Goal: Information Seeking & Learning: Compare options

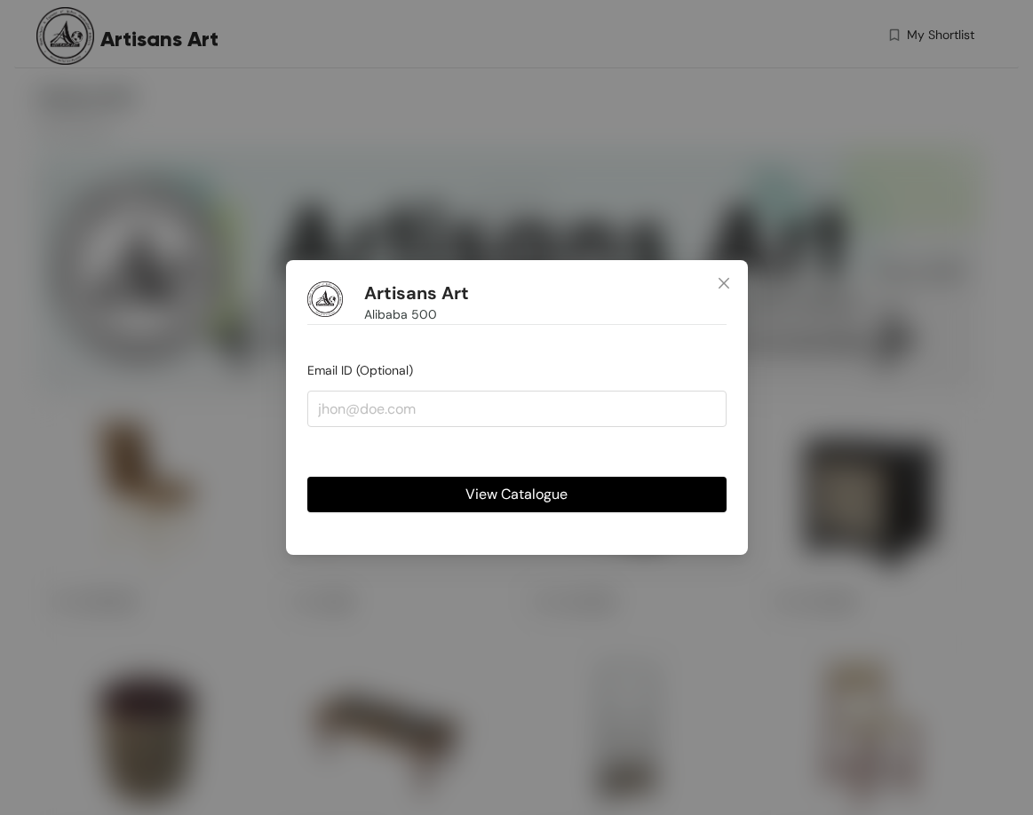
click at [523, 495] on span "View Catalogue" at bounding box center [516, 494] width 102 height 22
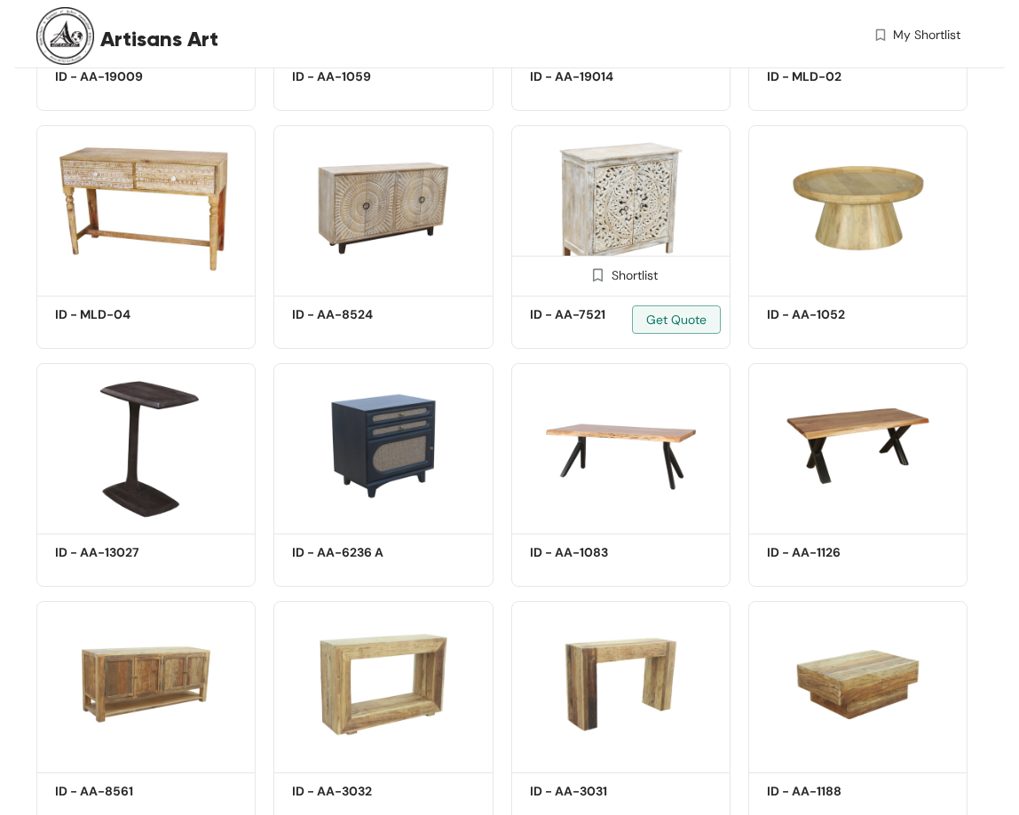
scroll to position [14972, 0]
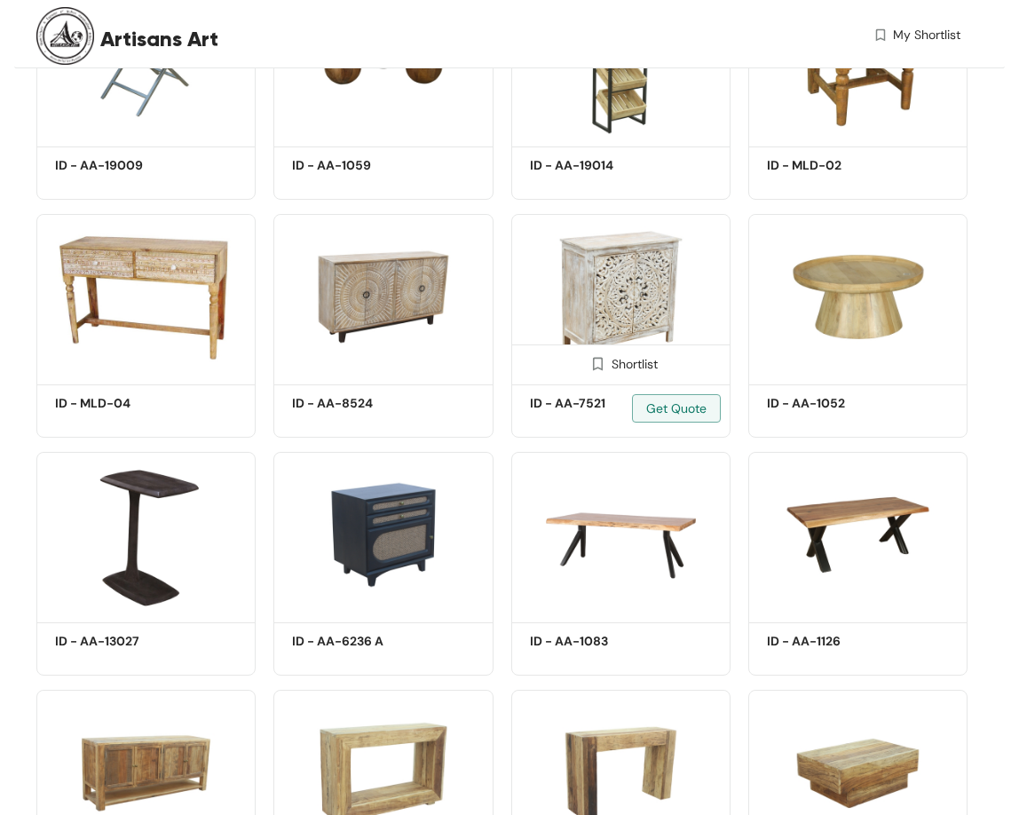
click at [637, 281] on img at bounding box center [620, 296] width 219 height 165
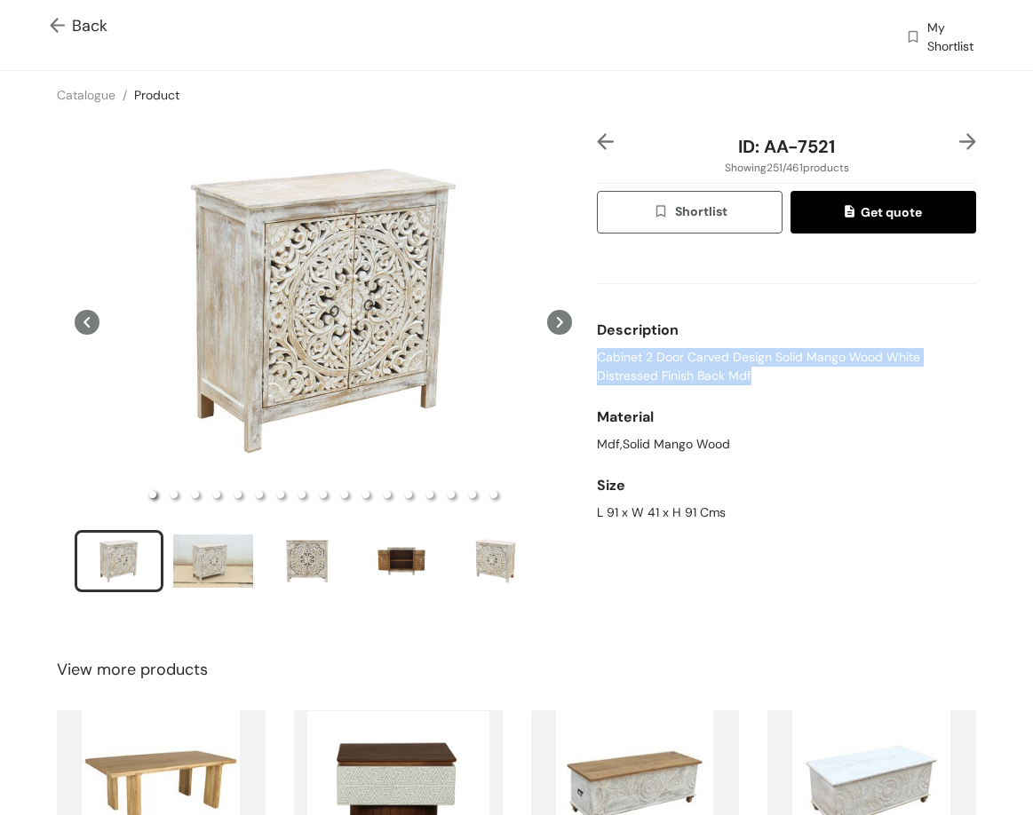
drag, startPoint x: 665, startPoint y: 368, endPoint x: 764, endPoint y: 372, distance: 98.7
click at [764, 372] on div "ID: AA-7521 Showing 251 / 461 products Shortlist Get quote Description Cabinet …" at bounding box center [786, 374] width 386 height 482
click at [618, 512] on div "L 91 x W 41 x H 91 Cms" at bounding box center [786, 512] width 379 height 19
click at [617, 512] on div "L 91 x W 41 x H 91 Cms" at bounding box center [786, 512] width 379 height 19
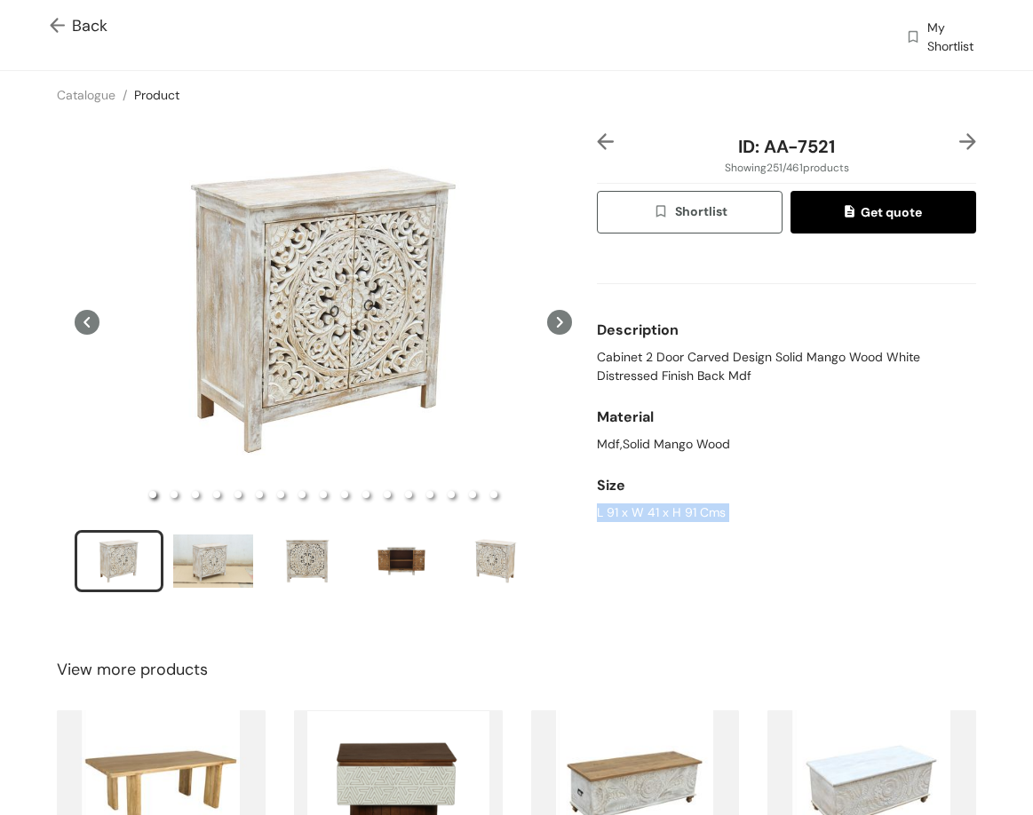
click at [616, 512] on div "L 91 x W 41 x H 91 Cms" at bounding box center [786, 512] width 379 height 19
copy div "L 91 x W 41 x H 91 Cms"
drag, startPoint x: 763, startPoint y: 150, endPoint x: 846, endPoint y: 156, distance: 83.7
click at [846, 156] on div "ID: AA-7521" at bounding box center [786, 146] width 315 height 27
copy span "AA-7521"
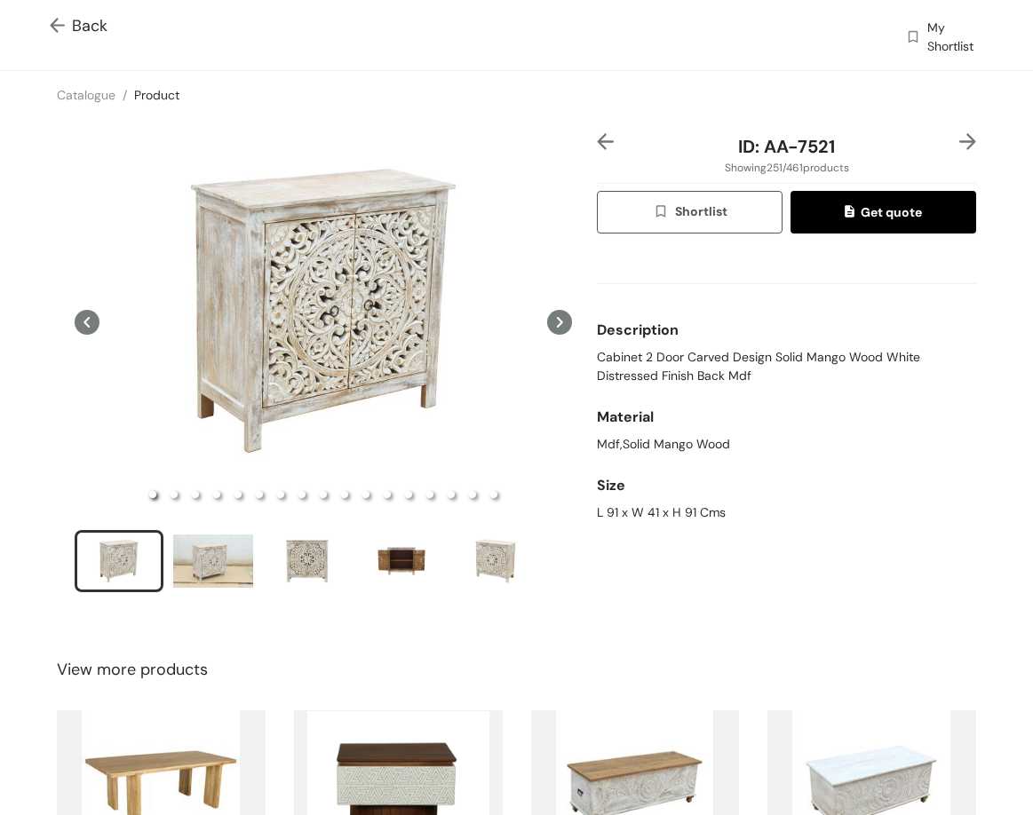
click at [944, 143] on div at bounding box center [960, 146] width 32 height 27
click at [959, 142] on img at bounding box center [967, 141] width 17 height 17
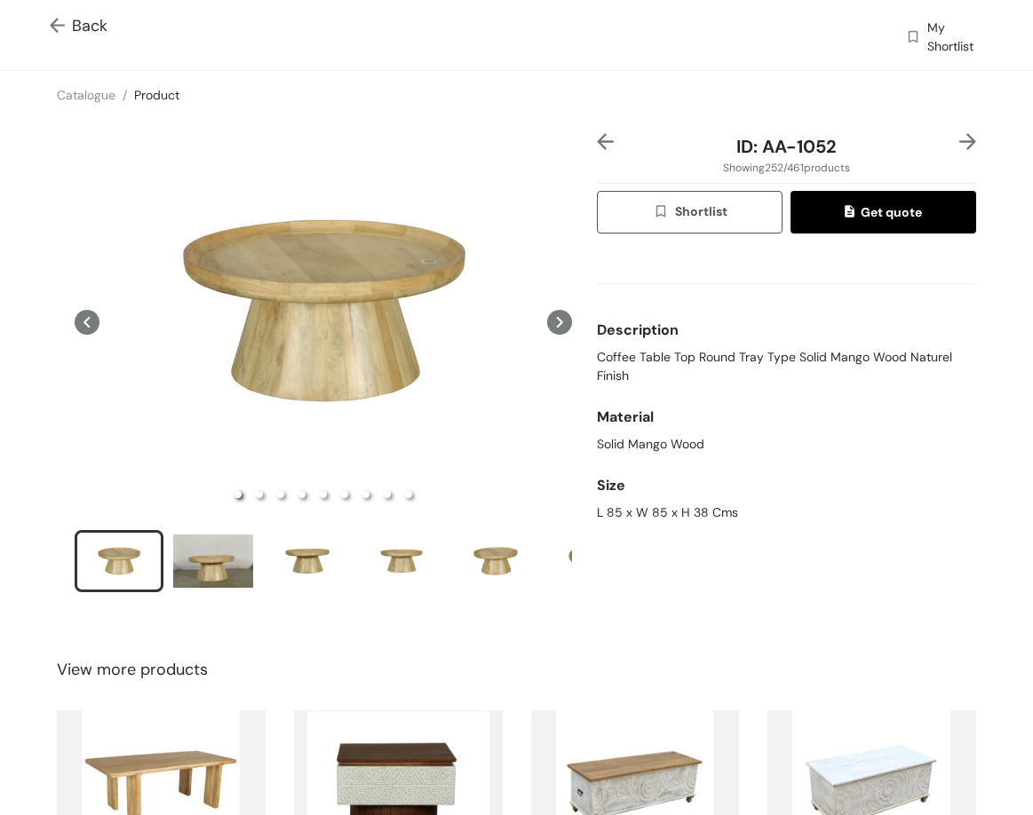
click at [662, 352] on span "Coffee Table Top Round Tray Type Solid Mango Wood Naturel Finish" at bounding box center [786, 366] width 379 height 37
copy span "Coffee Table Top Round Tray Type Solid Mango Wood Naturel Finish"
click at [619, 508] on div "L 85 x W 85 x H 38 Cms" at bounding box center [786, 512] width 379 height 19
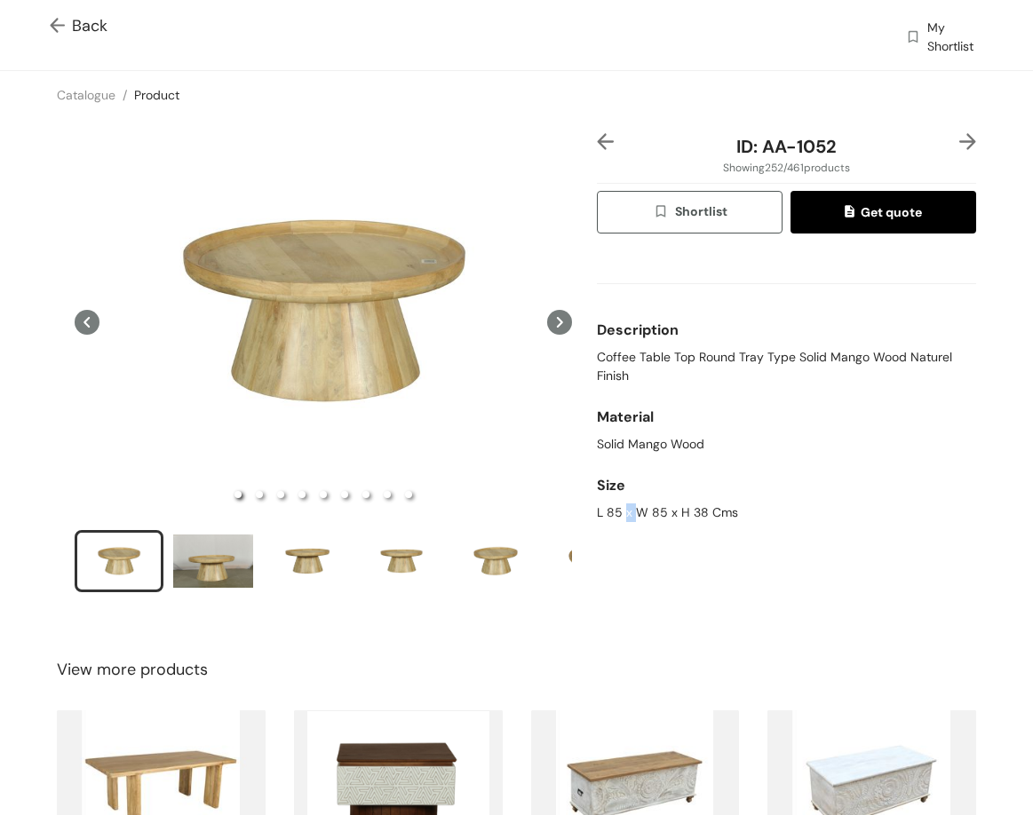
click at [619, 508] on div "L 85 x W 85 x H 38 Cms" at bounding box center [786, 512] width 379 height 19
copy div "L 85 x W 85 x H 38 Cms"
drag, startPoint x: 753, startPoint y: 145, endPoint x: 876, endPoint y: 140, distance: 123.5
click at [876, 140] on div "ID: AA-1052" at bounding box center [786, 146] width 315 height 27
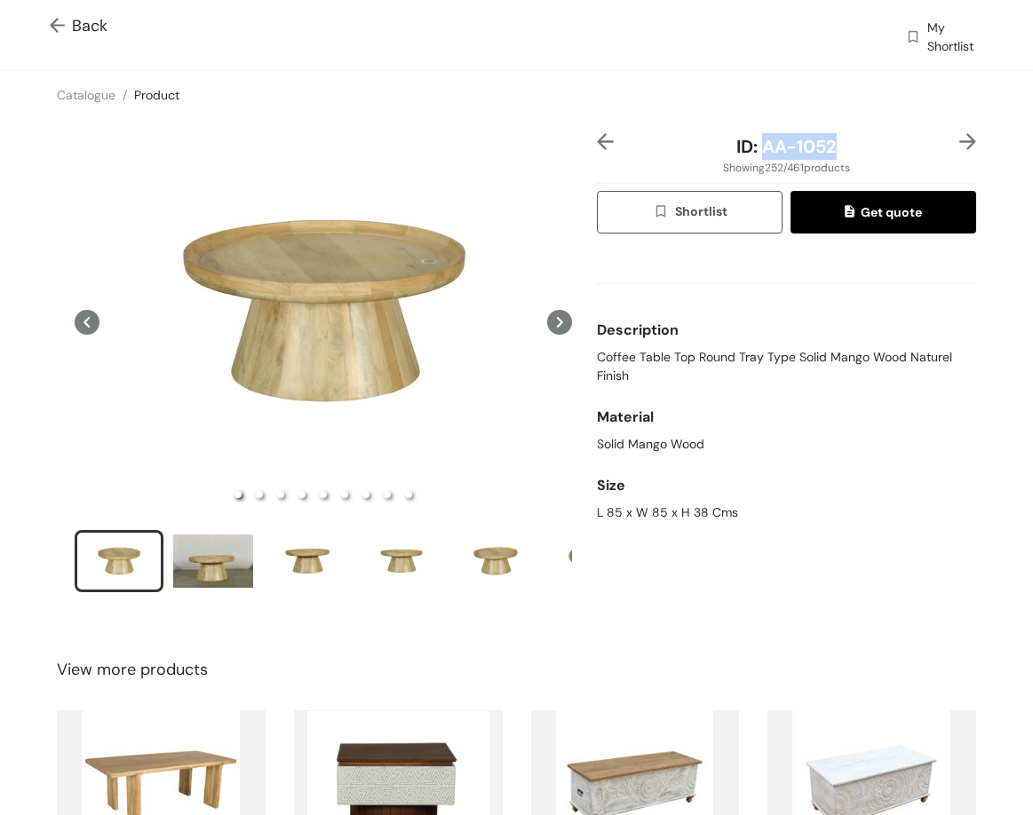
copy span "AA-1052"
click at [959, 133] on img at bounding box center [967, 141] width 17 height 17
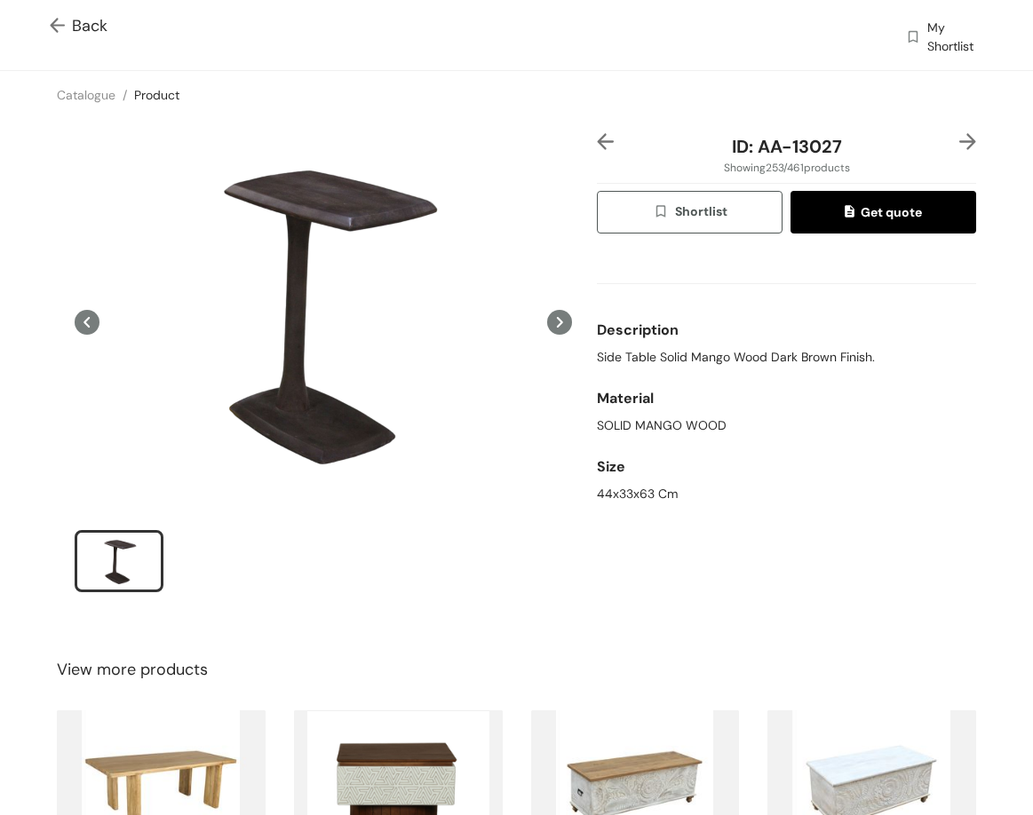
click at [652, 356] on span "Side Table Solid Mango Wood Dark Brown Finish." at bounding box center [736, 357] width 278 height 19
copy span "Side Table Solid Mango Wood Dark Brown Finish."
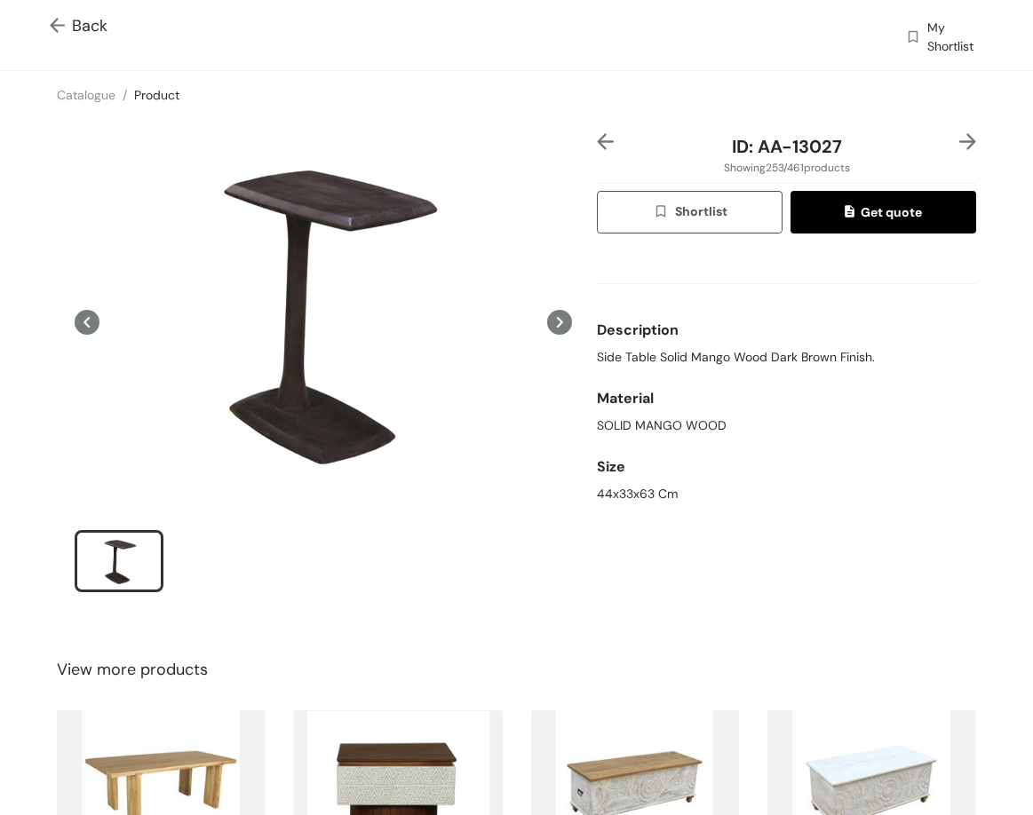
click at [0, 0] on div at bounding box center [0, 0] width 0 height 0
click at [597, 499] on div "44x33x63 Cm" at bounding box center [786, 494] width 379 height 19
copy div "44x33x63 Cm"
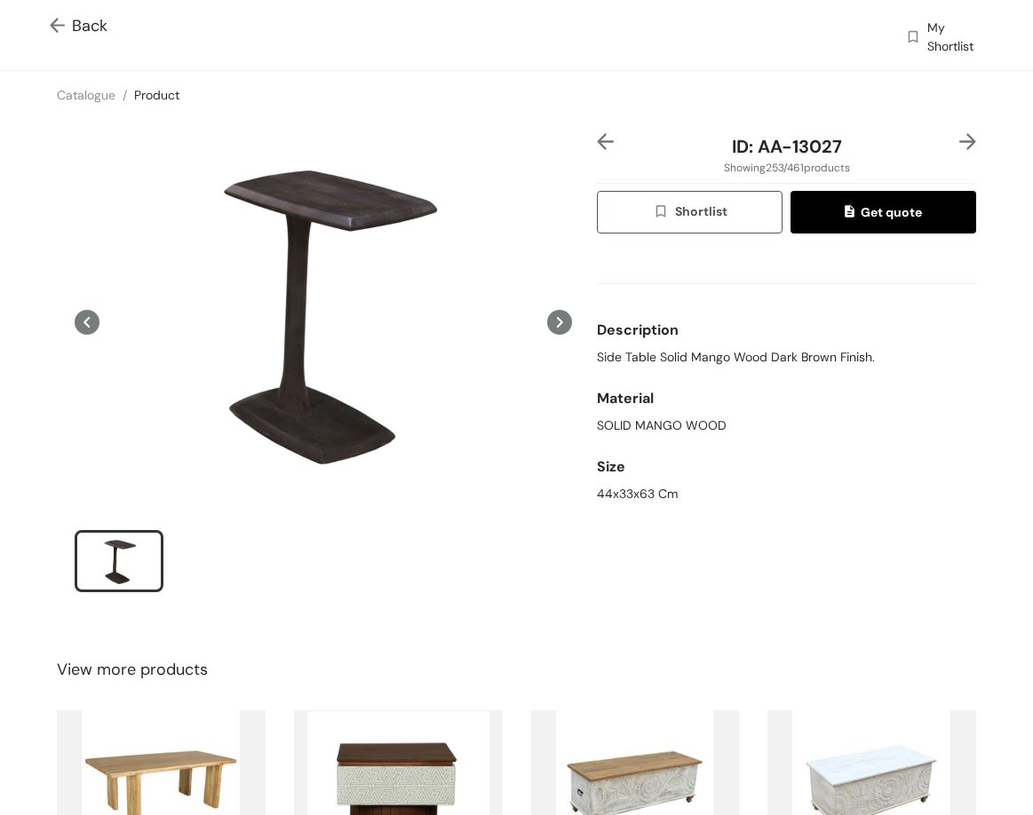
click at [644, 356] on span "Side Table Solid Mango Wood Dark Brown Finish." at bounding box center [736, 357] width 278 height 19
drag, startPoint x: 750, startPoint y: 142, endPoint x: 841, endPoint y: 147, distance: 90.7
click at [857, 144] on div "ID: AA-13027" at bounding box center [786, 146] width 315 height 27
copy span "AA-13027"
click at [959, 143] on img at bounding box center [967, 141] width 17 height 17
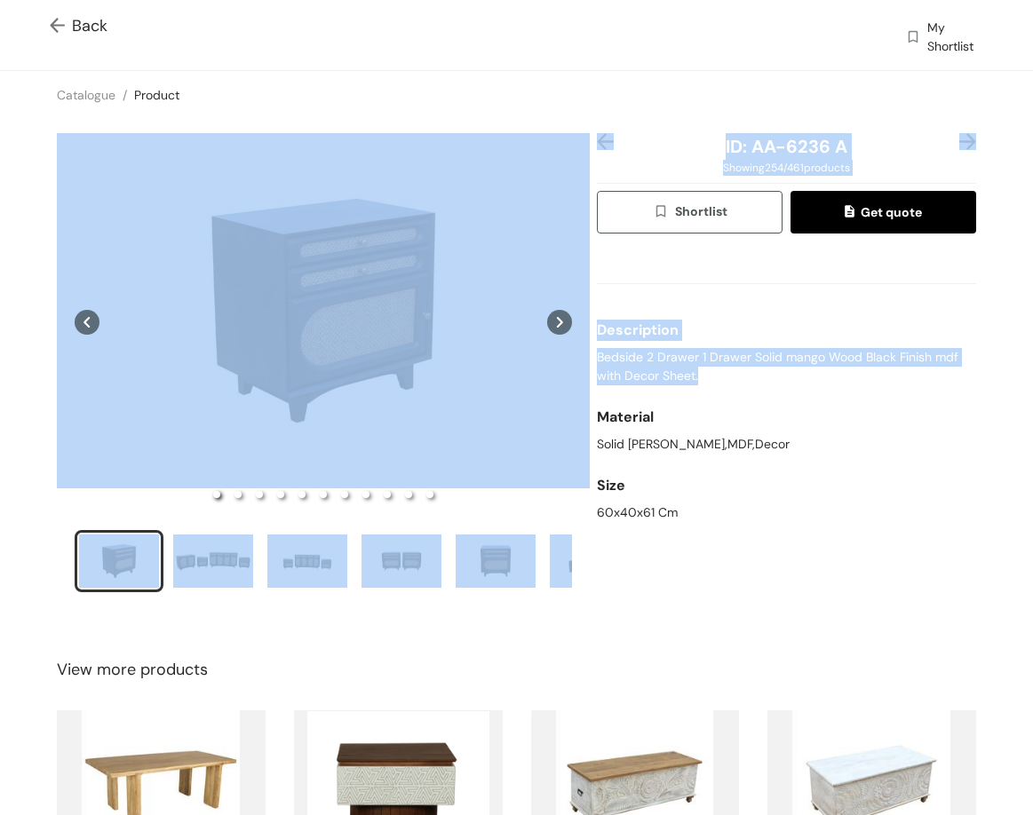
drag, startPoint x: 583, startPoint y: 357, endPoint x: 701, endPoint y: 375, distance: 119.4
click at [700, 375] on div "ID: AA-6236 A Showing 254 / 461 products Shortlist Get quote Description Bedsid…" at bounding box center [516, 374] width 1040 height 511
click at [646, 373] on span "Bedside 2 Drawer 1 Drawer Solid mango Wood Black Finish mdf with Decor Sheet." at bounding box center [786, 366] width 379 height 37
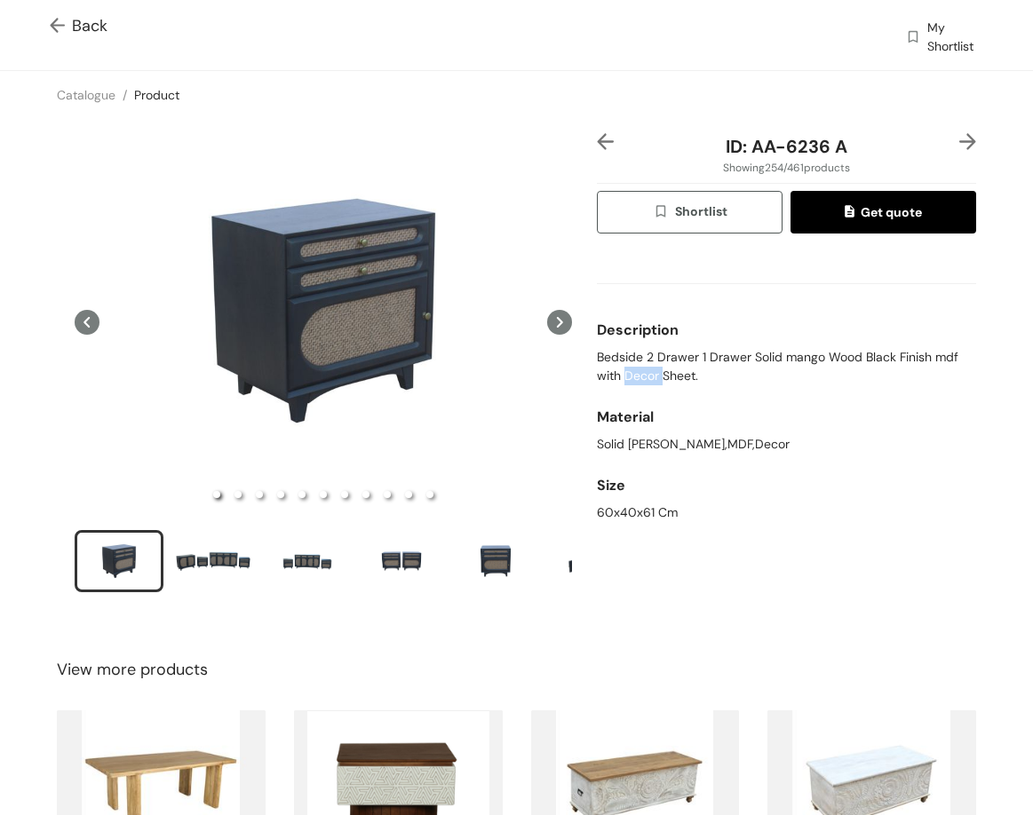
click at [646, 373] on span "Bedside 2 Drawer 1 Drawer Solid mango Wood Black Finish mdf with Decor Sheet." at bounding box center [786, 366] width 379 height 37
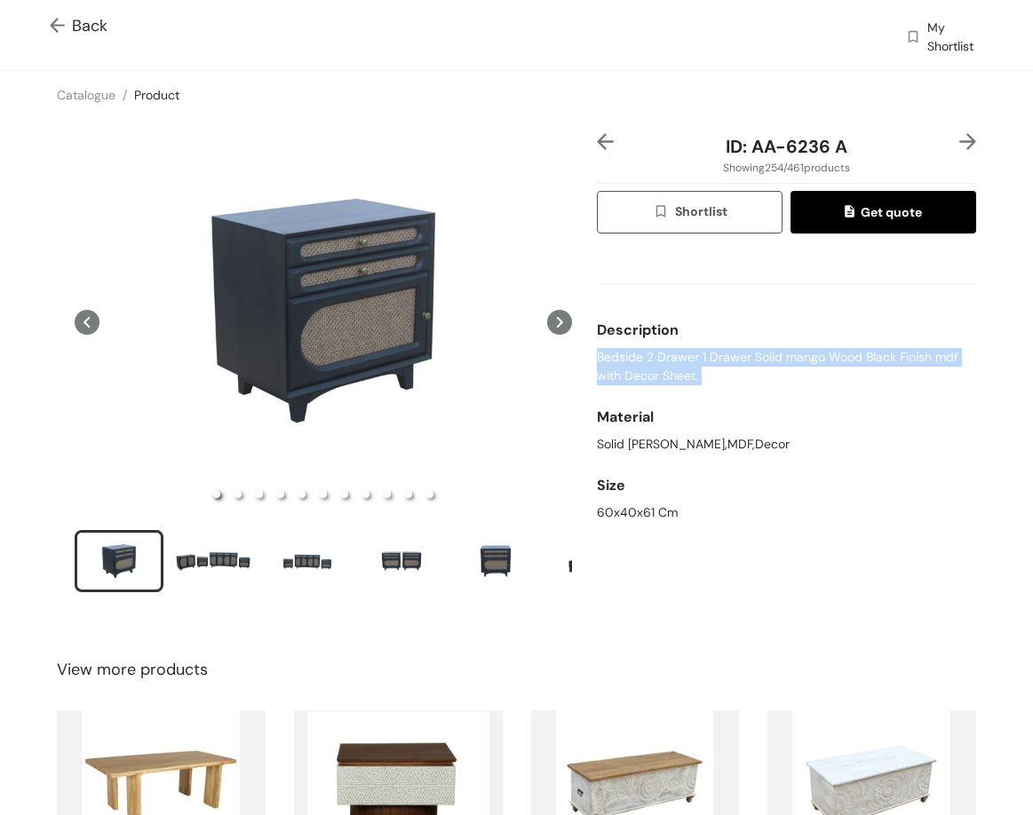
click at [646, 373] on span "Bedside 2 Drawer 1 Drawer Solid mango Wood Black Finish mdf with Decor Sheet." at bounding box center [786, 366] width 379 height 37
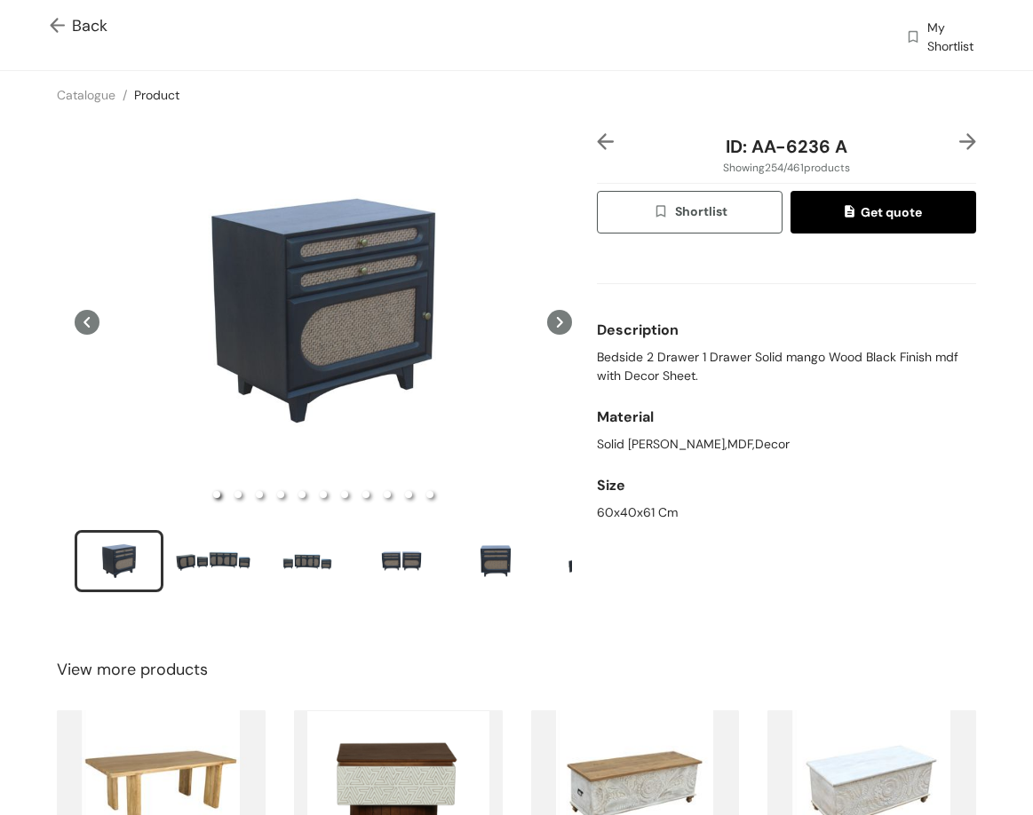
click at [608, 517] on div "60x40x61 Cm" at bounding box center [786, 512] width 379 height 19
drag, startPoint x: 767, startPoint y: 152, endPoint x: 852, endPoint y: 140, distance: 86.0
click at [851, 149] on div "ID: AA-6236 A" at bounding box center [786, 146] width 315 height 27
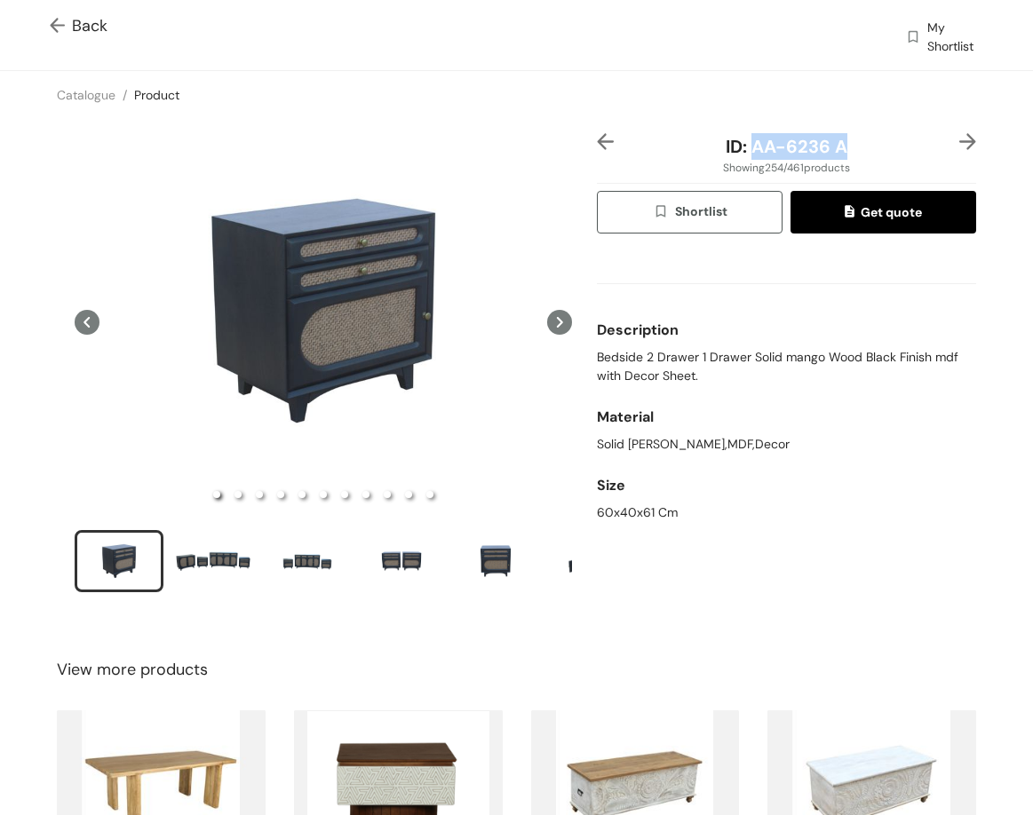
click at [959, 133] on img at bounding box center [967, 141] width 17 height 17
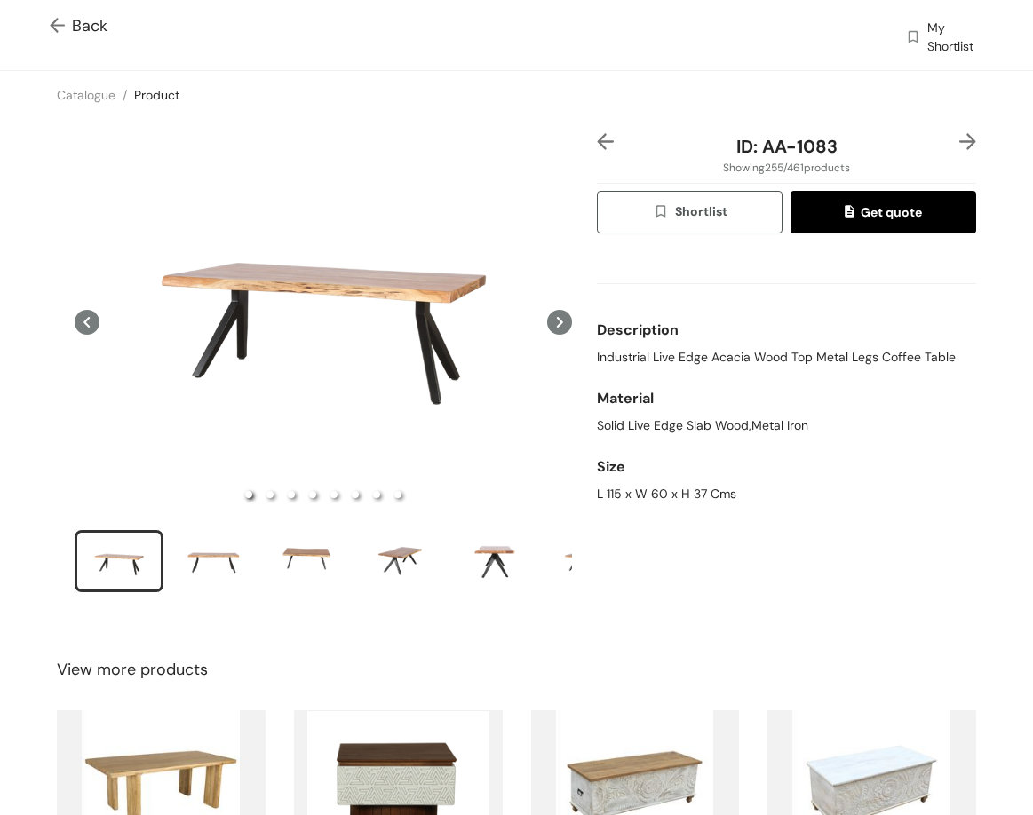
click at [654, 351] on span "Industrial Live Edge Acacia Wood Top Metal Legs Coffee Table" at bounding box center [776, 357] width 359 height 19
click at [654, 353] on span "Industrial Live Edge Acacia Wood Top Metal Legs Coffee Table" at bounding box center [776, 357] width 359 height 19
click at [661, 483] on div "Size" at bounding box center [786, 467] width 379 height 36
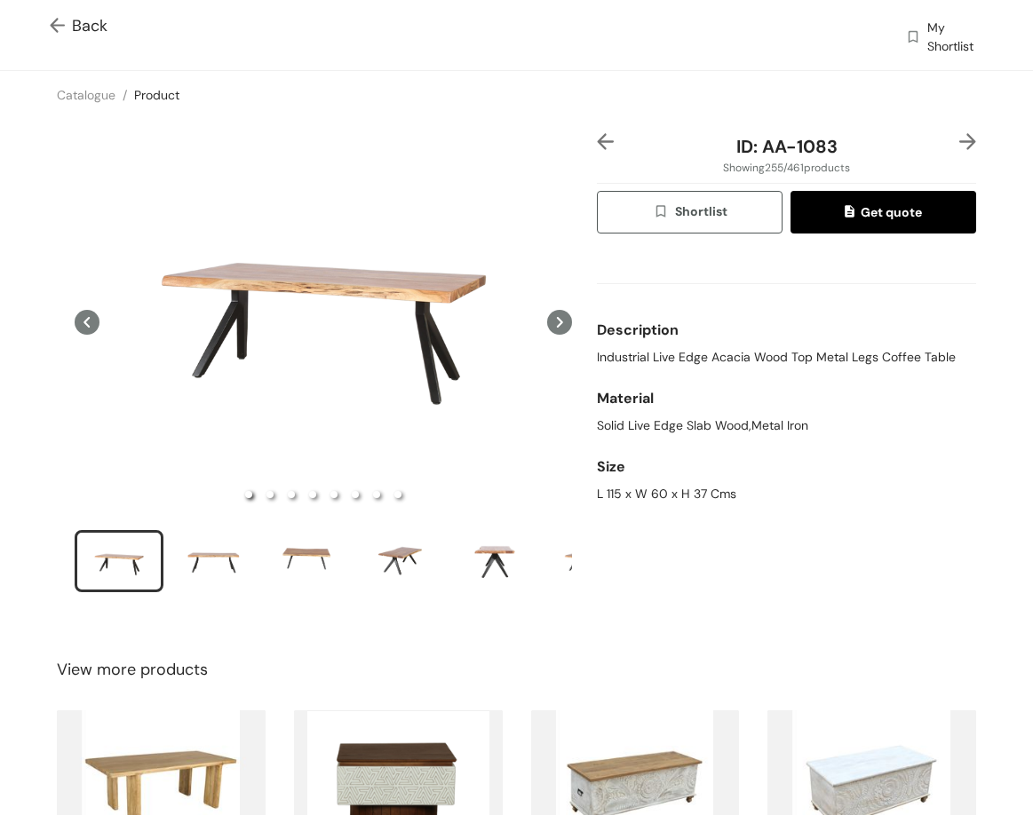
click at [659, 482] on div "Size" at bounding box center [786, 467] width 379 height 36
click at [645, 500] on div "L 115 x W 60 x H 37 Cms" at bounding box center [786, 494] width 379 height 19
click at [643, 499] on div "L 115 x W 60 x H 37 Cms" at bounding box center [786, 494] width 379 height 19
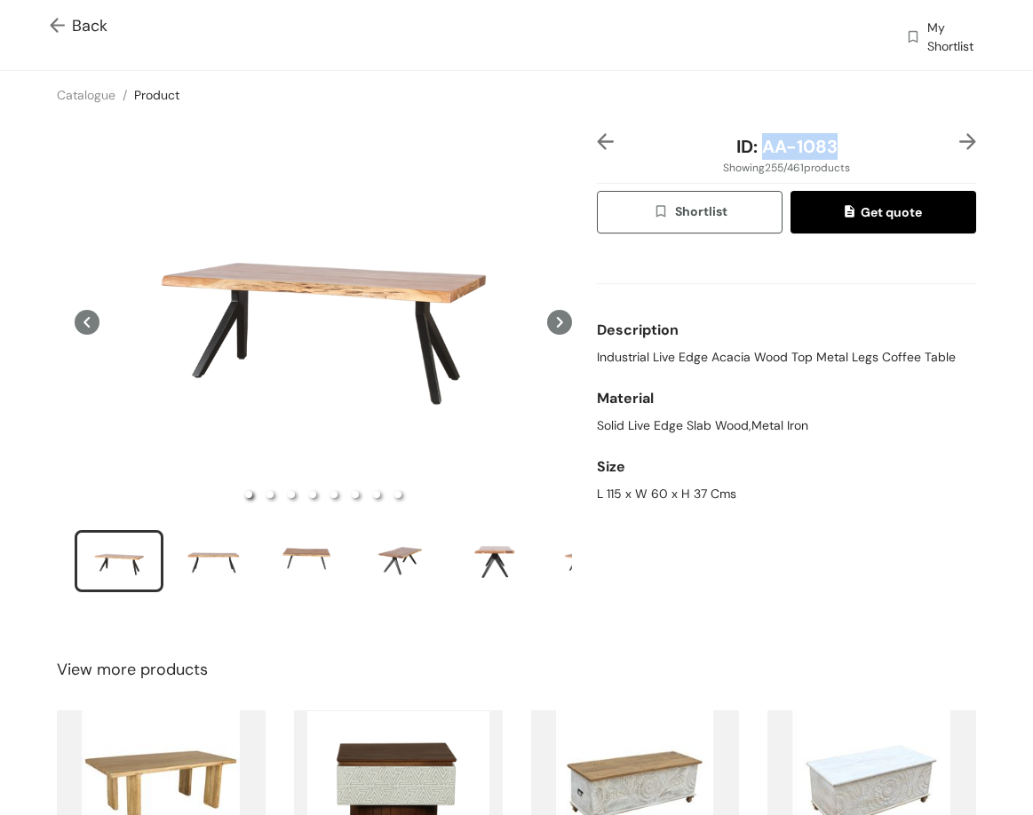
drag, startPoint x: 757, startPoint y: 151, endPoint x: 851, endPoint y: 133, distance: 95.8
click at [854, 147] on div "ID: AA-1083" at bounding box center [786, 146] width 315 height 27
click at [959, 141] on img at bounding box center [967, 141] width 17 height 17
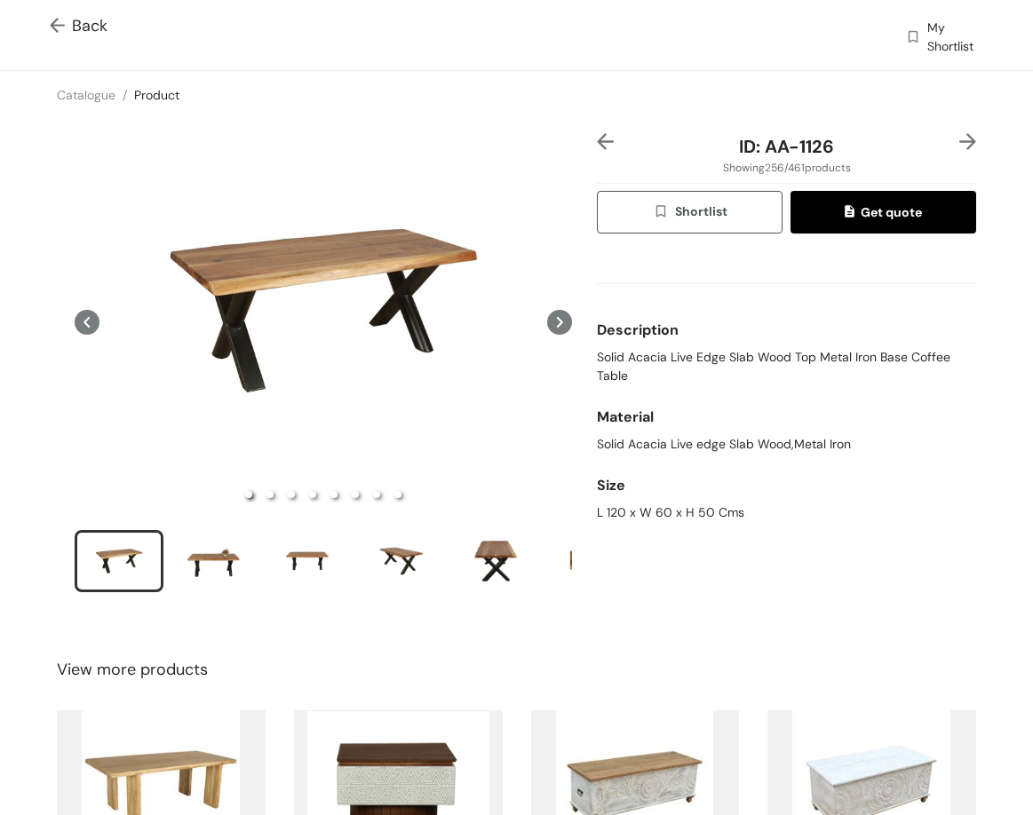
click at [839, 353] on span "Solid Acacia Live Edge Slab Wood Top Metal Iron Base Coffee Table" at bounding box center [786, 366] width 379 height 37
click at [678, 509] on div "L 120 x W 60 x H 50 Cms" at bounding box center [786, 512] width 379 height 19
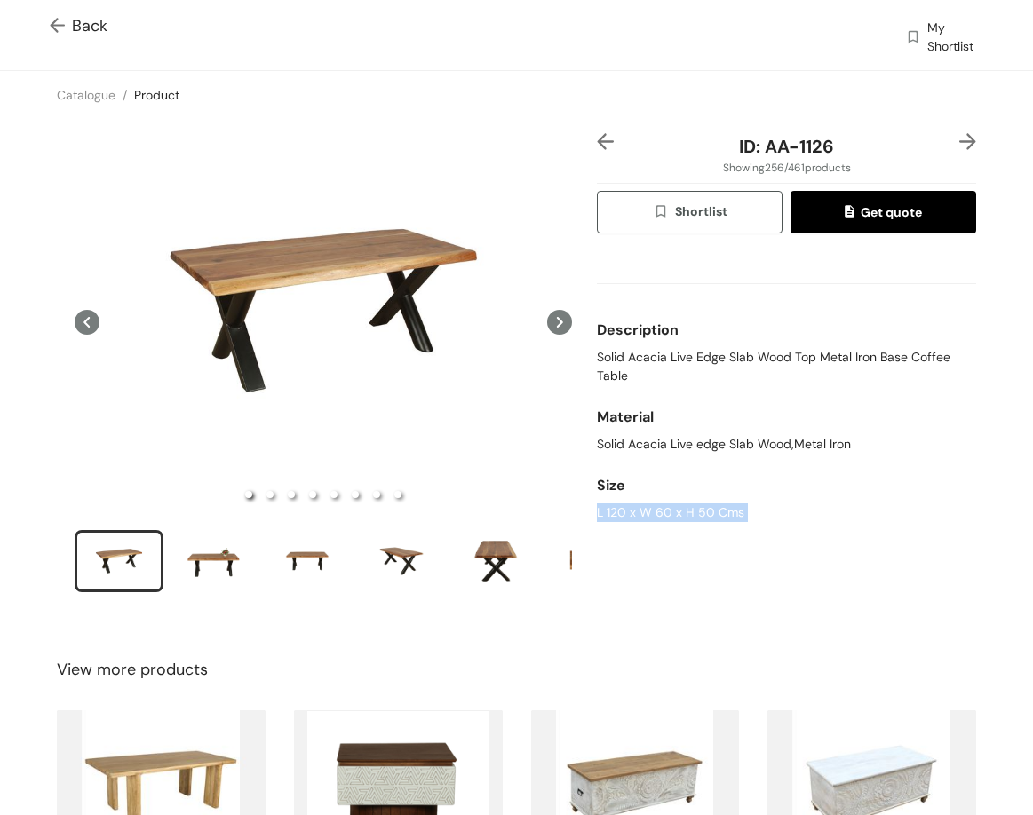
click at [678, 509] on div "L 120 x W 60 x H 50 Cms" at bounding box center [786, 512] width 379 height 19
drag, startPoint x: 762, startPoint y: 143, endPoint x: 830, endPoint y: 121, distance: 71.9
click at [838, 150] on div "ID: AA-1126" at bounding box center [786, 146] width 315 height 27
drag, startPoint x: 963, startPoint y: 134, endPoint x: 959, endPoint y: 144, distance: 10.7
click at [963, 138] on div "ID: AA-1126 Showing 256 / 461 products Shortlist Get quote Description Solid Ac…" at bounding box center [786, 374] width 386 height 482
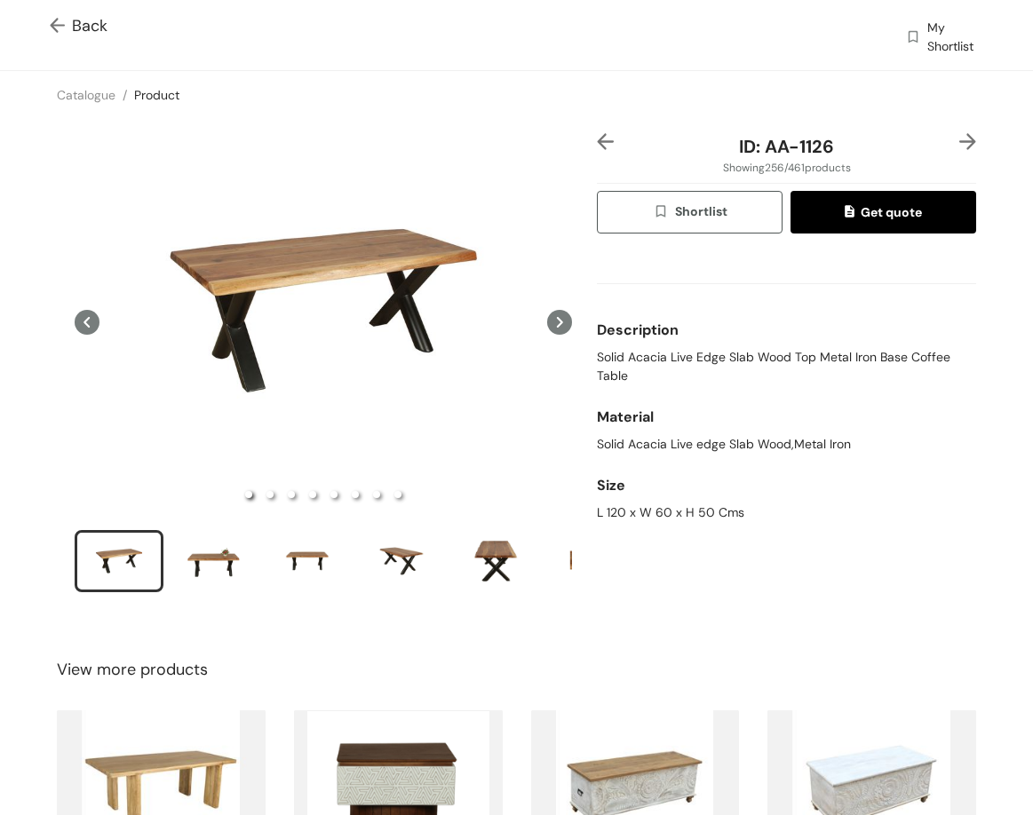
click at [959, 146] on img at bounding box center [967, 141] width 17 height 17
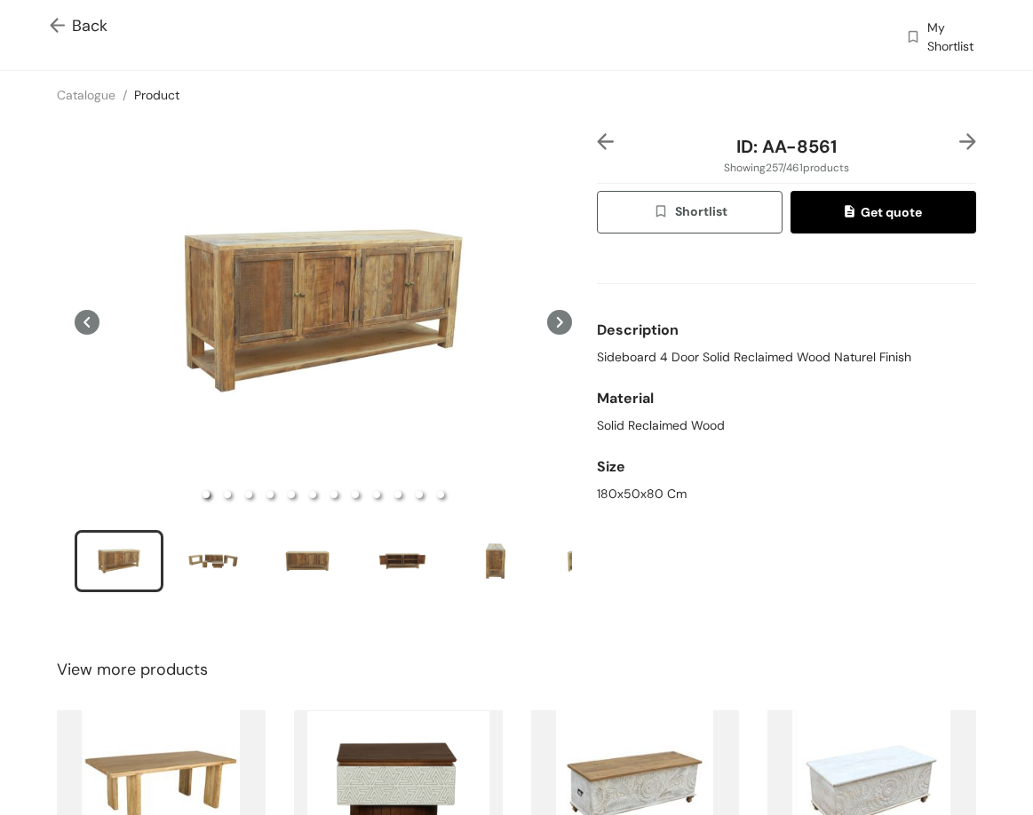
click at [781, 359] on span "Sideboard 4 Door Solid Reclaimed Wood Naturel Finish" at bounding box center [754, 357] width 314 height 19
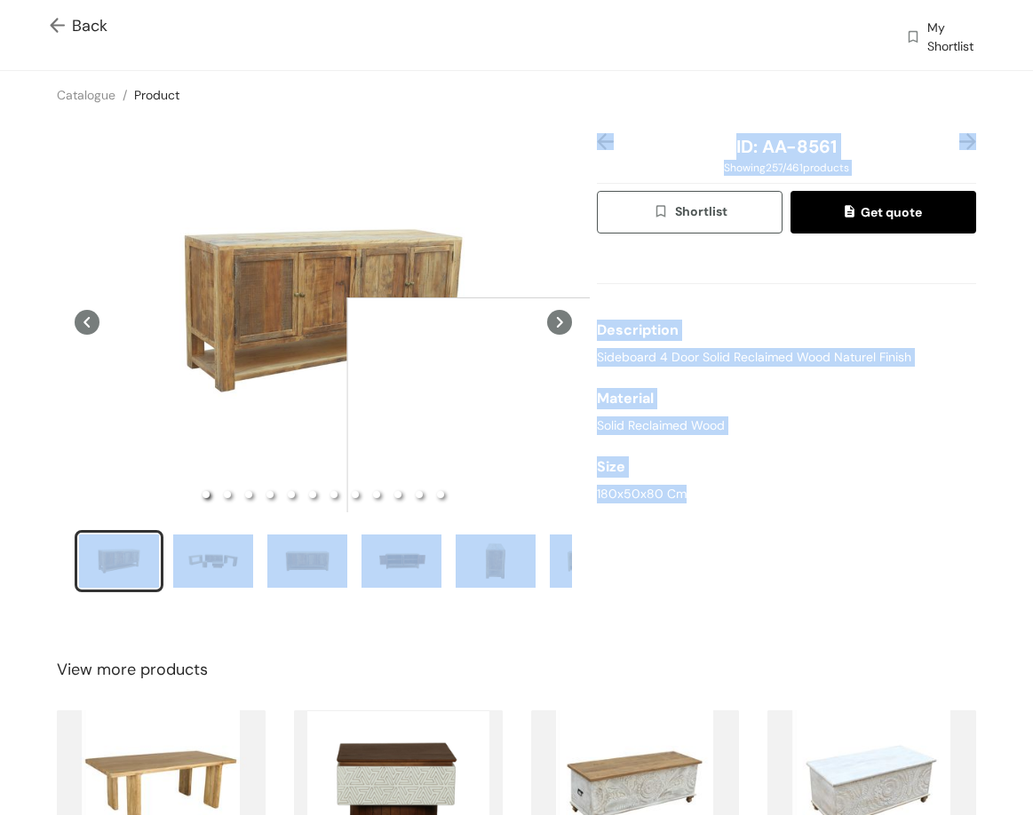
drag, startPoint x: 691, startPoint y: 496, endPoint x: 525, endPoint y: 475, distance: 167.4
click at [525, 475] on div "ID: AA-8561 Showing 257 / 461 products Shortlist Get quote Description Sideboar…" at bounding box center [516, 374] width 1040 height 511
click at [627, 511] on div "ID: AA-8561 Showing 257 / 461 products Shortlist Get quote Description Sideboar…" at bounding box center [786, 374] width 386 height 482
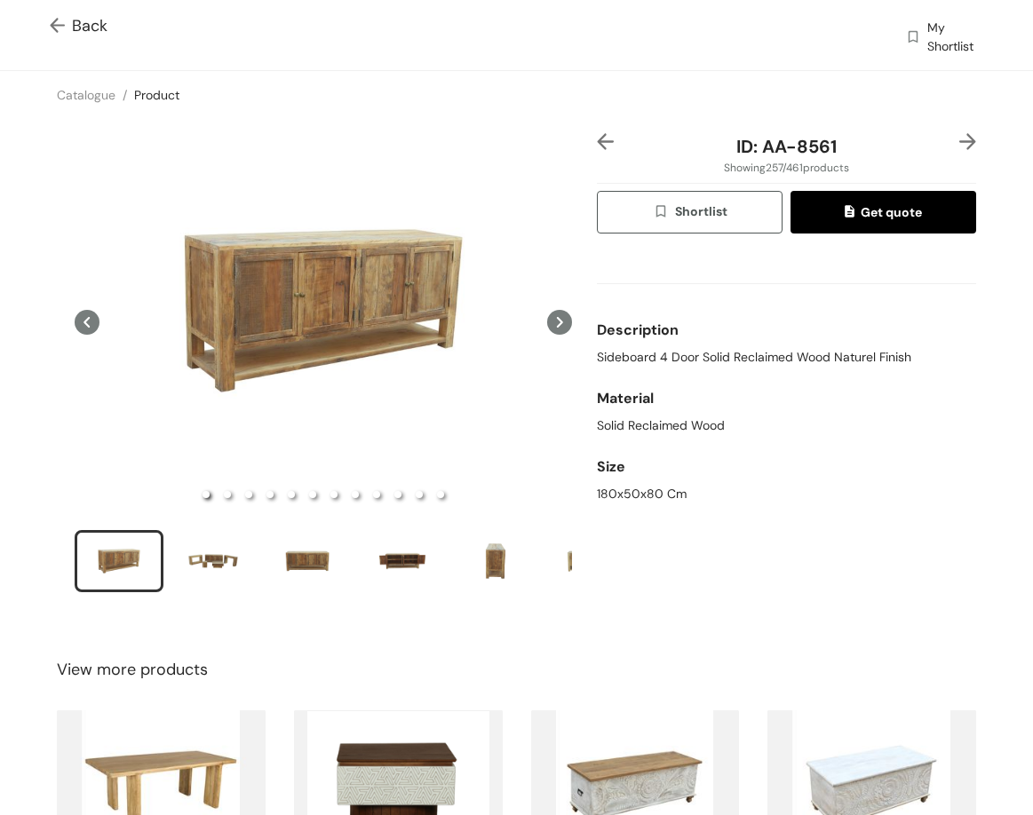
click at [615, 495] on div "180x50x80 Cm" at bounding box center [786, 494] width 379 height 19
click at [614, 495] on div "180x50x80 Cm" at bounding box center [786, 494] width 379 height 19
click at [606, 495] on div "180x50x80 Cm" at bounding box center [786, 494] width 379 height 19
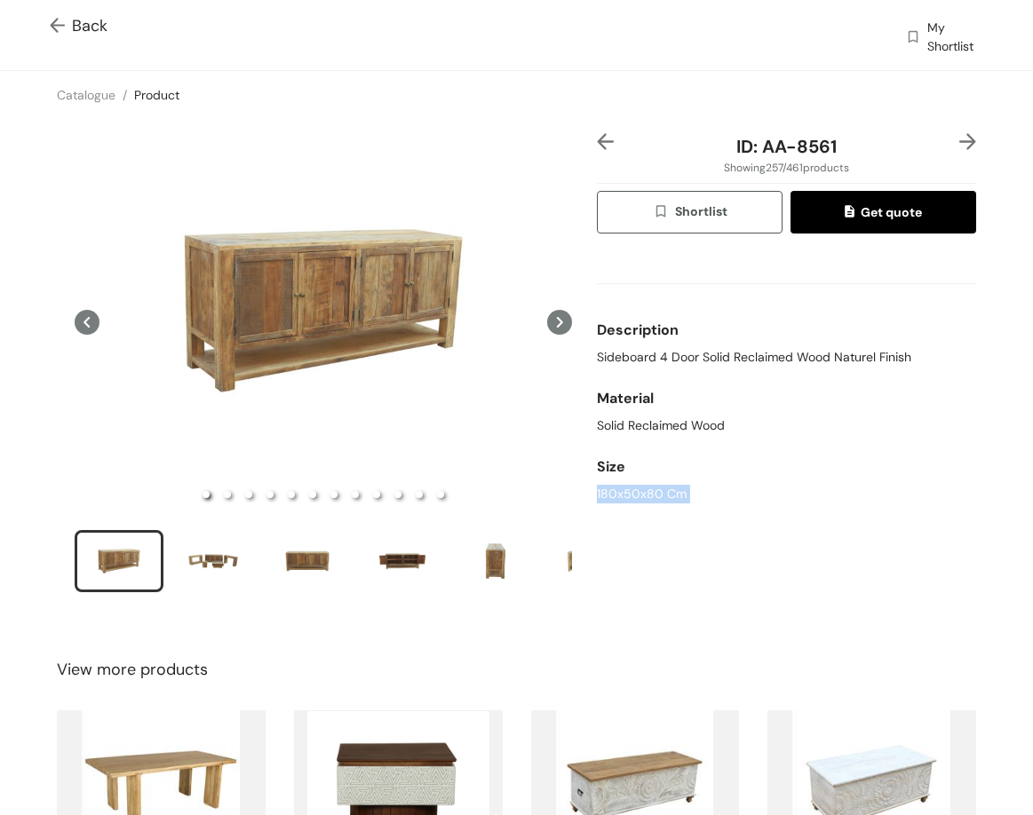
click at [606, 495] on div "180x50x80 Cm" at bounding box center [786, 494] width 379 height 19
drag, startPoint x: 855, startPoint y: 159, endPoint x: 881, endPoint y: 158, distance: 25.8
click at [881, 158] on div "ID: AA-8561" at bounding box center [786, 146] width 315 height 27
click at [959, 146] on img at bounding box center [967, 141] width 17 height 17
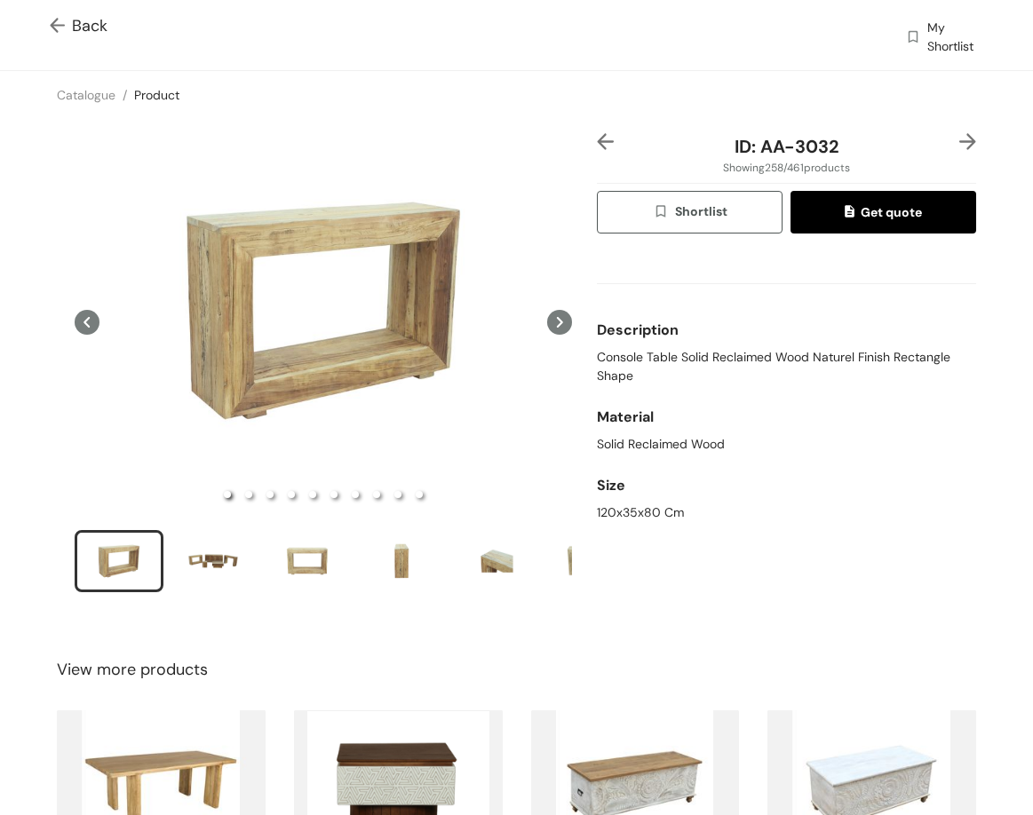
click at [691, 351] on span "Console Table Solid Reclaimed Wood Naturel Finish Rectangle Shape" at bounding box center [786, 366] width 379 height 37
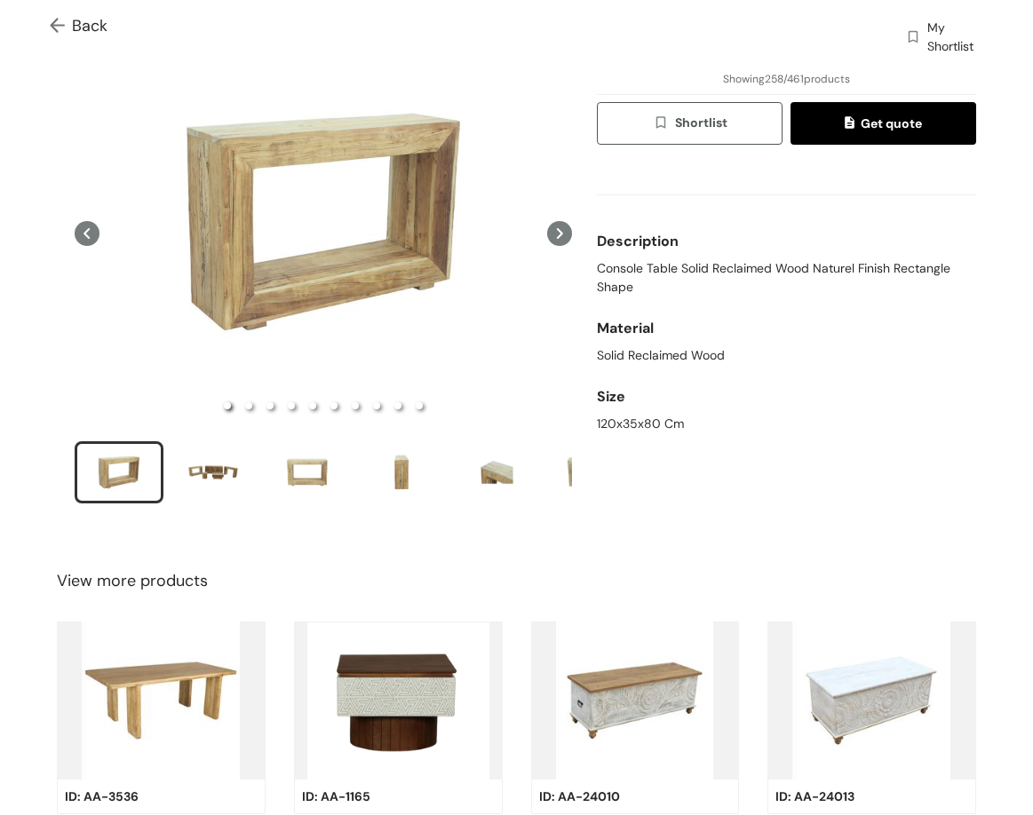
click at [615, 410] on div "Size" at bounding box center [786, 397] width 379 height 36
click at [615, 411] on div "Size" at bounding box center [786, 397] width 379 height 36
click at [616, 413] on div "Size" at bounding box center [786, 397] width 379 height 36
click at [616, 422] on div "120x35x80 Cm" at bounding box center [786, 424] width 379 height 19
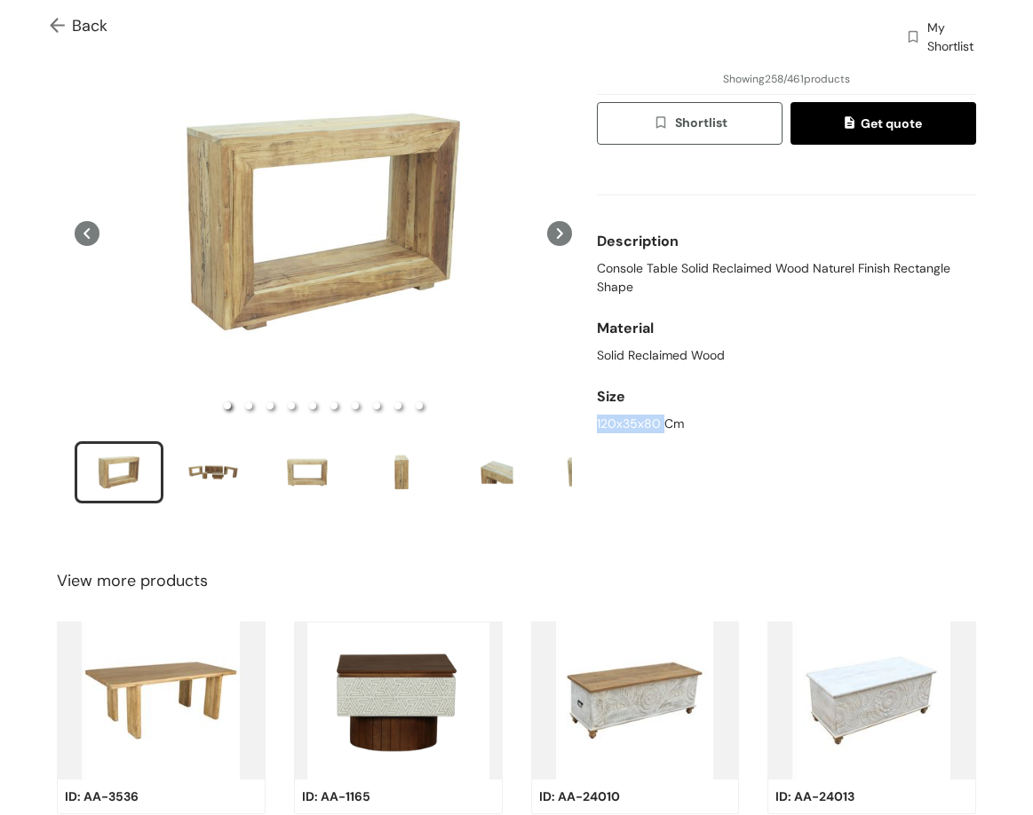
click at [616, 422] on div "120x35x80 Cm" at bounding box center [786, 424] width 379 height 19
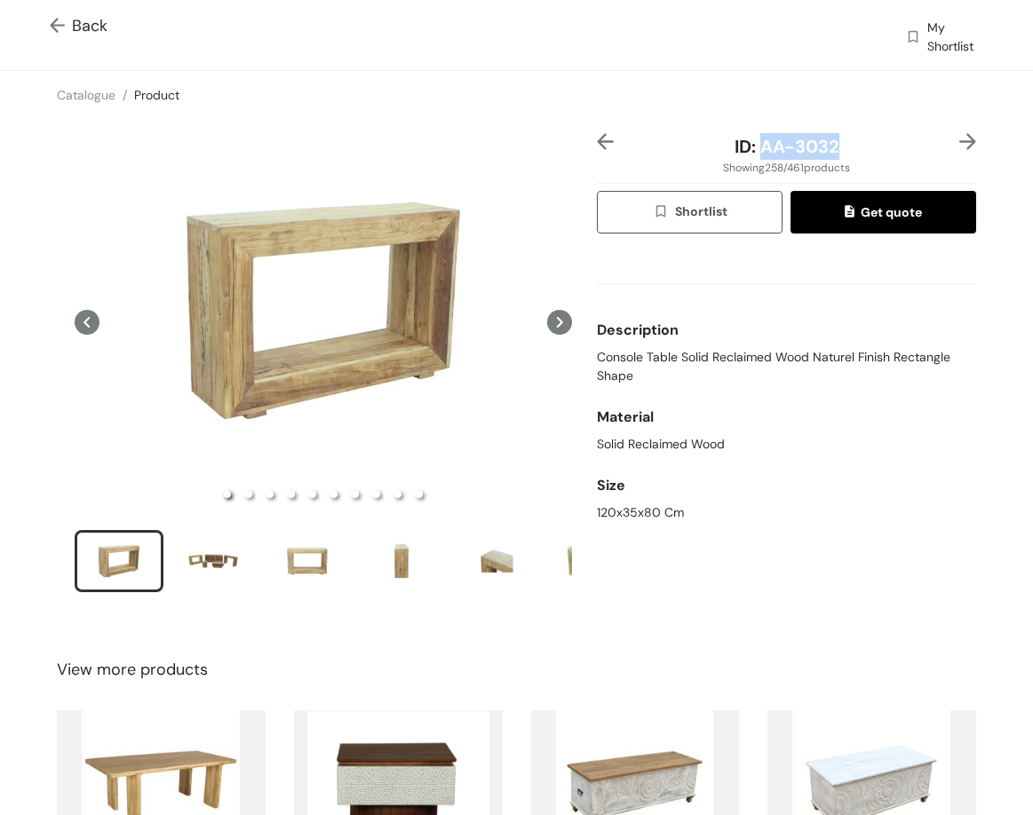
drag, startPoint x: 749, startPoint y: 145, endPoint x: 853, endPoint y: 138, distance: 105.0
click at [860, 146] on div "ID: AA-3032" at bounding box center [786, 146] width 315 height 27
click at [962, 135] on img at bounding box center [967, 141] width 17 height 17
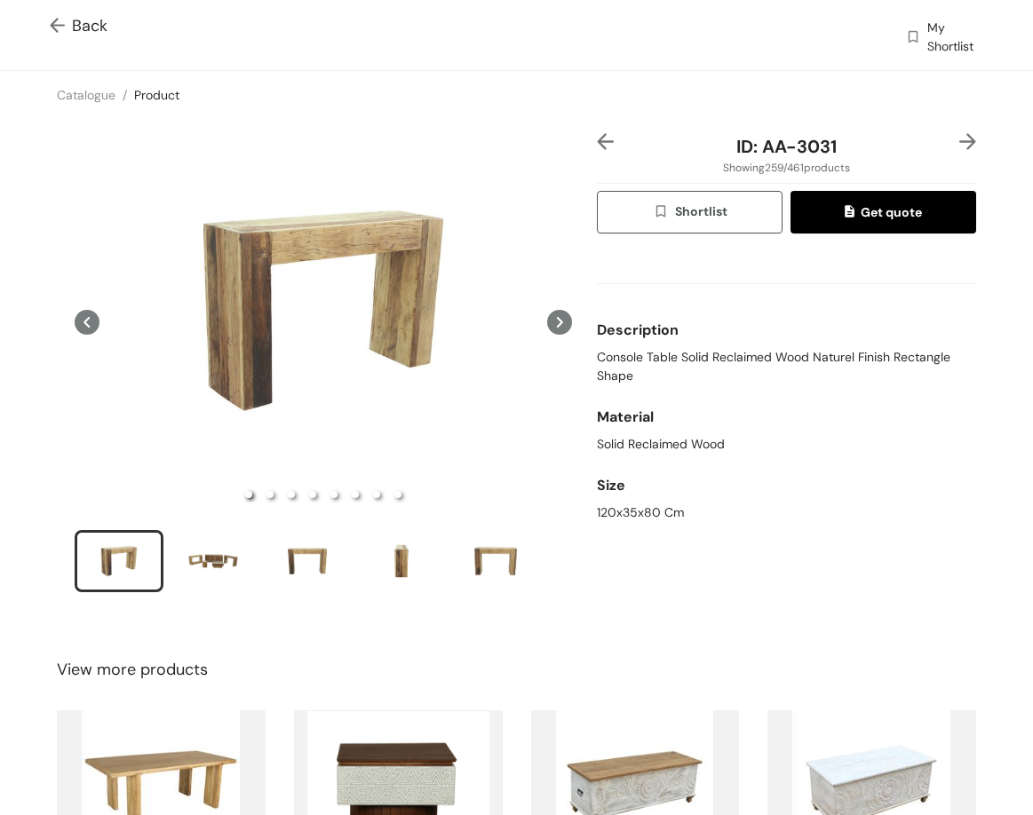
click at [801, 368] on span "Console Table Solid Reclaimed Wood Naturel Finish Rectangle Shape" at bounding box center [786, 366] width 379 height 37
click at [800, 366] on span "Console Table Solid Reclaimed Wood Naturel Finish Rectangle Shape" at bounding box center [786, 366] width 379 height 37
click at [799, 366] on span "Console Table Solid Reclaimed Wood Naturel Finish Rectangle Shape" at bounding box center [786, 366] width 379 height 37
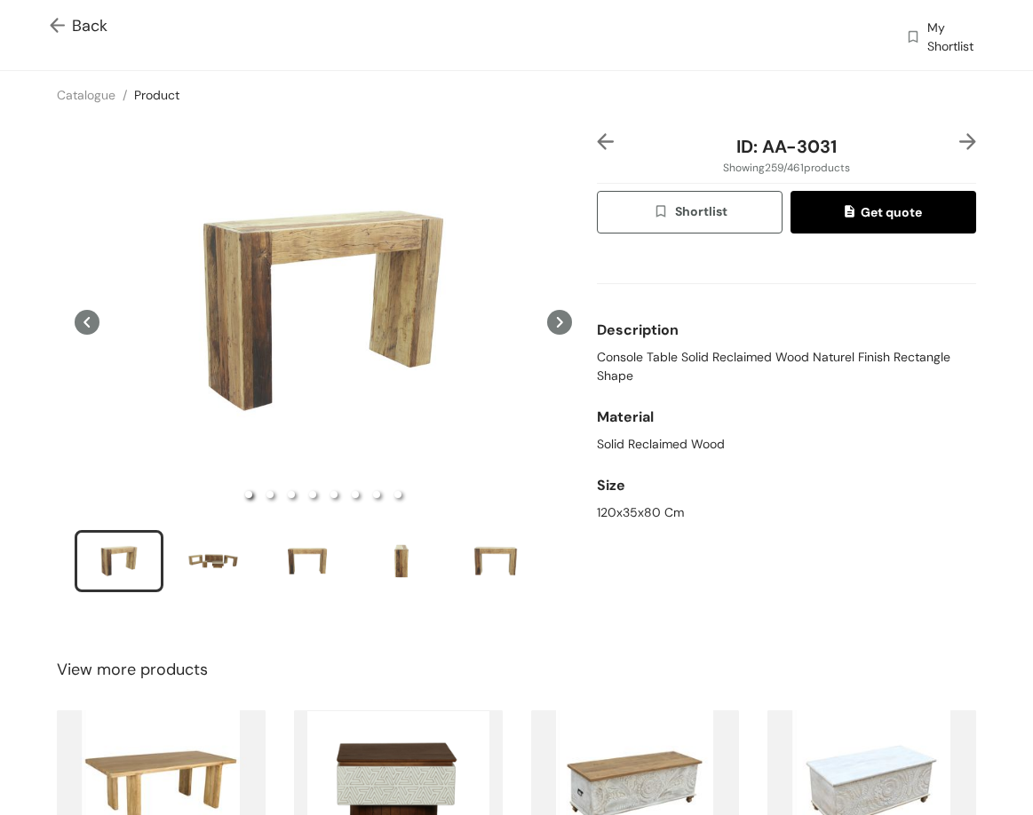
click at [643, 502] on div "Size" at bounding box center [786, 486] width 379 height 36
click at [643, 503] on div "Size 120x35x80 Cm" at bounding box center [786, 495] width 379 height 68
click at [643, 504] on div "120x35x80 Cm" at bounding box center [786, 512] width 379 height 19
click at [643, 509] on div "120x35x80 Cm" at bounding box center [786, 512] width 379 height 19
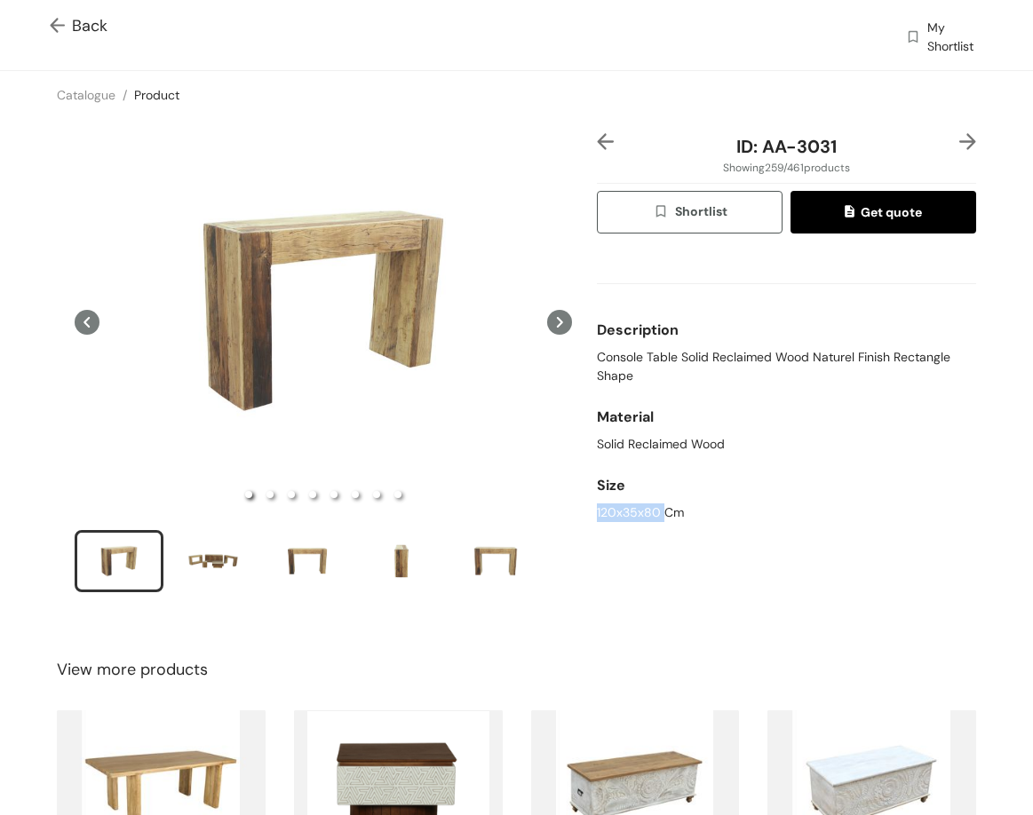
click at [643, 509] on div "120x35x80 Cm" at bounding box center [786, 512] width 379 height 19
drag, startPoint x: 790, startPoint y: 148, endPoint x: 871, endPoint y: 143, distance: 81.0
click at [871, 143] on div "ID: AA-3031" at bounding box center [786, 146] width 315 height 27
click at [959, 138] on img at bounding box center [967, 141] width 17 height 17
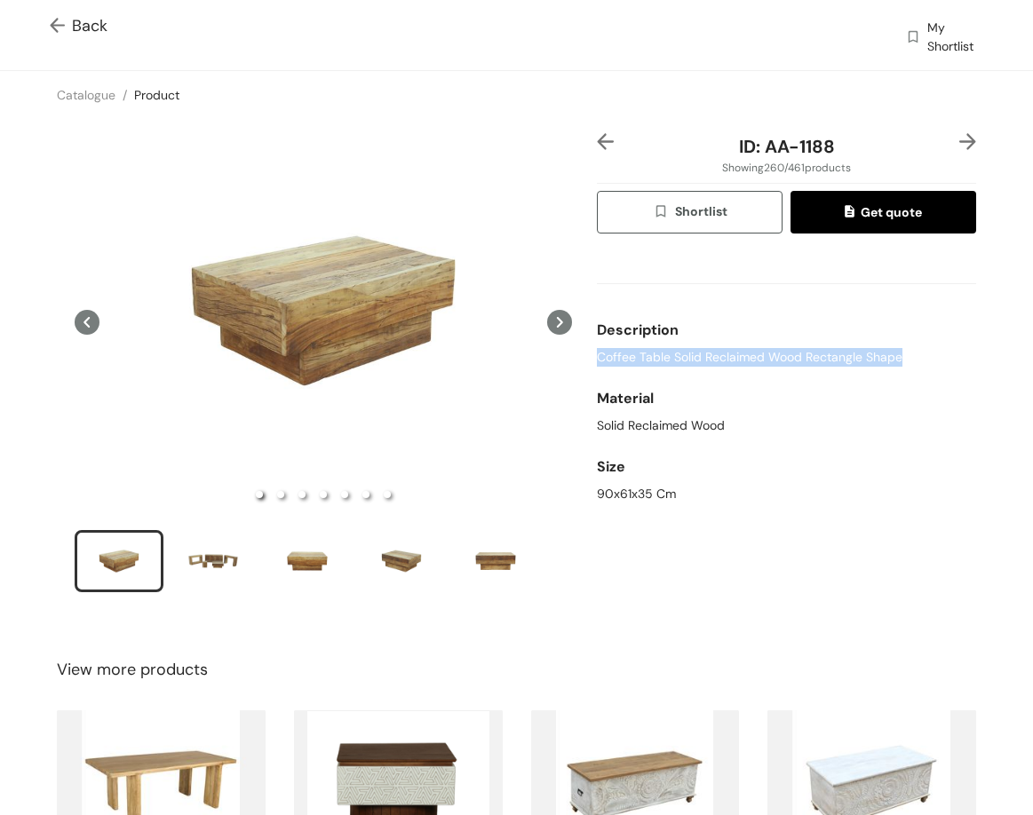
drag, startPoint x: 590, startPoint y: 355, endPoint x: 892, endPoint y: 368, distance: 302.2
click at [892, 368] on div "Description Coffee Table Solid Reclaimed Wood Rectangle Shape" at bounding box center [786, 339] width 379 height 68
click at [642, 499] on div "90x61x35 Cm" at bounding box center [786, 494] width 379 height 19
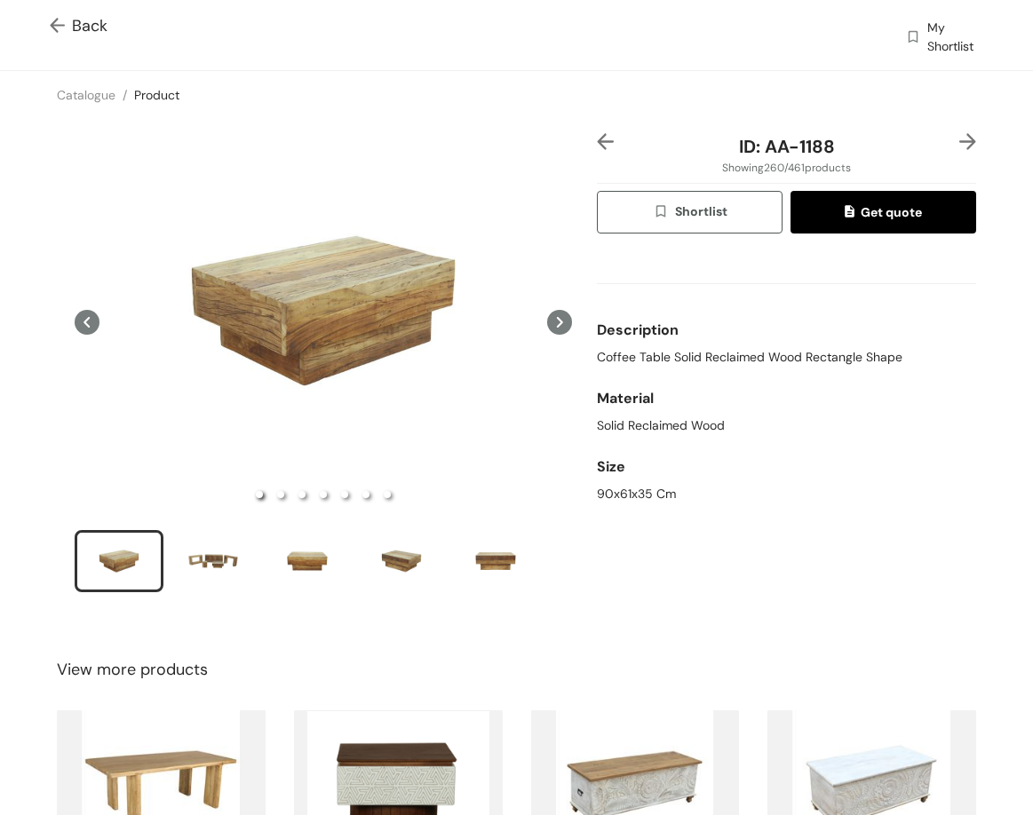
click at [963, 138] on div "ID: AA-1188 Showing 260 / 461 products Shortlist Get quote Description Coffee T…" at bounding box center [786, 374] width 386 height 482
click at [959, 143] on img at bounding box center [967, 141] width 17 height 17
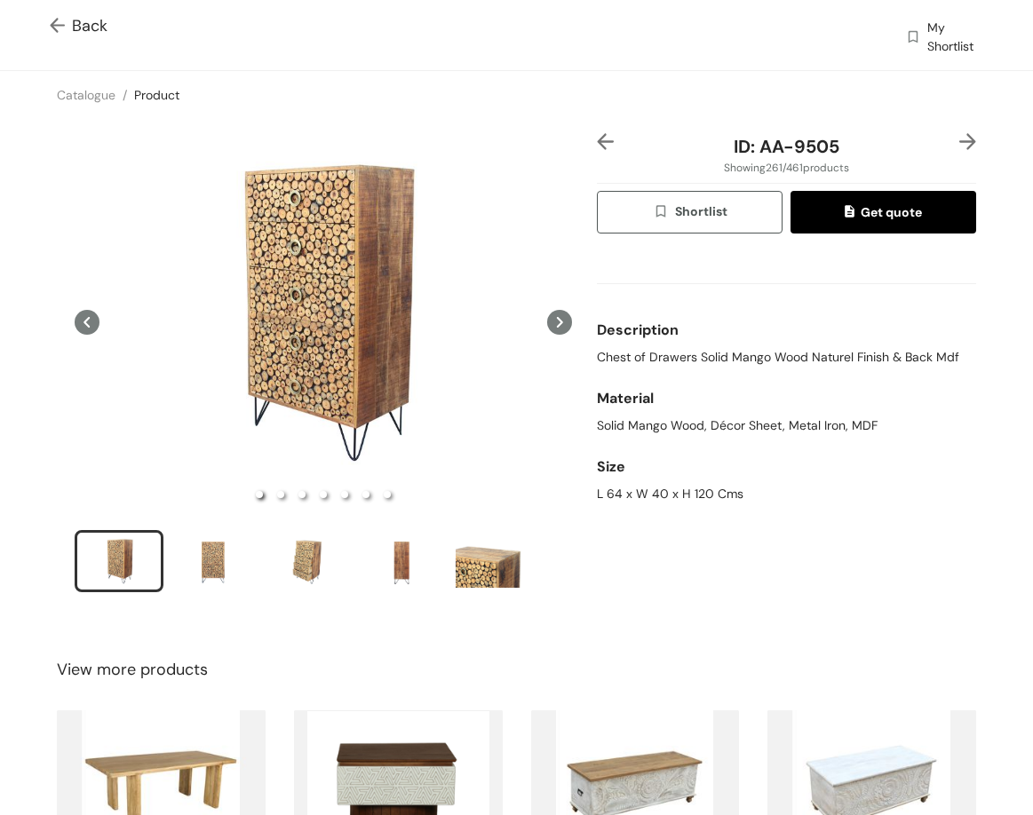
click at [959, 142] on img at bounding box center [967, 141] width 17 height 17
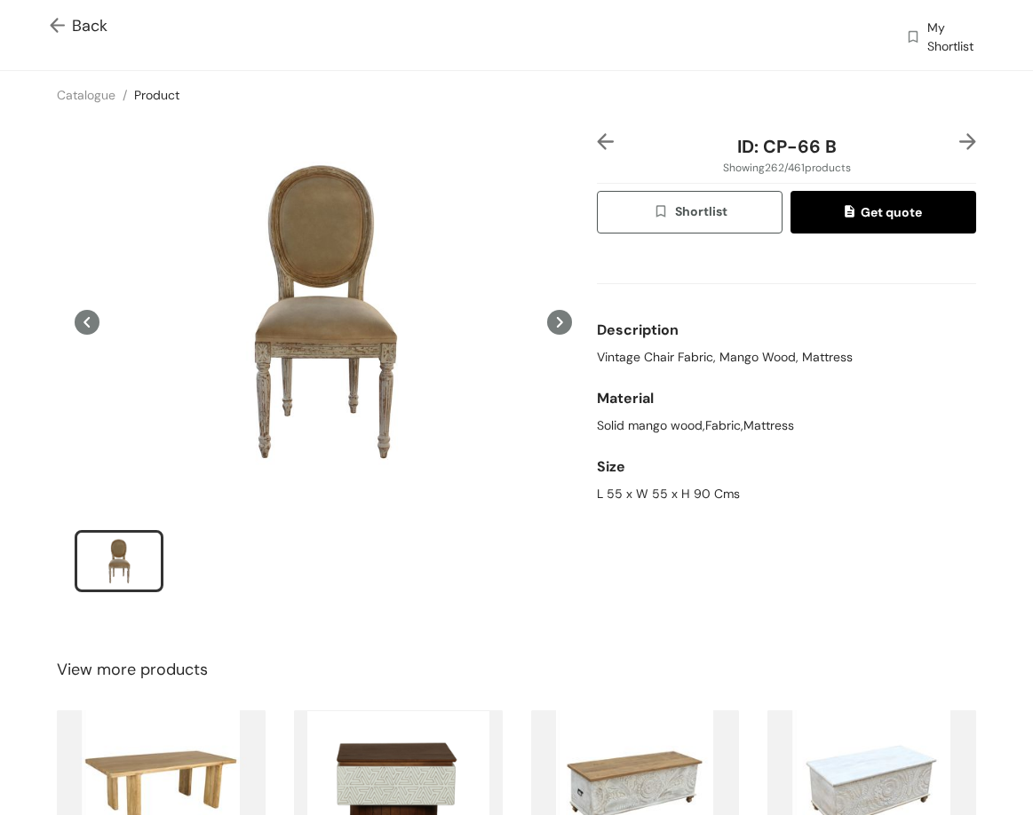
click at [603, 134] on img at bounding box center [605, 141] width 17 height 17
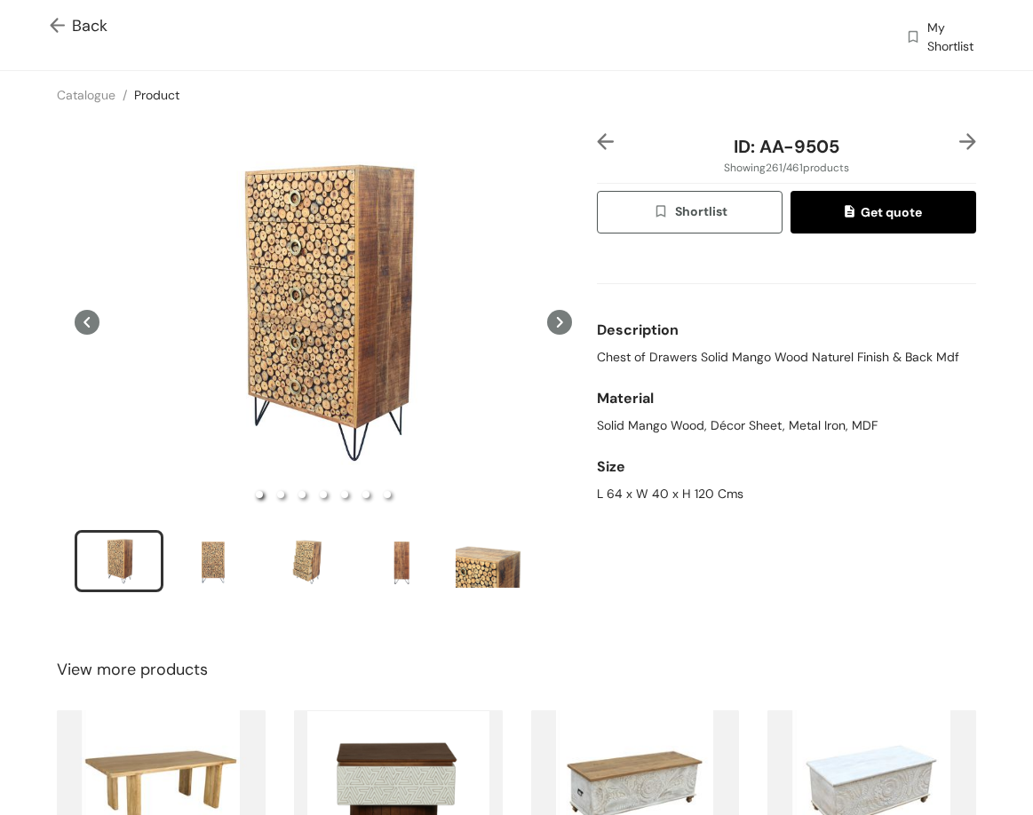
click at [959, 138] on img at bounding box center [967, 141] width 17 height 17
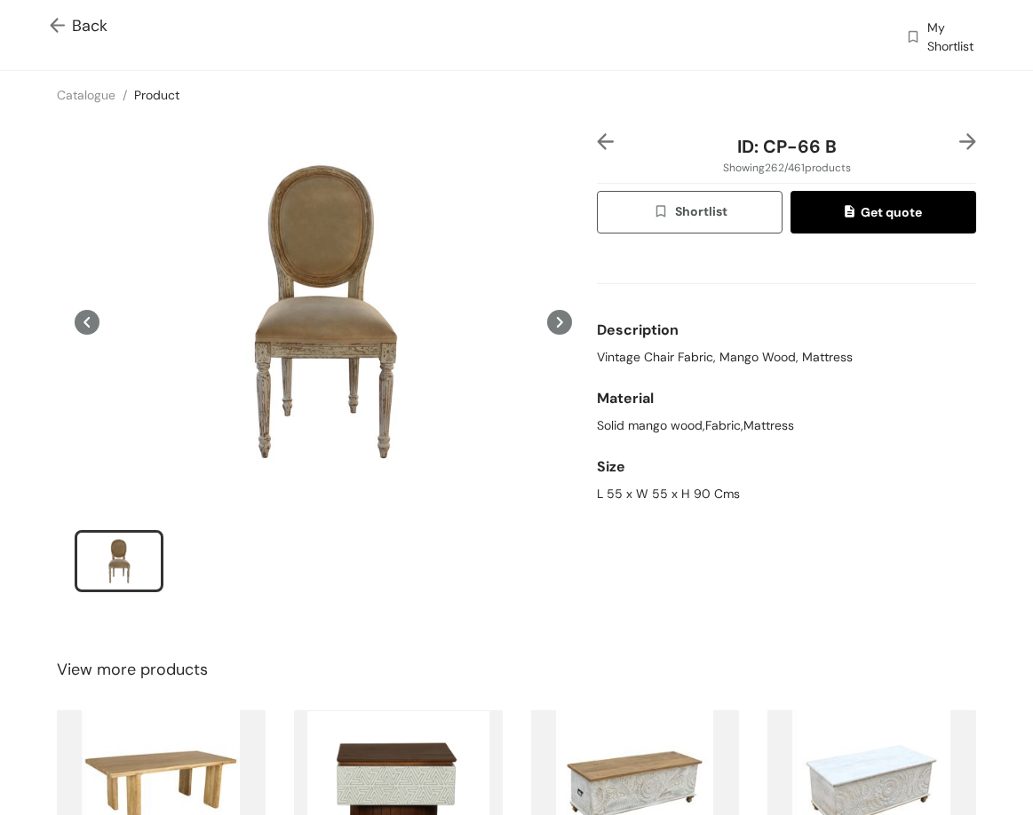
click at [959, 138] on img at bounding box center [967, 141] width 17 height 17
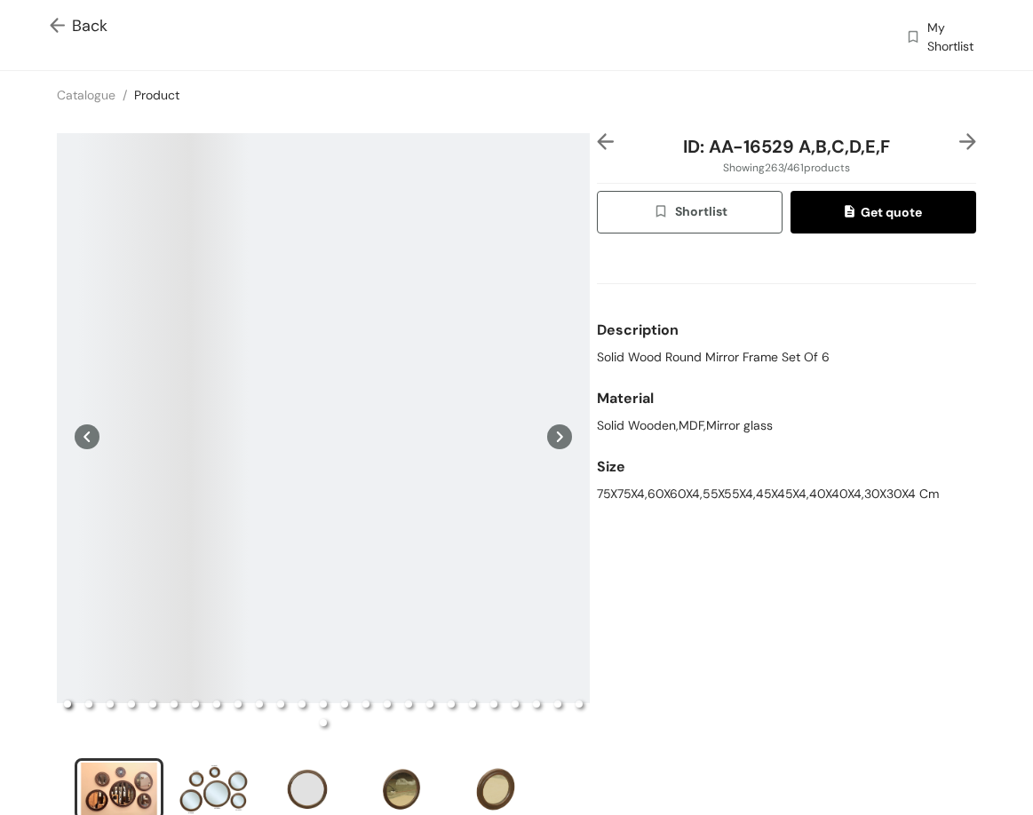
click at [597, 141] on img at bounding box center [605, 141] width 17 height 17
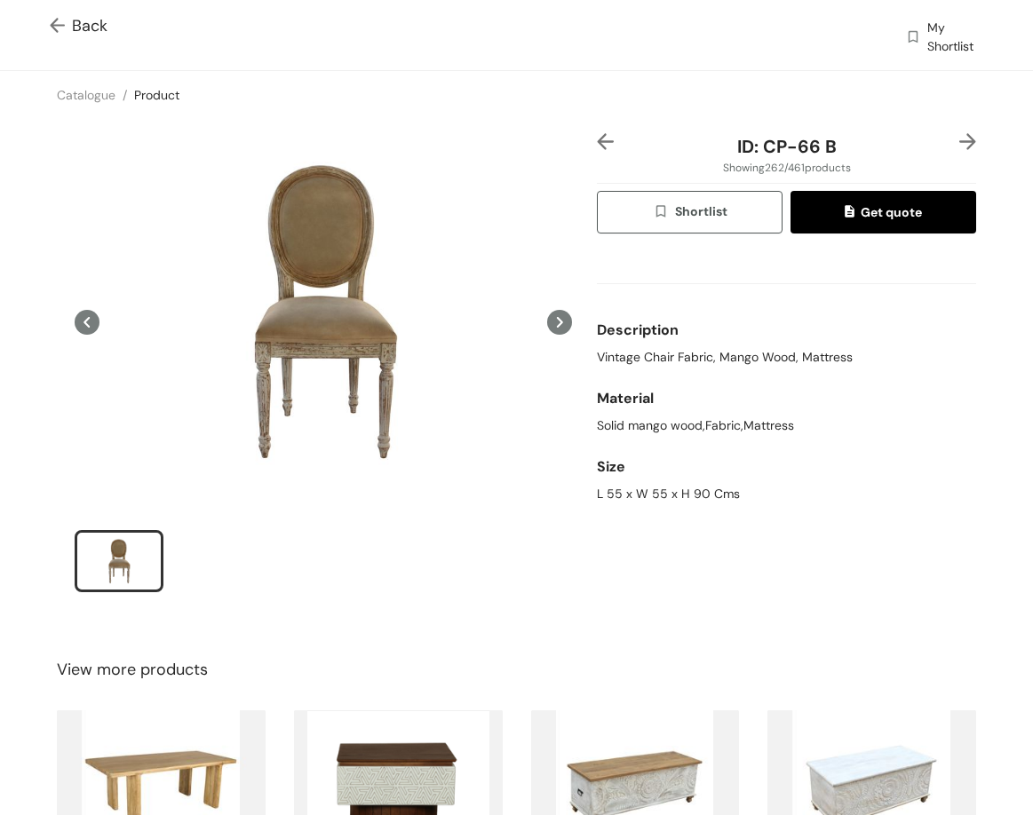
click at [597, 141] on img at bounding box center [605, 141] width 17 height 17
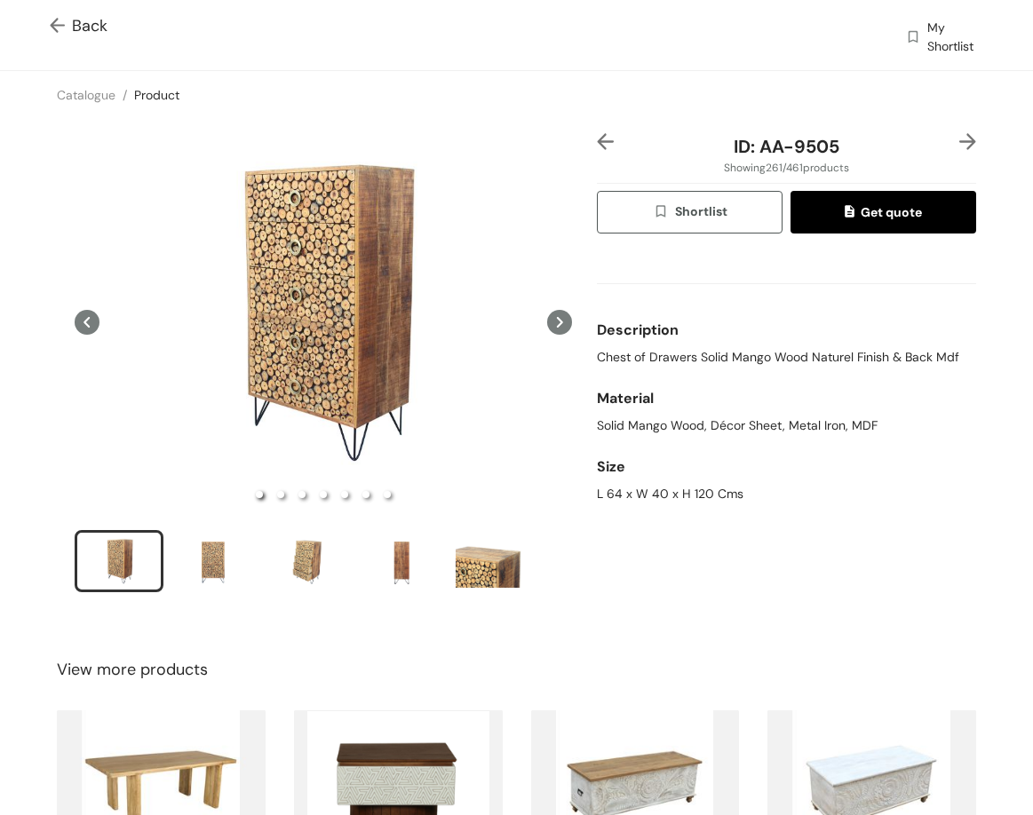
click at [959, 143] on img at bounding box center [967, 141] width 17 height 17
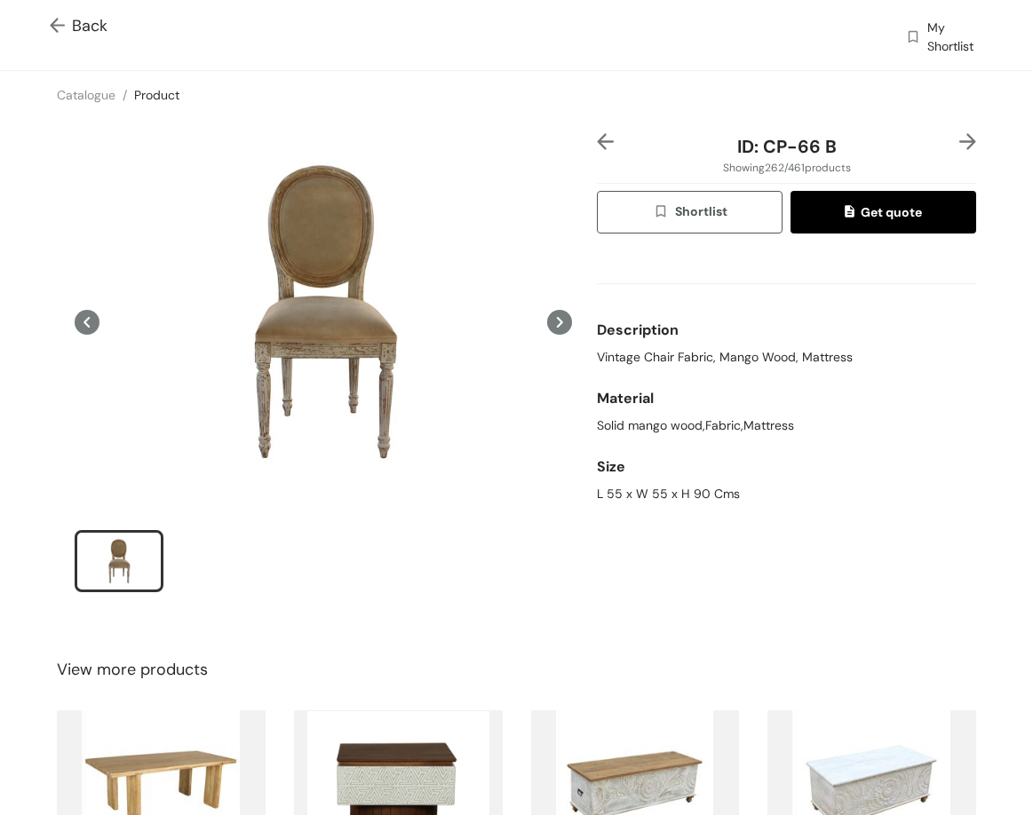
click at [959, 141] on img at bounding box center [967, 141] width 17 height 17
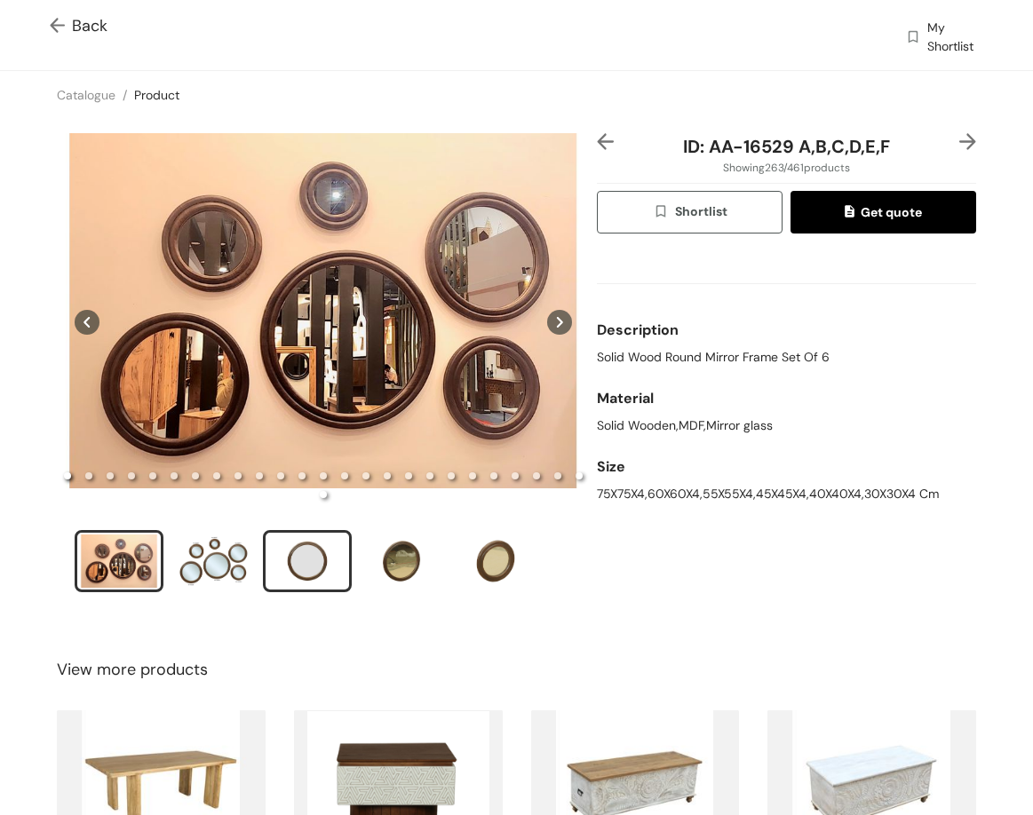
click at [292, 551] on div "slide item 3" at bounding box center [307, 561] width 80 height 53
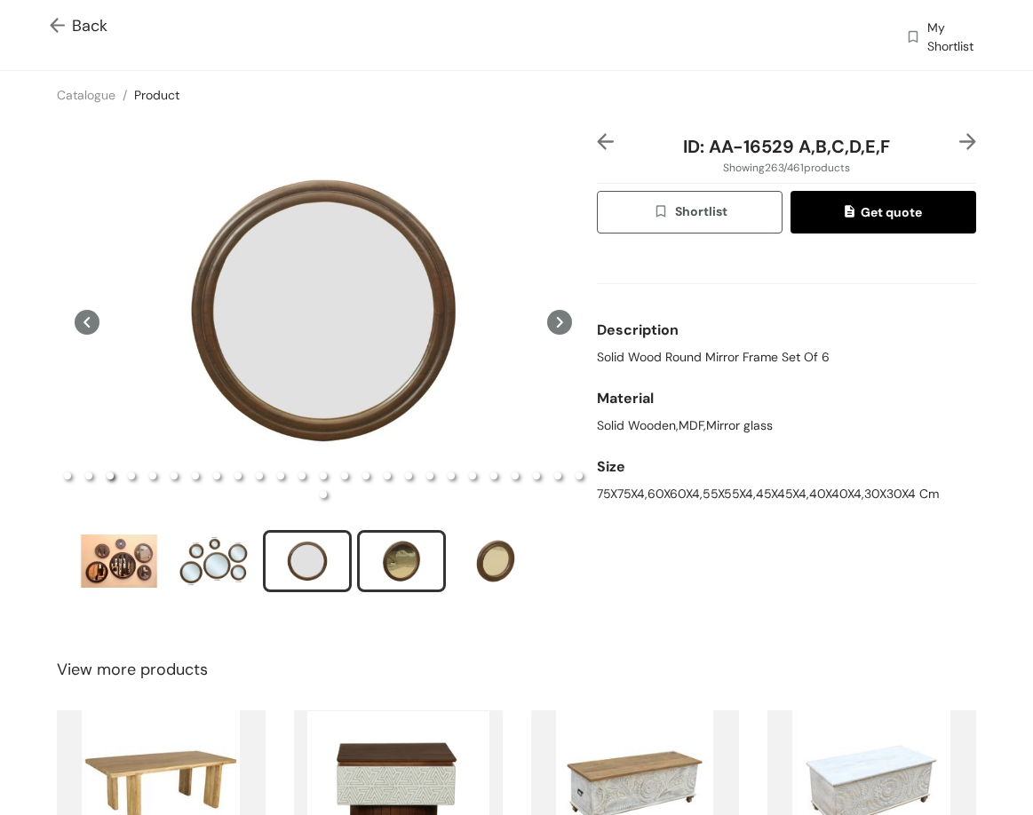
drag, startPoint x: 361, startPoint y: 552, endPoint x: 406, endPoint y: 554, distance: 44.4
click at [363, 552] on div "slide item 4" at bounding box center [401, 561] width 80 height 53
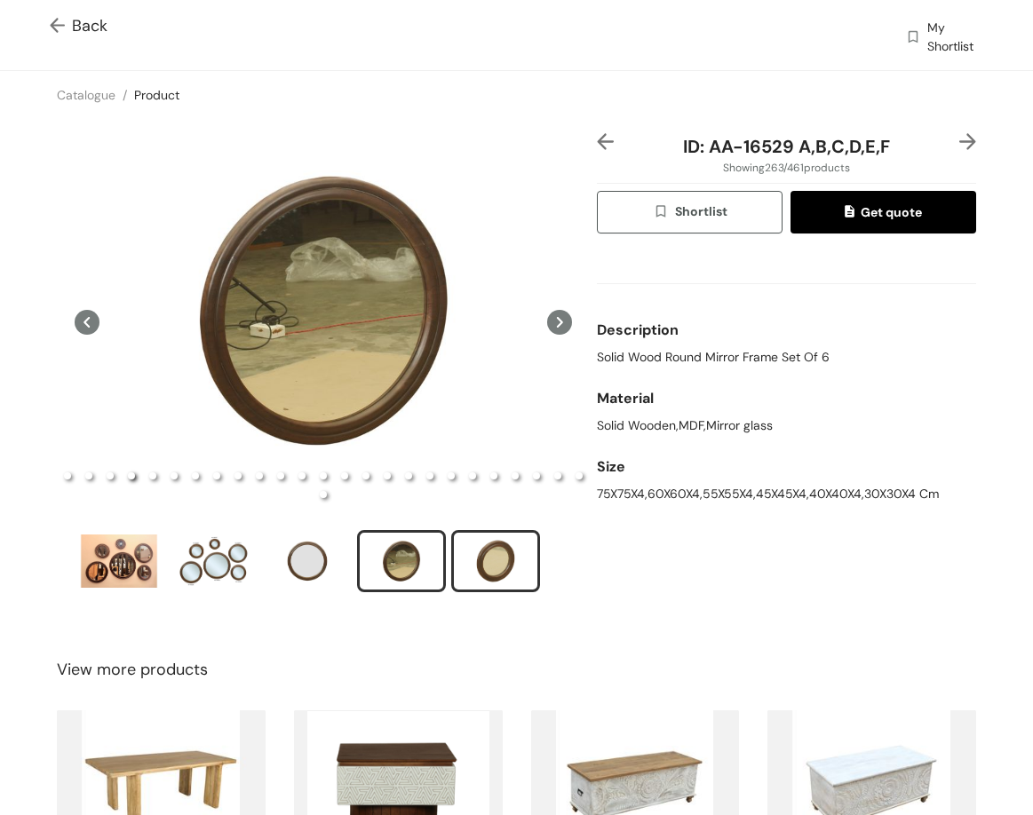
click at [500, 554] on div "slide item 5" at bounding box center [496, 561] width 80 height 53
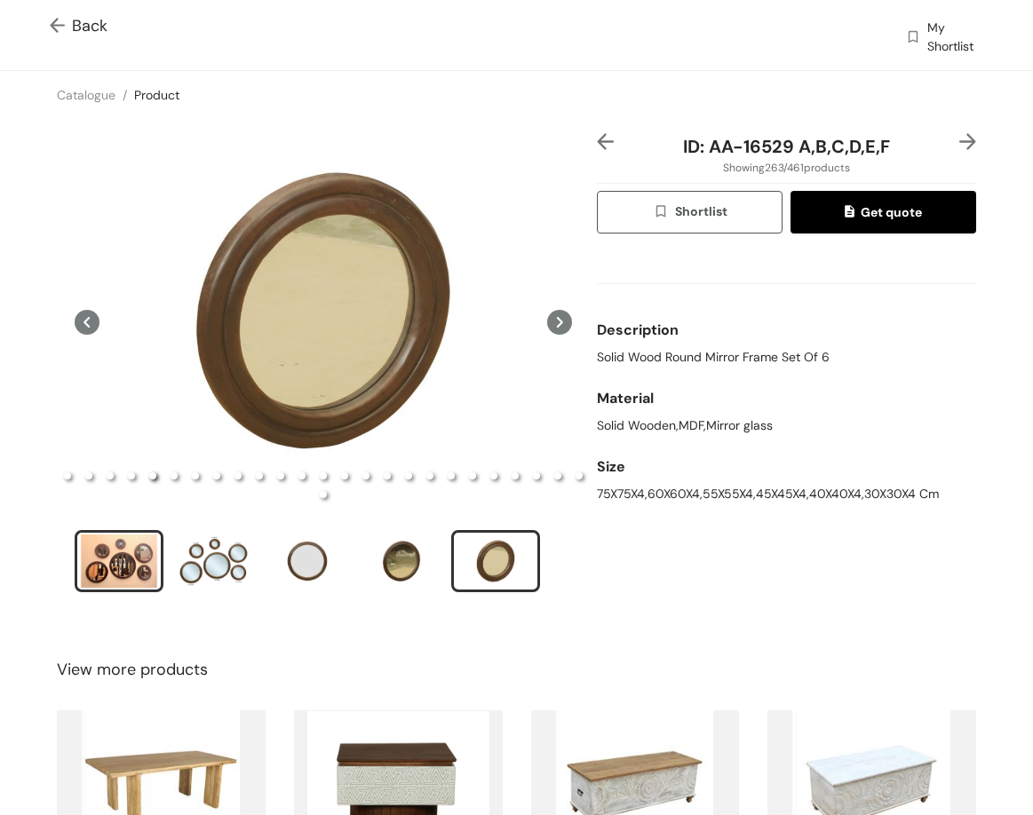
click at [122, 572] on div "slide item 1" at bounding box center [119, 561] width 80 height 53
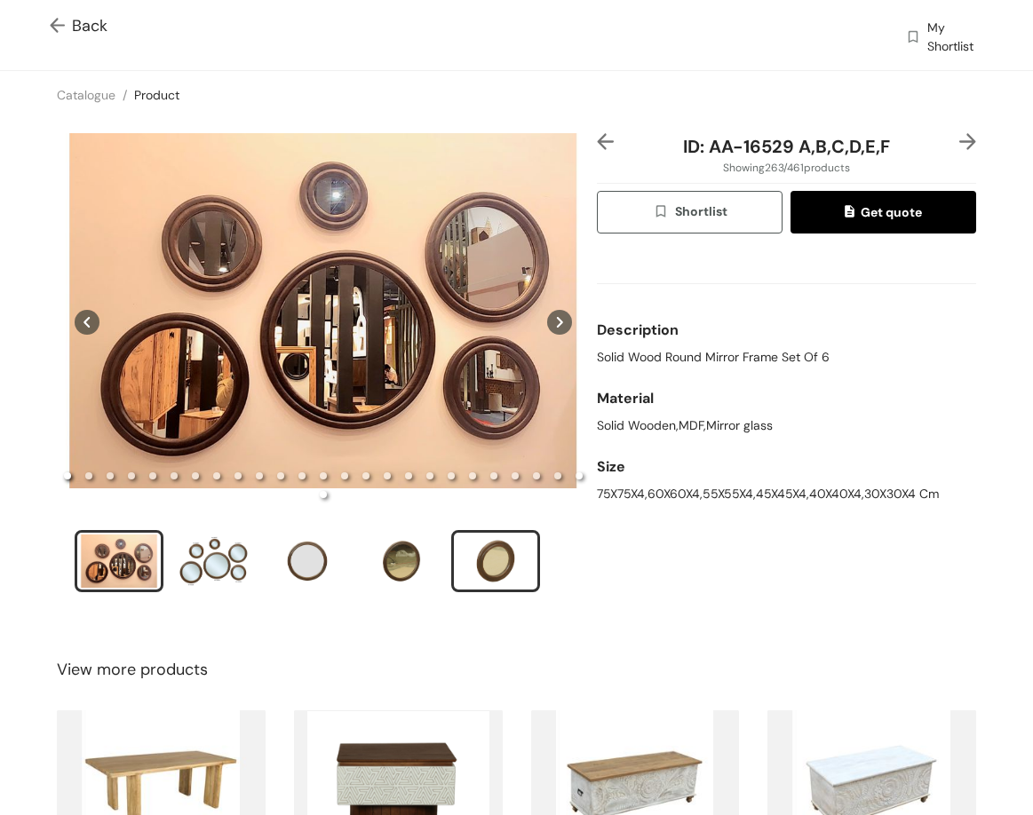
drag, startPoint x: 284, startPoint y: 408, endPoint x: 528, endPoint y: 555, distance: 284.8
click at [528, 555] on div "slide item 5" at bounding box center [496, 561] width 80 height 53
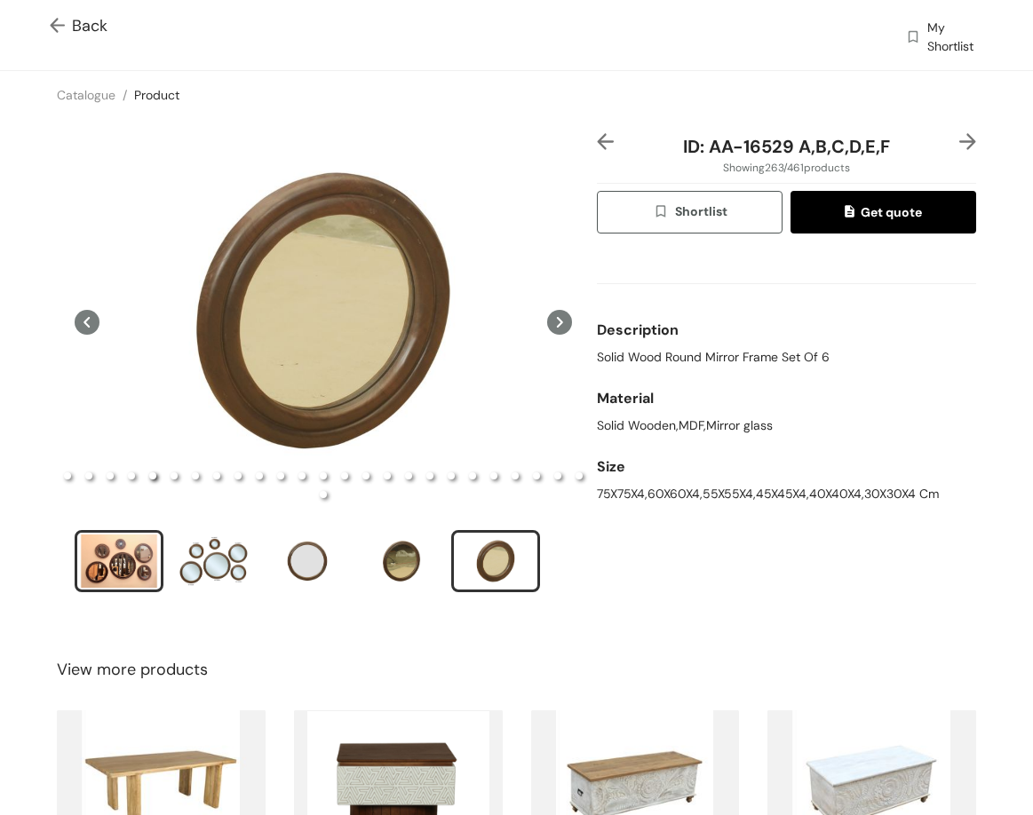
click at [135, 562] on div "slide item 1" at bounding box center [119, 561] width 80 height 53
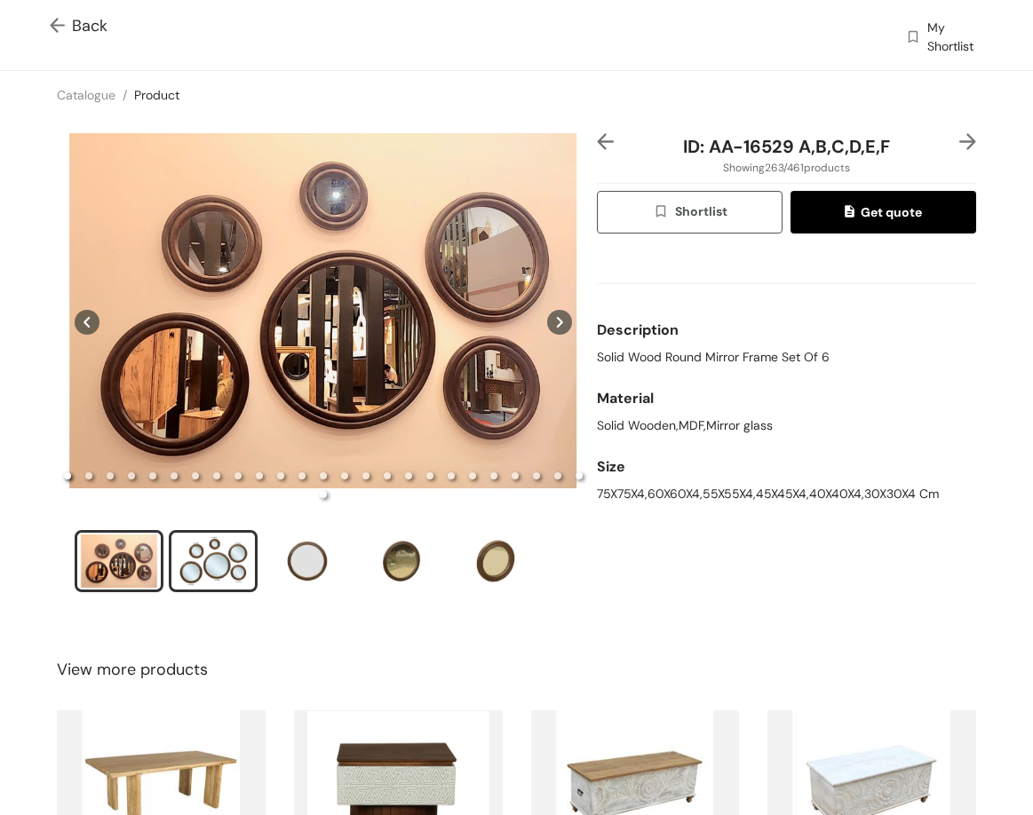
click at [207, 559] on div "slide item 2" at bounding box center [213, 561] width 80 height 53
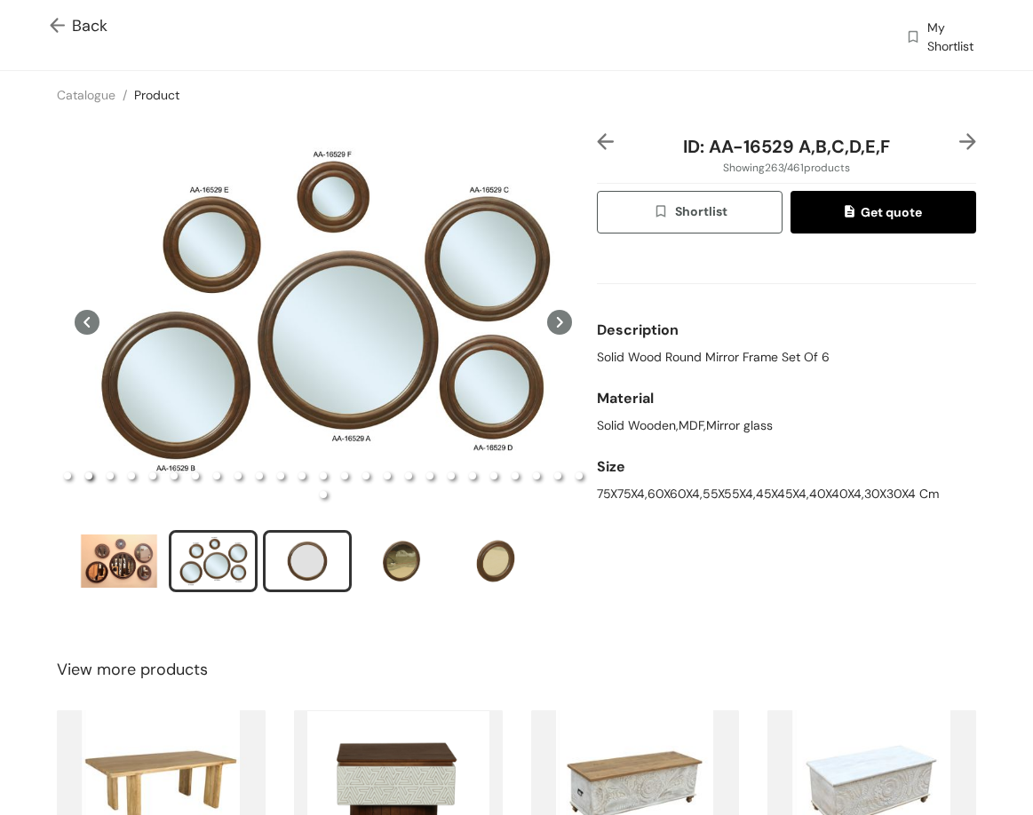
click at [313, 563] on div "slide item 3" at bounding box center [307, 561] width 80 height 53
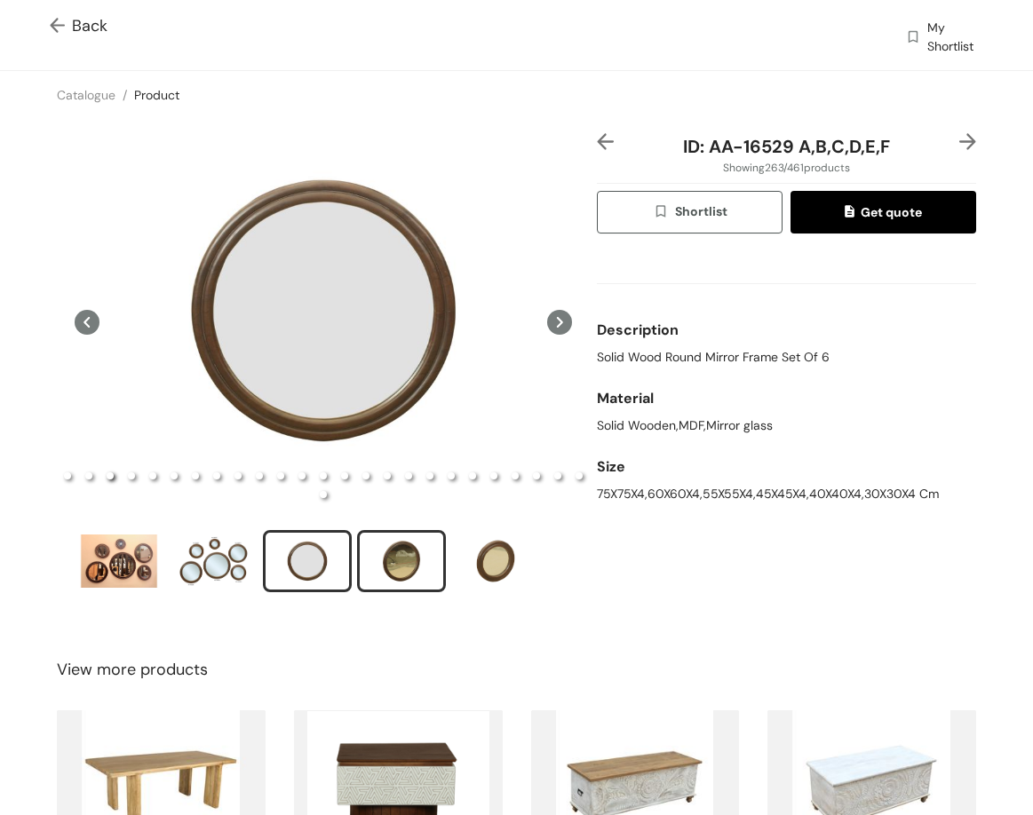
click at [385, 566] on div "slide item 4" at bounding box center [401, 561] width 80 height 53
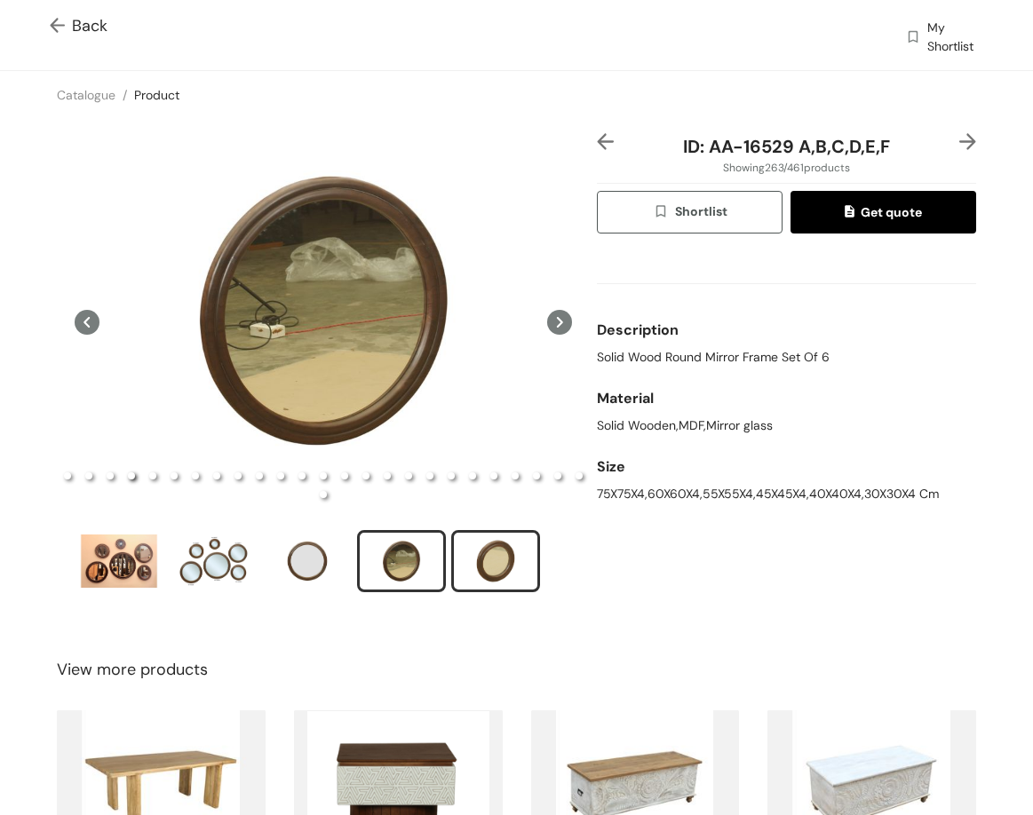
click at [508, 564] on div "slide item 5" at bounding box center [496, 561] width 80 height 53
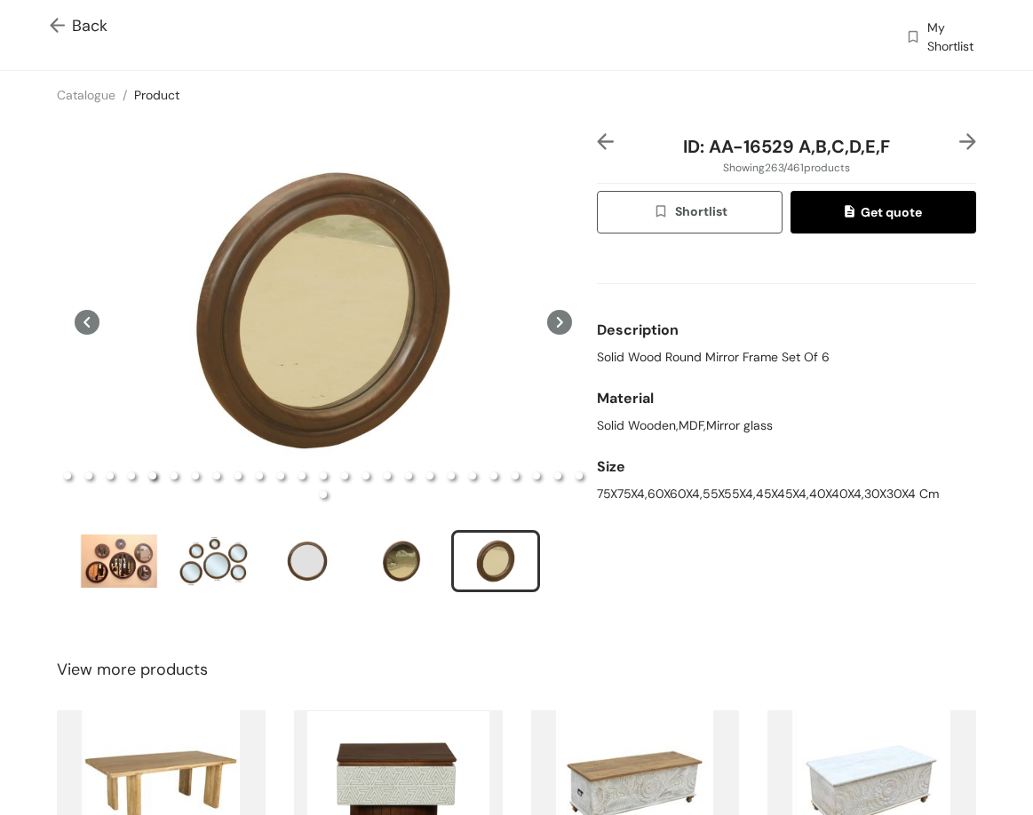
click at [959, 143] on img at bounding box center [967, 141] width 17 height 17
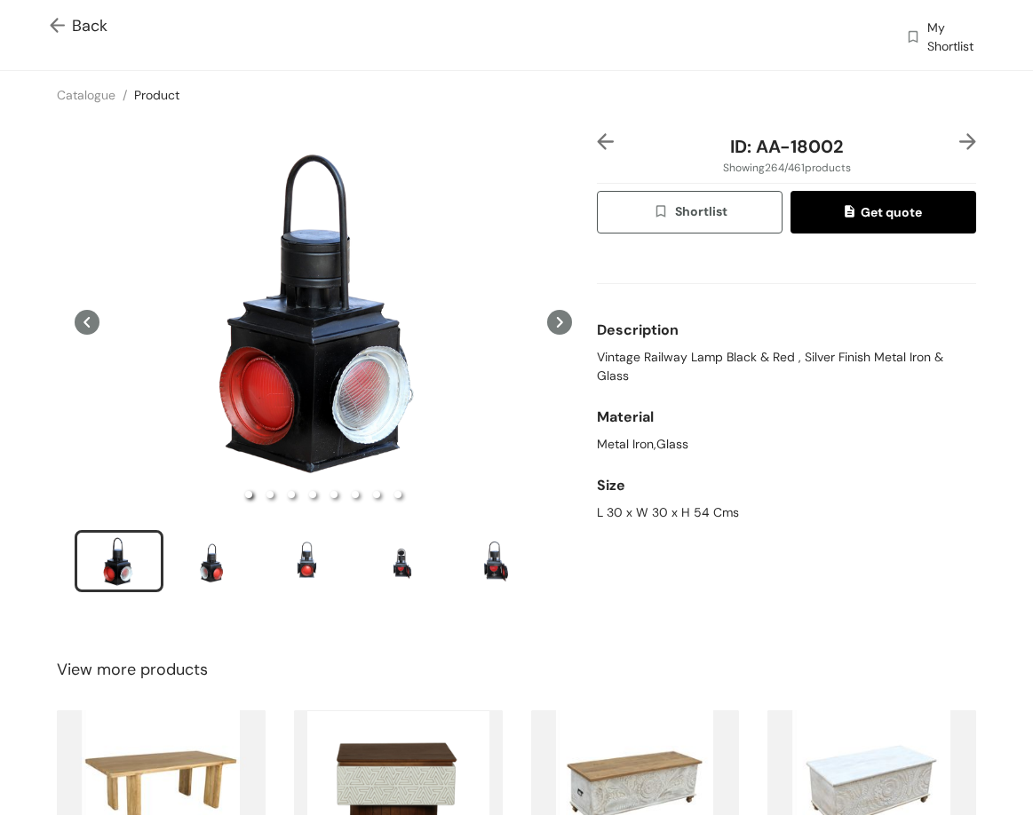
click at [959, 139] on img at bounding box center [967, 141] width 17 height 17
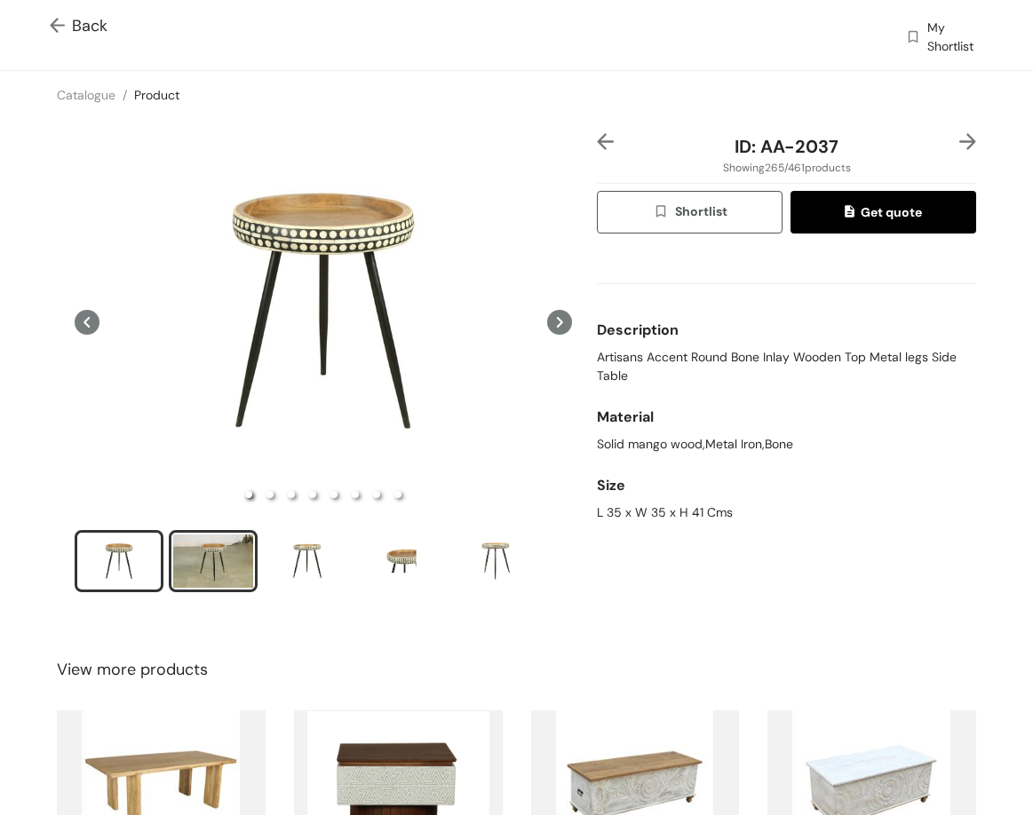
click at [233, 567] on div "slide item 2" at bounding box center [213, 561] width 80 height 53
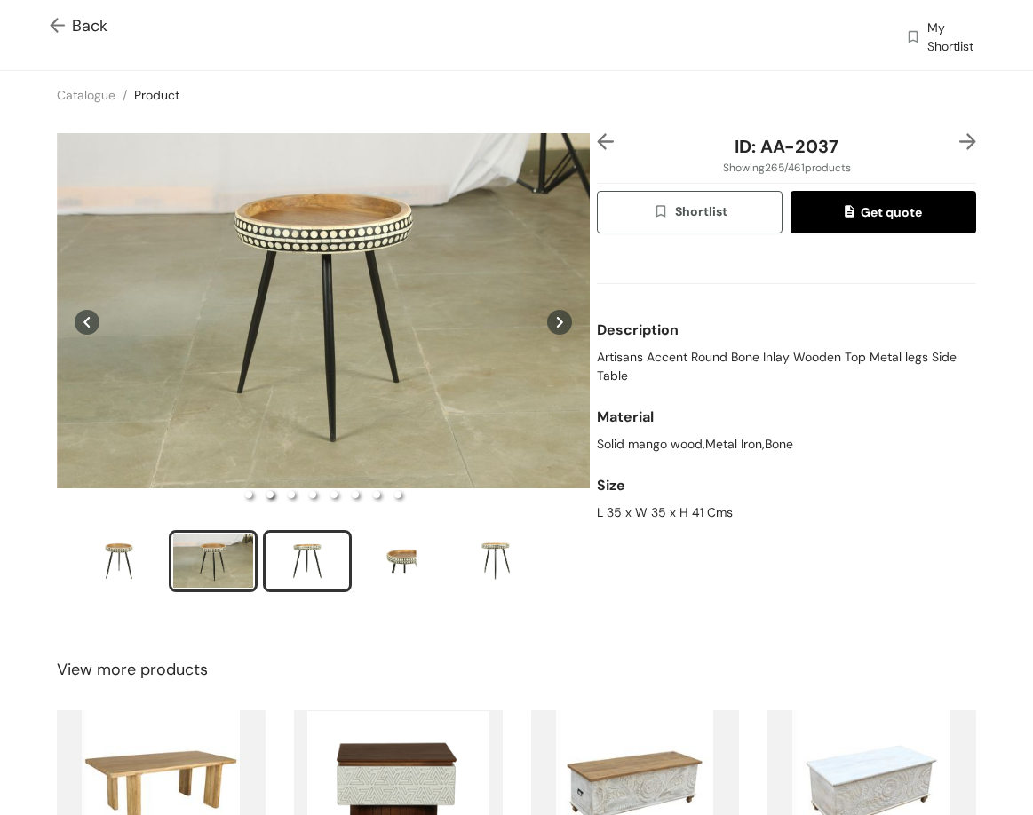
click at [323, 557] on div "slide item 3" at bounding box center [307, 561] width 80 height 53
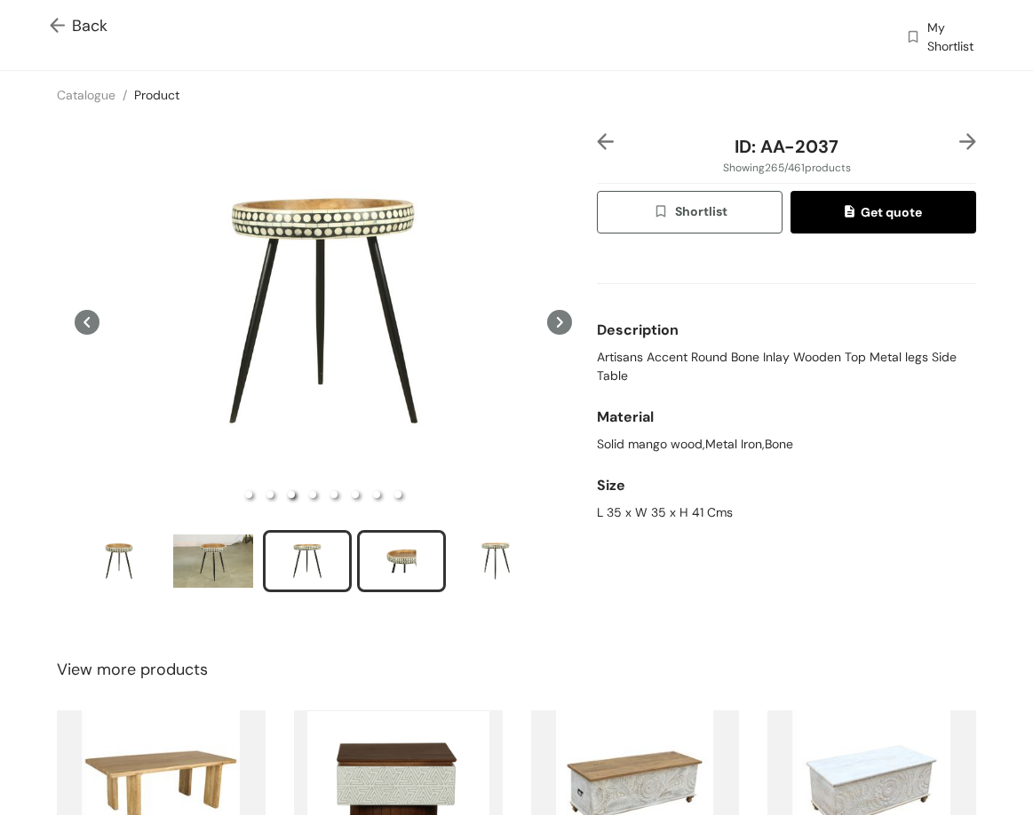
click at [397, 551] on div "slide item 4" at bounding box center [401, 561] width 80 height 53
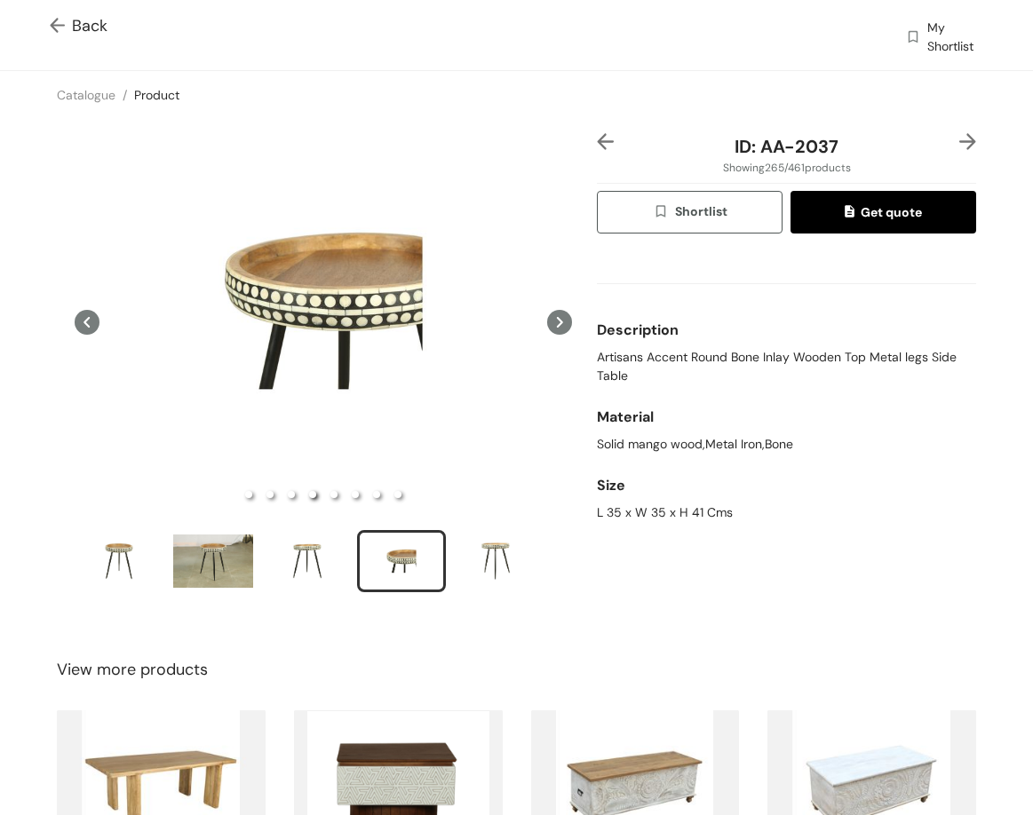
click at [944, 151] on div at bounding box center [960, 146] width 32 height 27
click at [959, 139] on img at bounding box center [967, 141] width 17 height 17
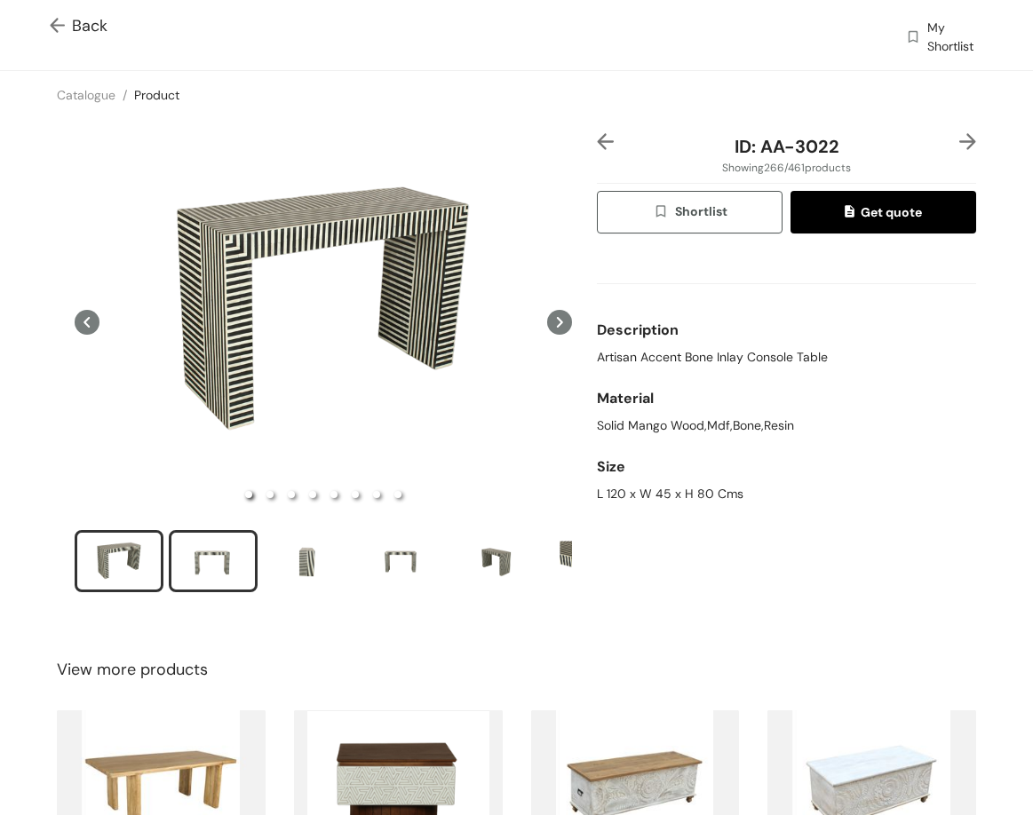
click at [192, 587] on li "slide item 2" at bounding box center [213, 561] width 89 height 62
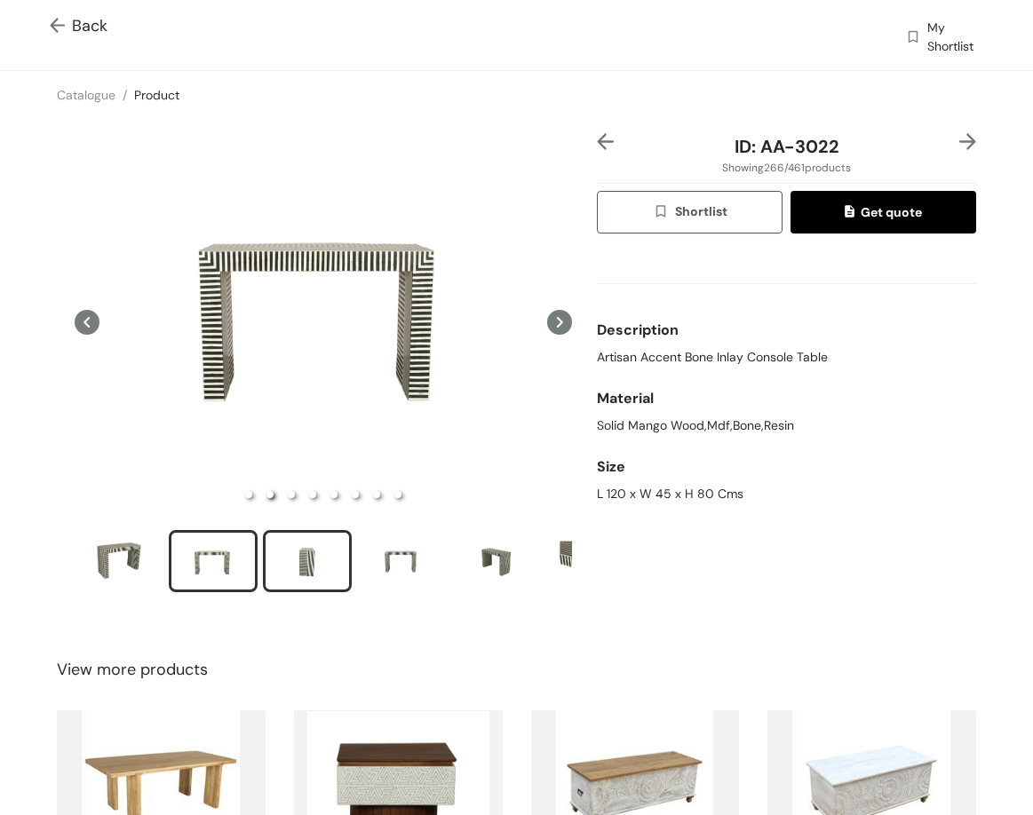
click at [281, 573] on div "slide item 3" at bounding box center [307, 561] width 80 height 53
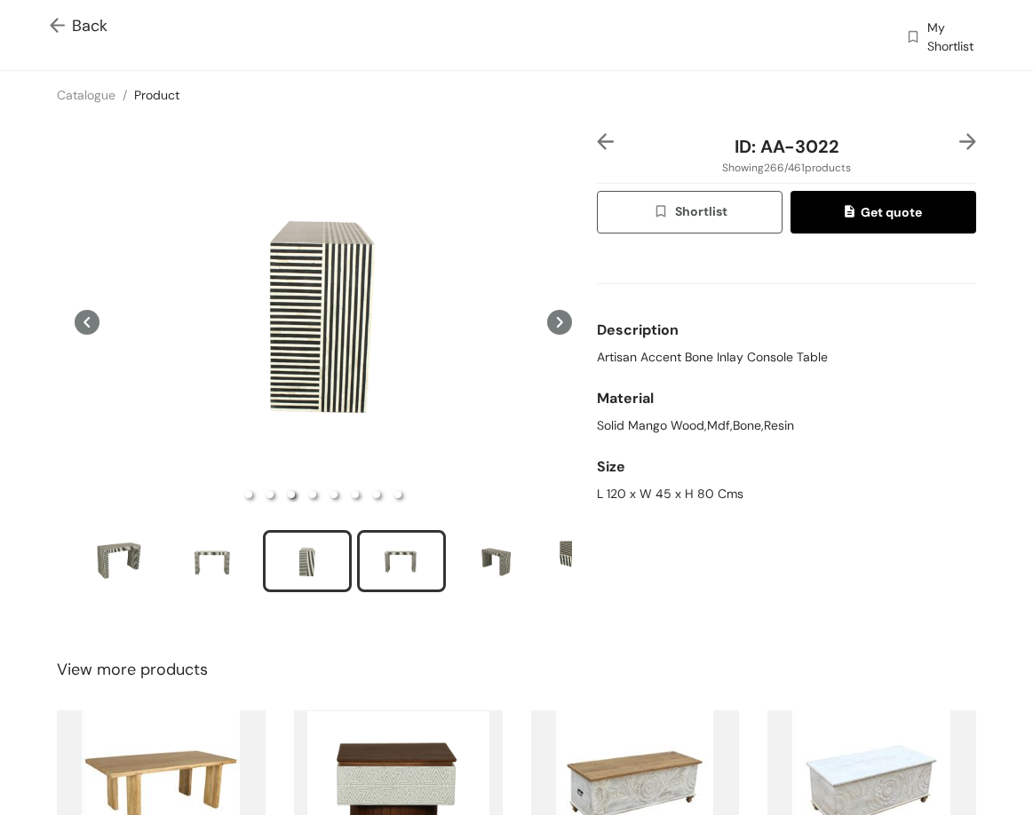
click at [399, 560] on div "slide item 4" at bounding box center [401, 561] width 80 height 53
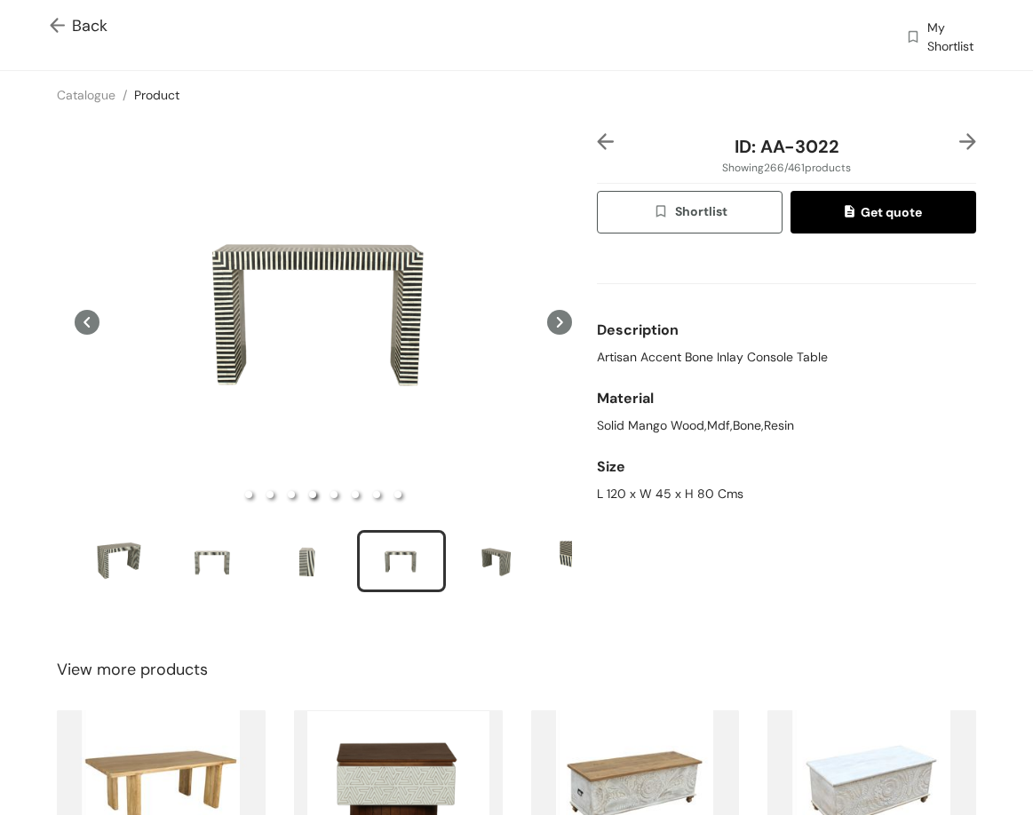
click at [959, 139] on img at bounding box center [967, 141] width 17 height 17
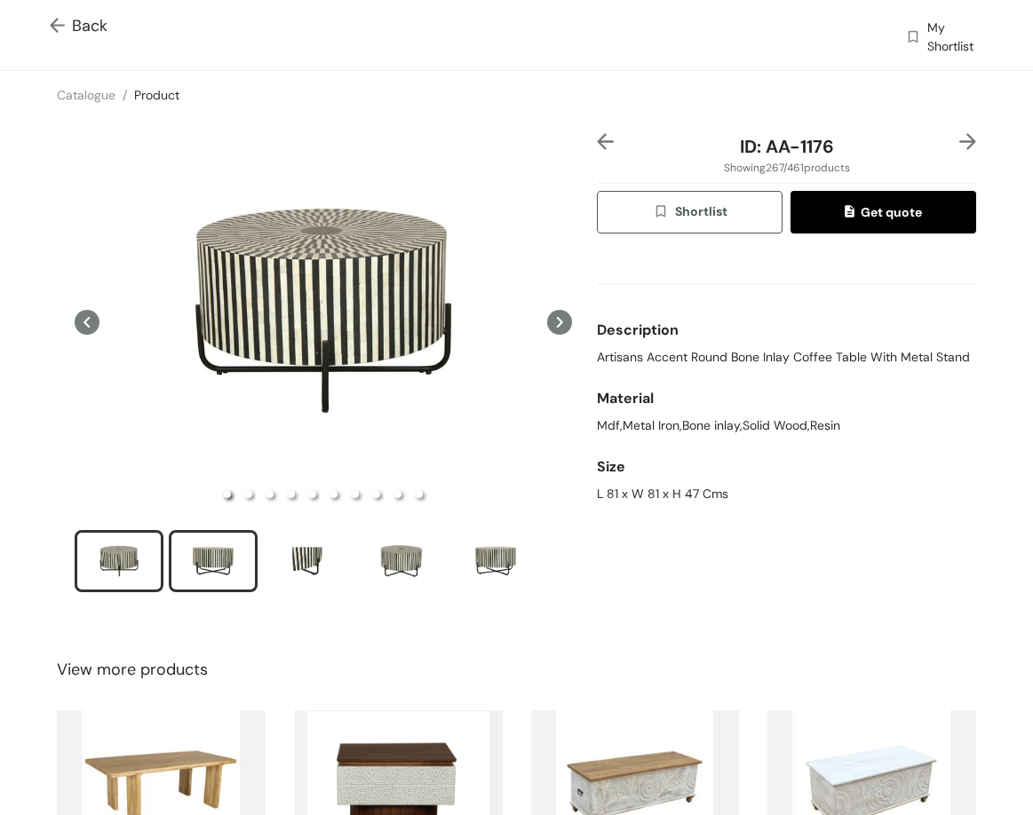
click at [202, 549] on div "slide item 2" at bounding box center [213, 561] width 80 height 53
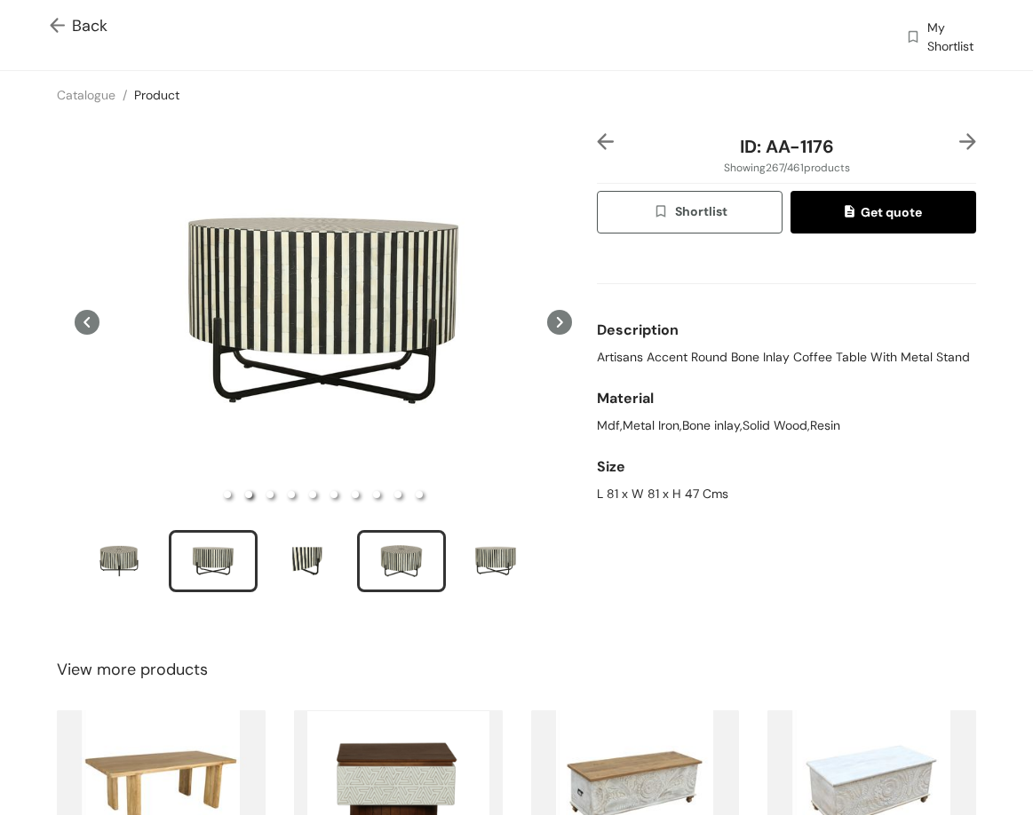
click at [382, 567] on div "slide item 4" at bounding box center [401, 561] width 80 height 53
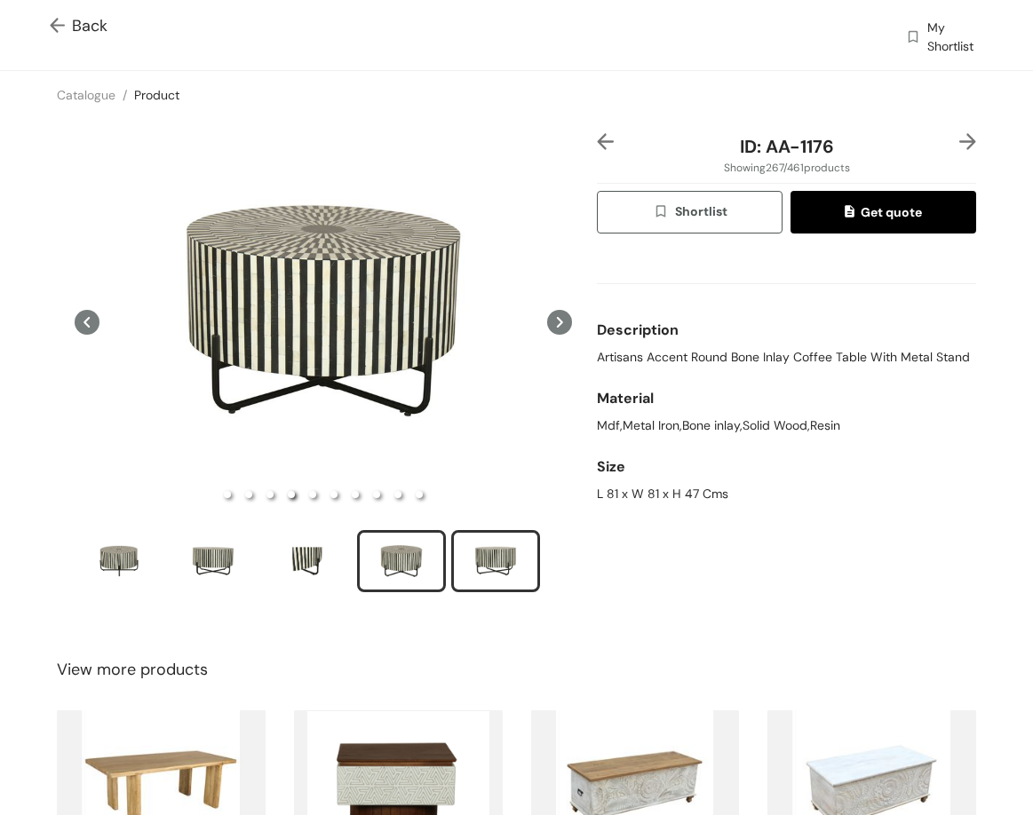
click at [503, 544] on div "slide item 5" at bounding box center [496, 561] width 80 height 53
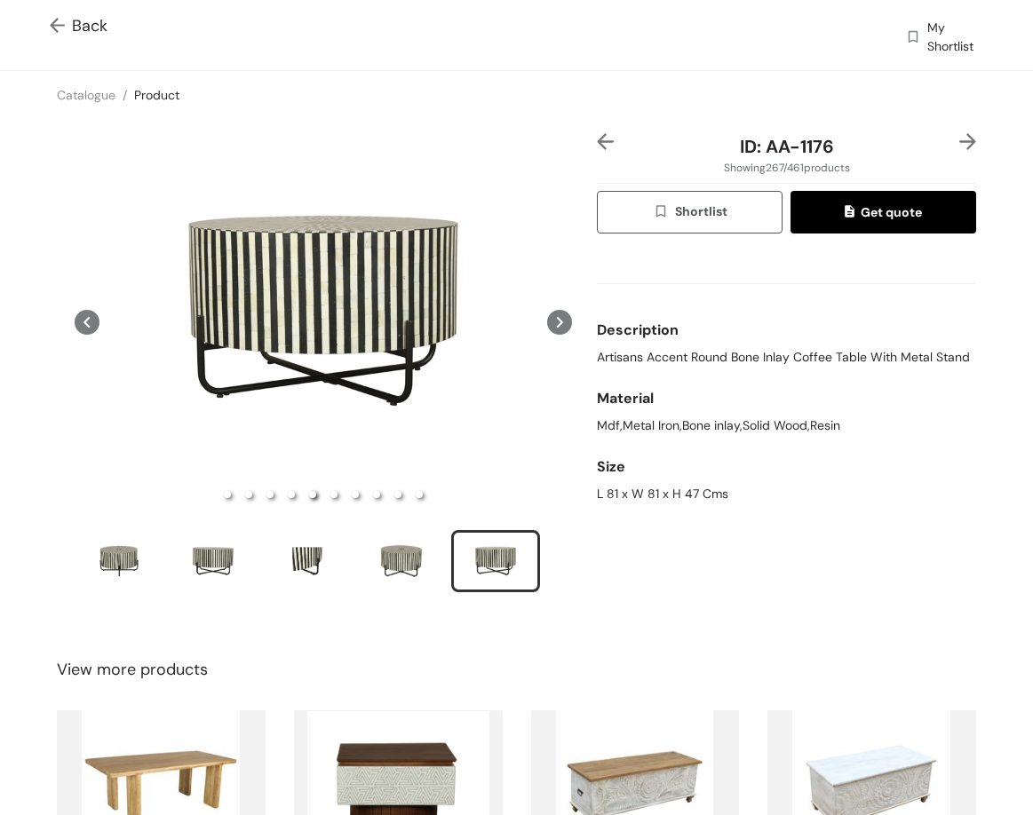
click at [959, 137] on img at bounding box center [967, 141] width 17 height 17
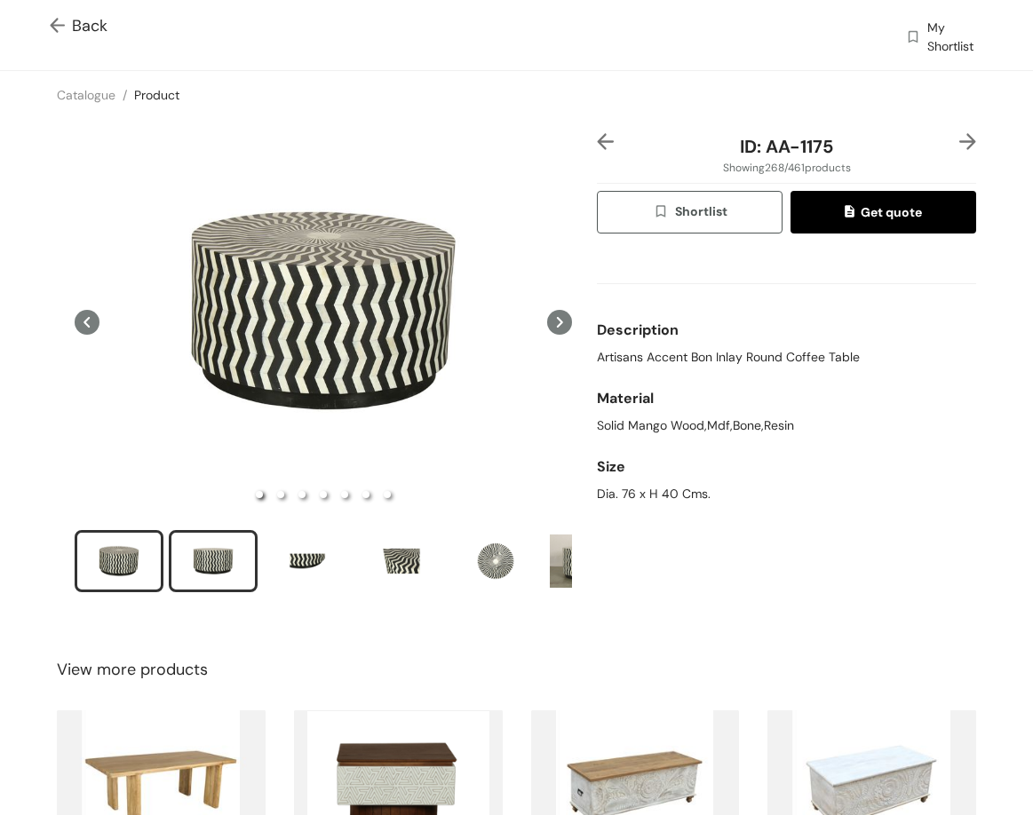
click at [210, 543] on div "slide item 2" at bounding box center [213, 561] width 80 height 53
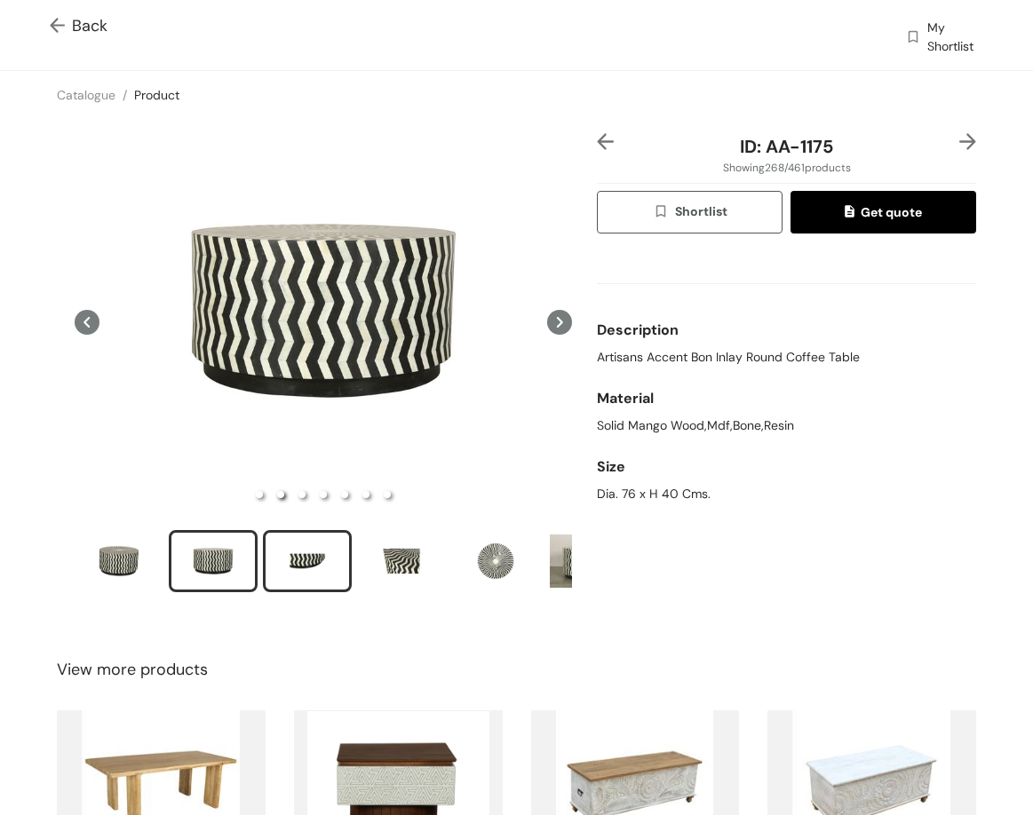
click at [279, 546] on div "slide item 3" at bounding box center [307, 561] width 80 height 53
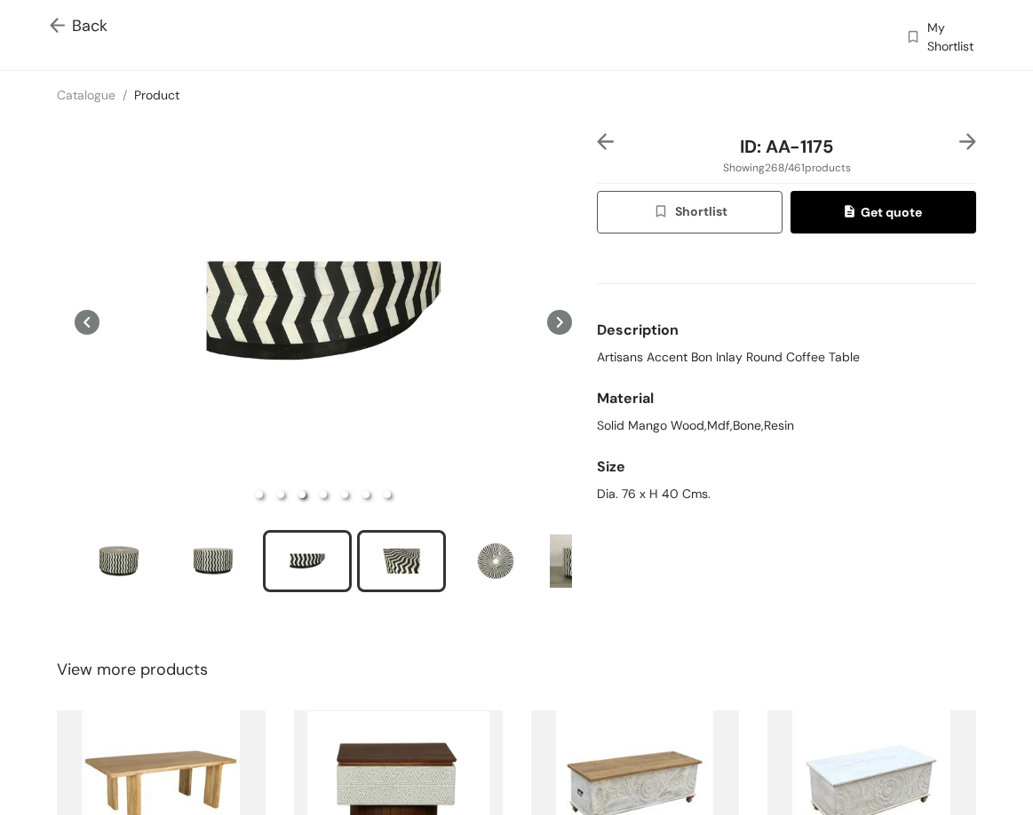
click at [416, 557] on div "slide item 4" at bounding box center [401, 561] width 80 height 53
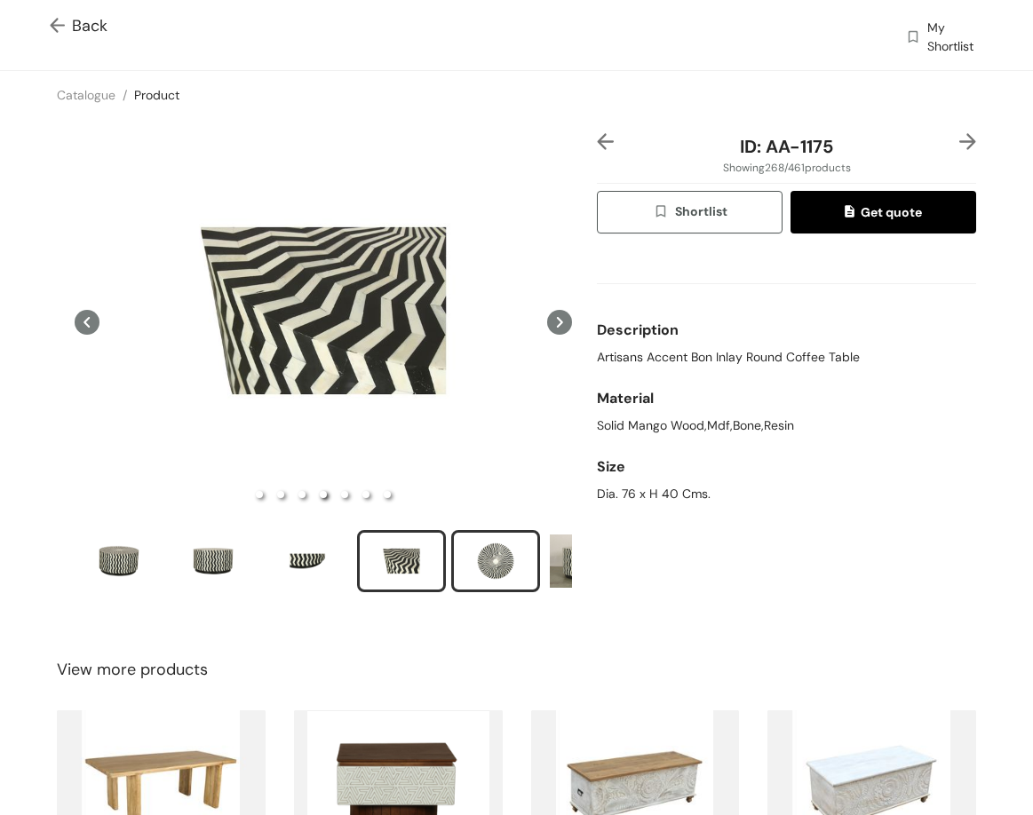
click at [492, 560] on div "slide item 5" at bounding box center [496, 561] width 80 height 53
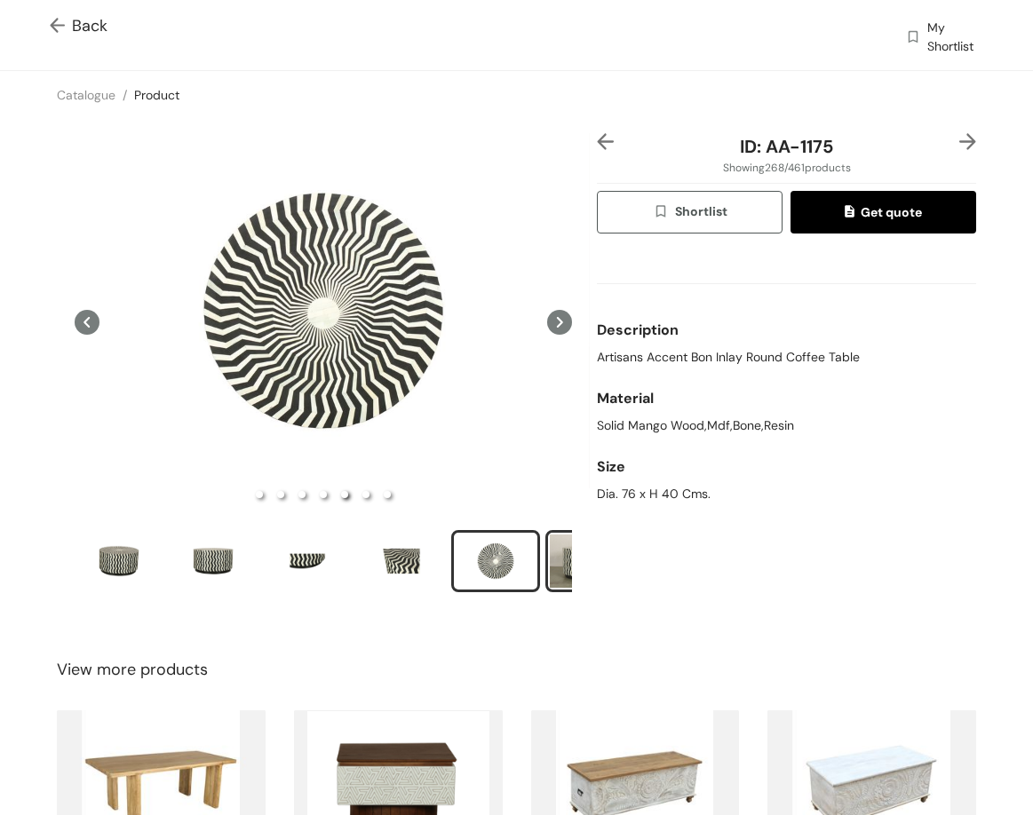
click at [558, 552] on div "slide item 6" at bounding box center [590, 561] width 80 height 53
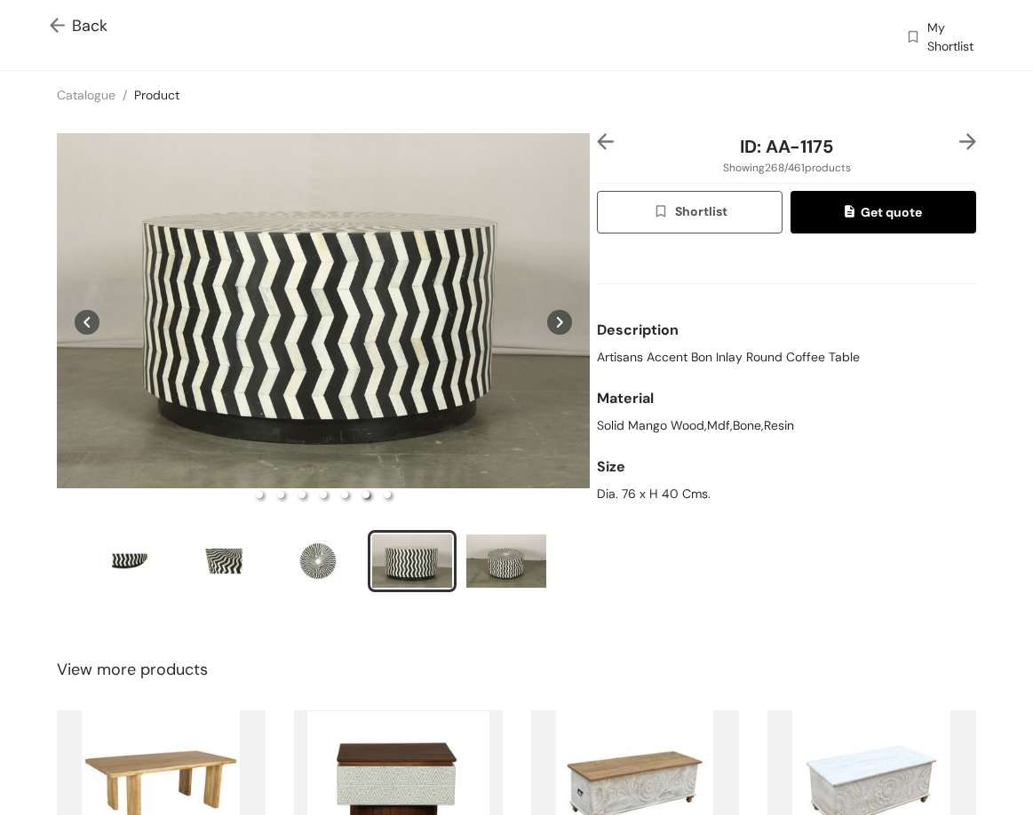
click at [959, 138] on img at bounding box center [967, 141] width 17 height 17
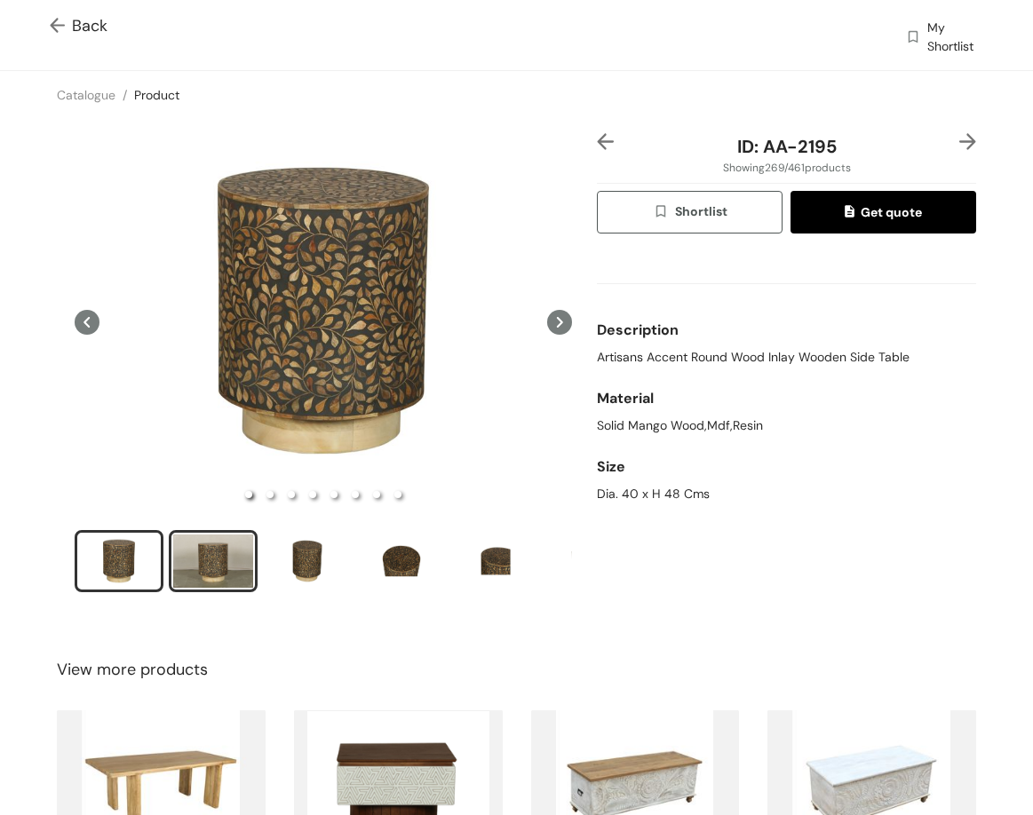
click at [208, 542] on div "slide item 2" at bounding box center [213, 561] width 80 height 53
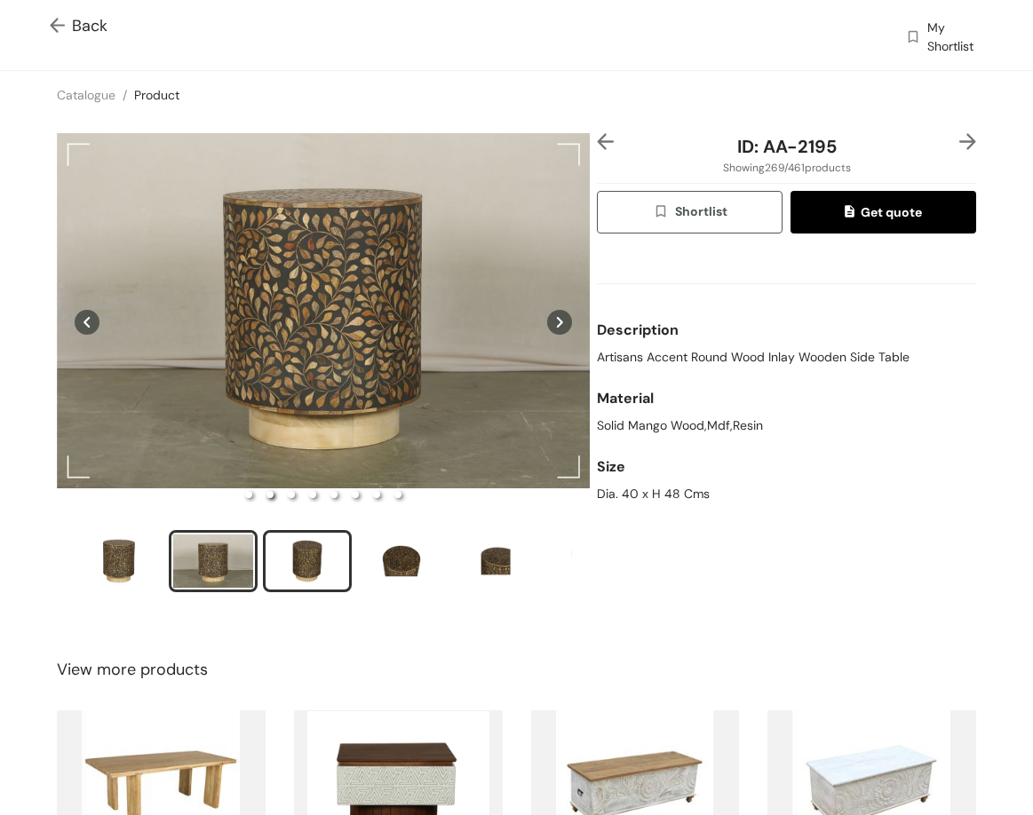
click at [319, 557] on div "slide item 3" at bounding box center [307, 561] width 80 height 53
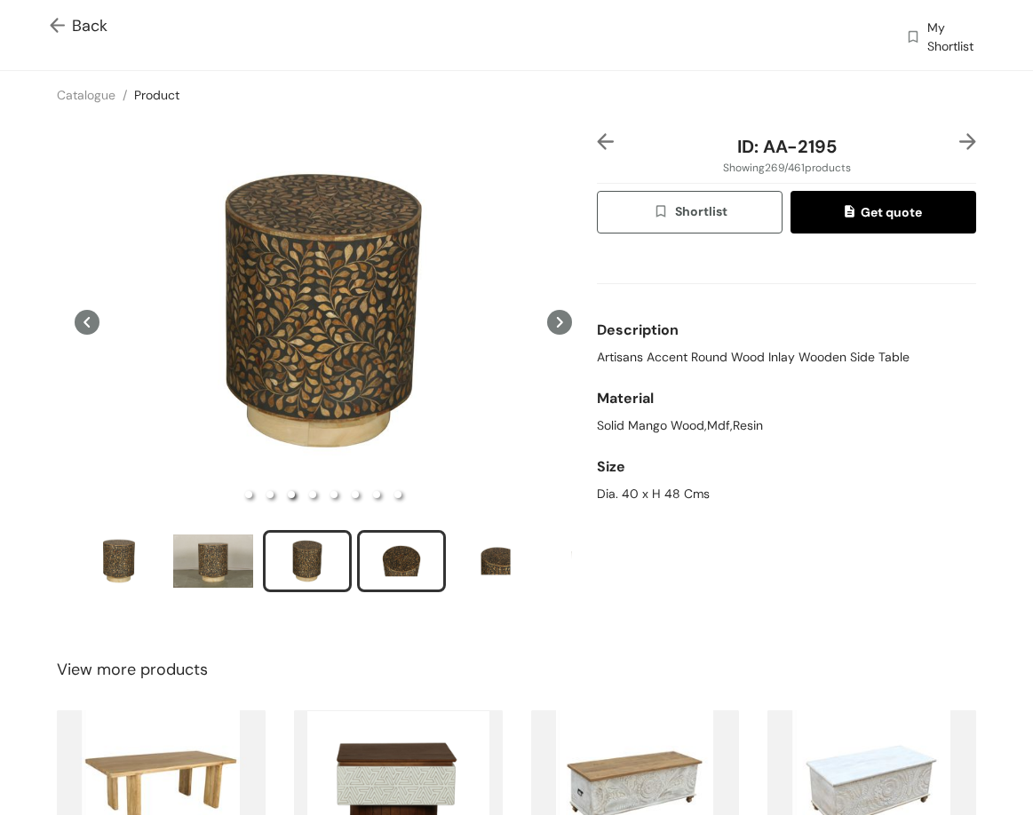
click at [391, 569] on div "slide item 4" at bounding box center [401, 561] width 80 height 53
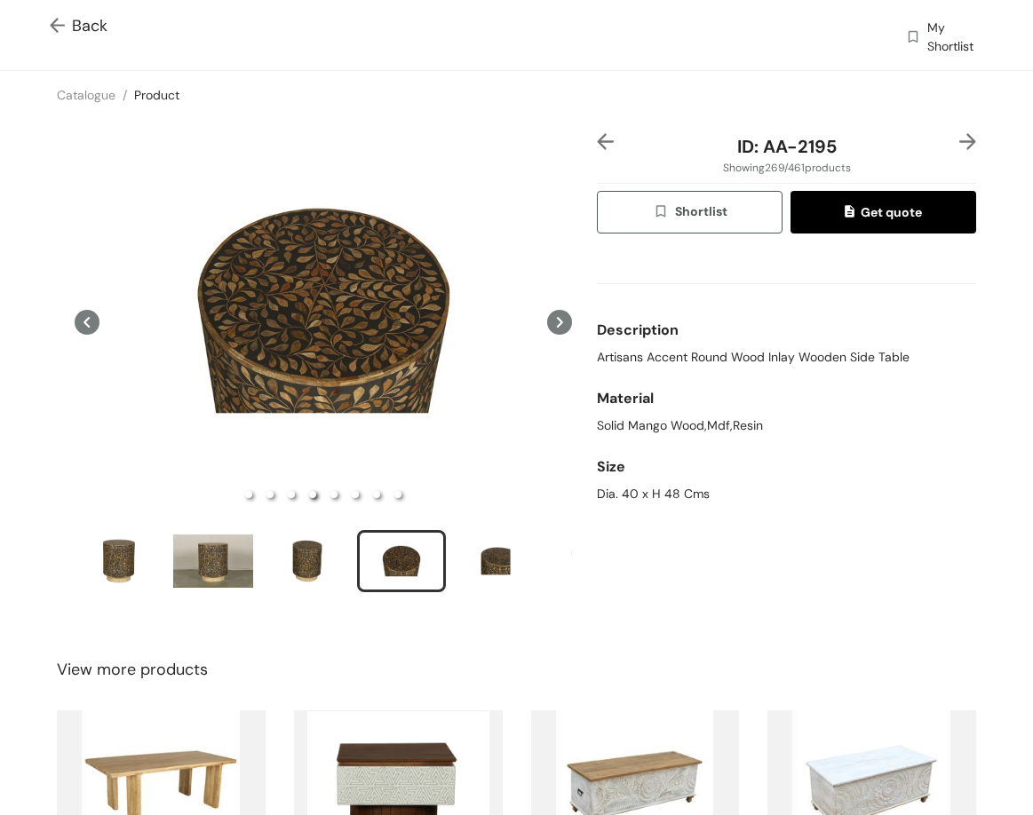
click at [959, 144] on img at bounding box center [967, 141] width 17 height 17
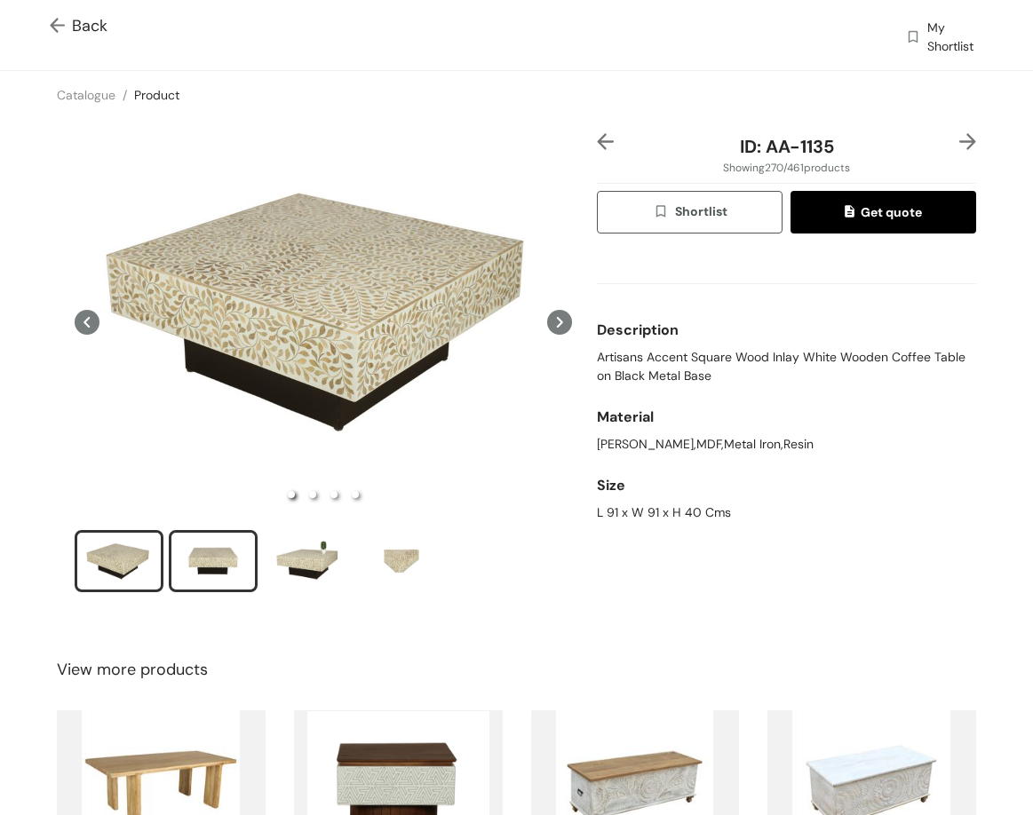
click at [212, 567] on div "slide item 2" at bounding box center [213, 561] width 80 height 53
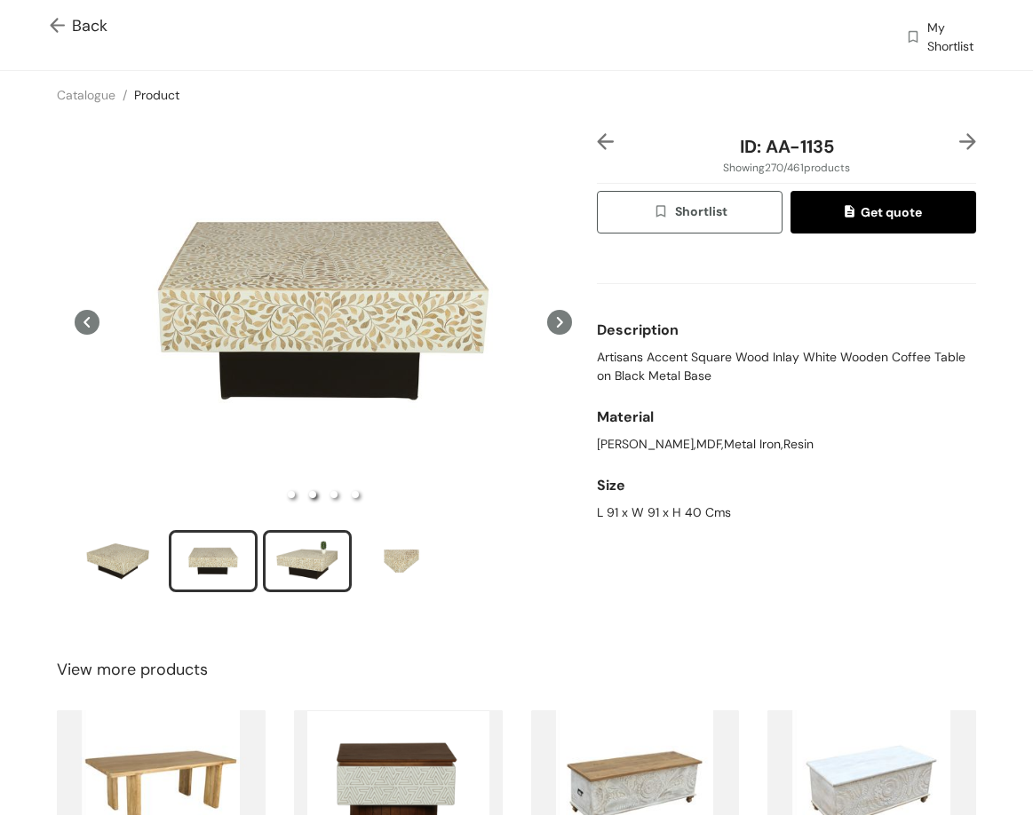
click at [307, 562] on div "slide item 3" at bounding box center [307, 561] width 80 height 53
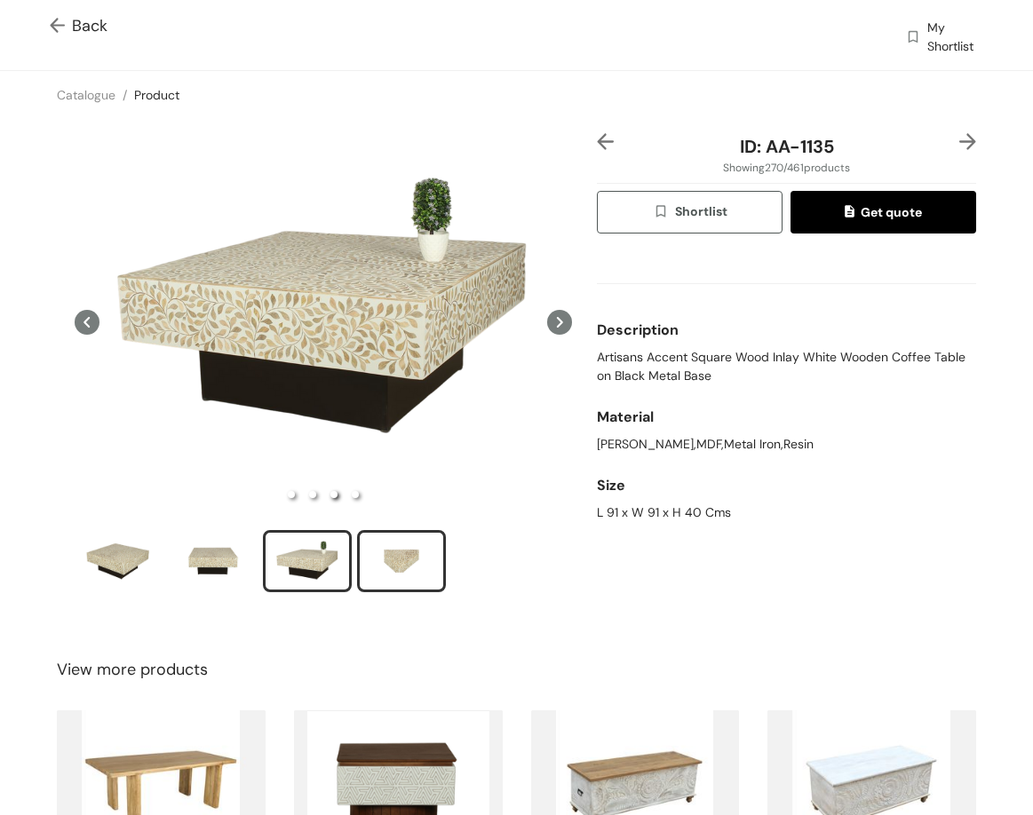
click at [418, 559] on div "slide item 4" at bounding box center [401, 561] width 80 height 53
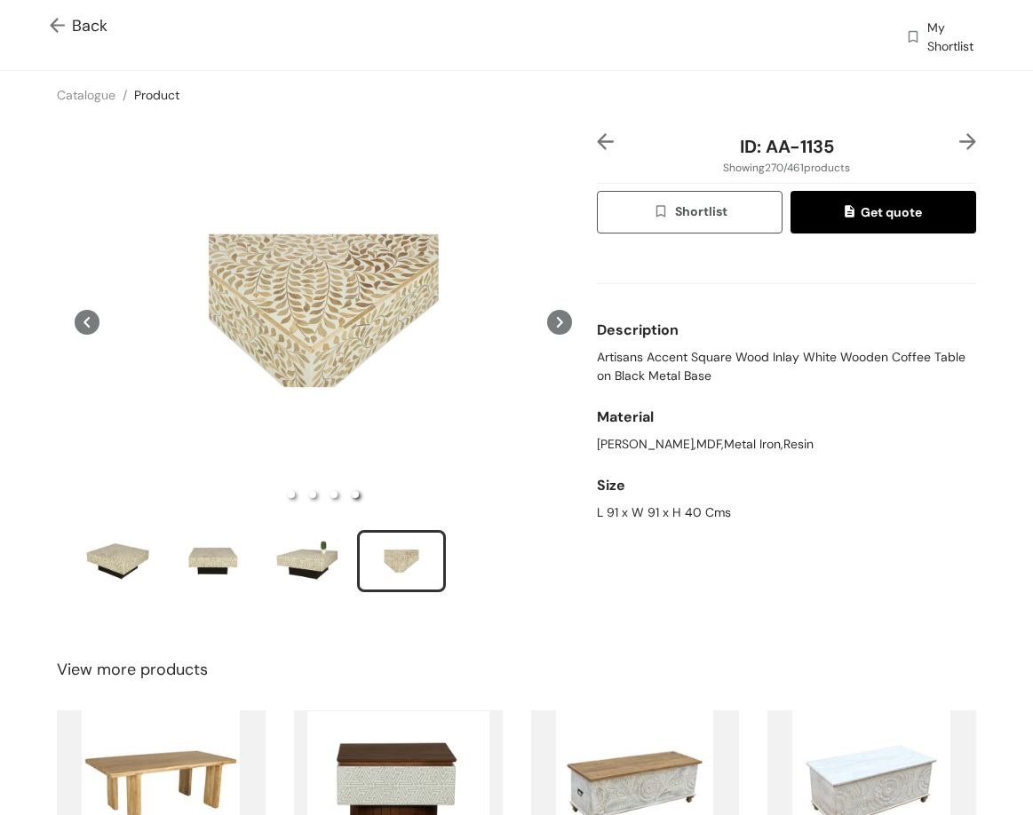
click at [959, 142] on img at bounding box center [967, 141] width 17 height 17
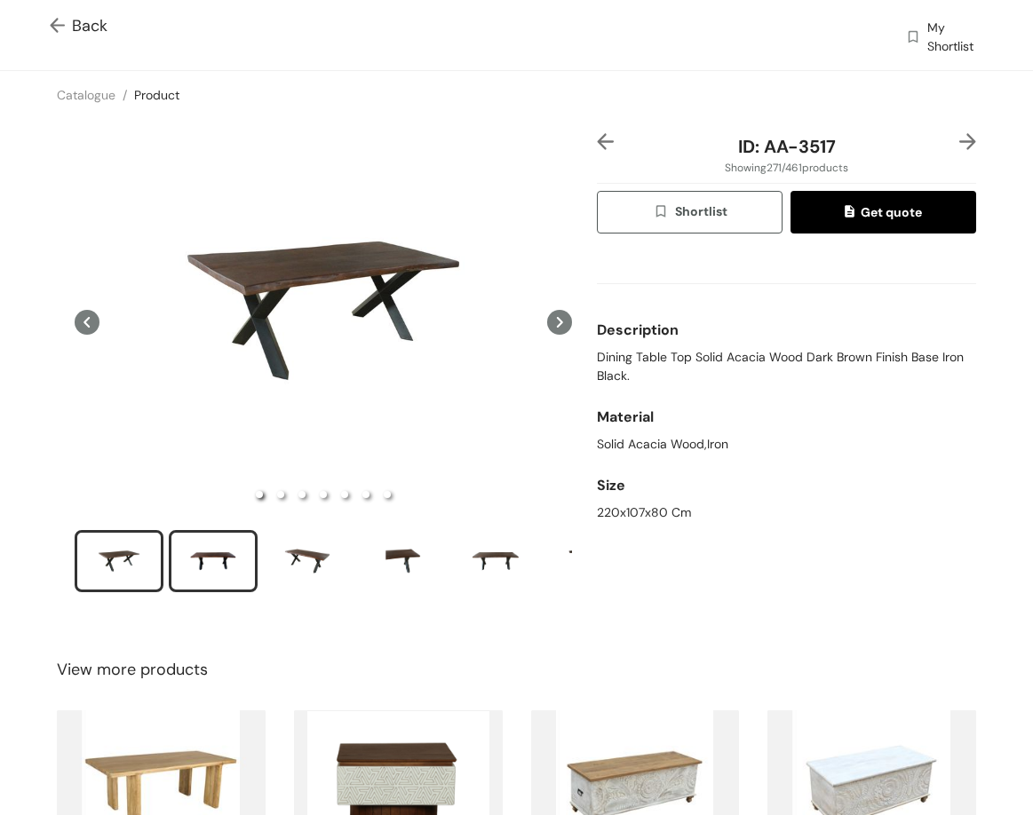
click at [222, 558] on div "slide item 2" at bounding box center [213, 561] width 80 height 53
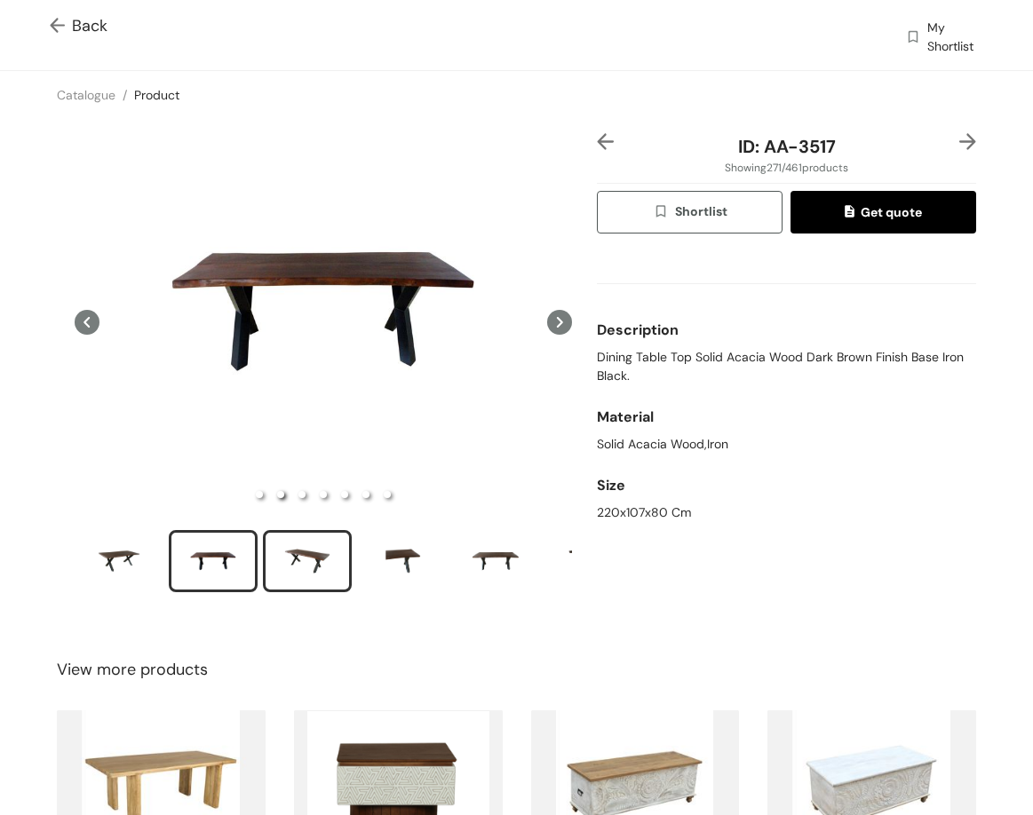
click at [289, 551] on div "slide item 3" at bounding box center [307, 561] width 80 height 53
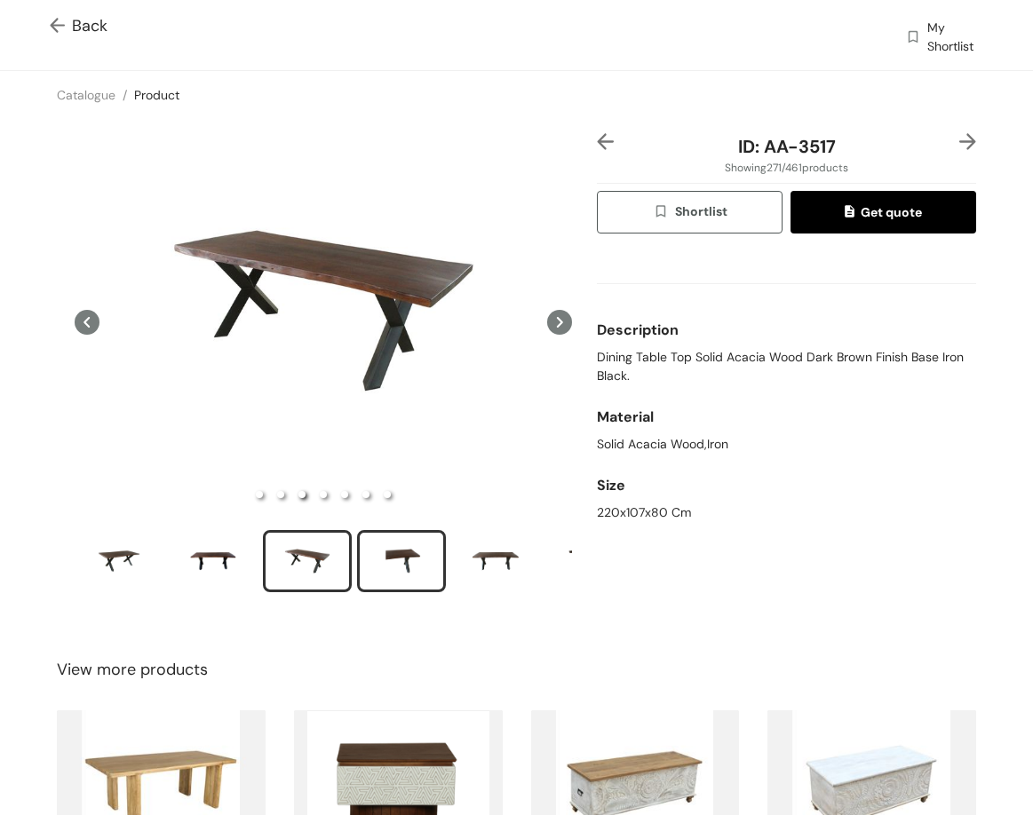
click at [368, 563] on div "slide item 4" at bounding box center [401, 561] width 80 height 53
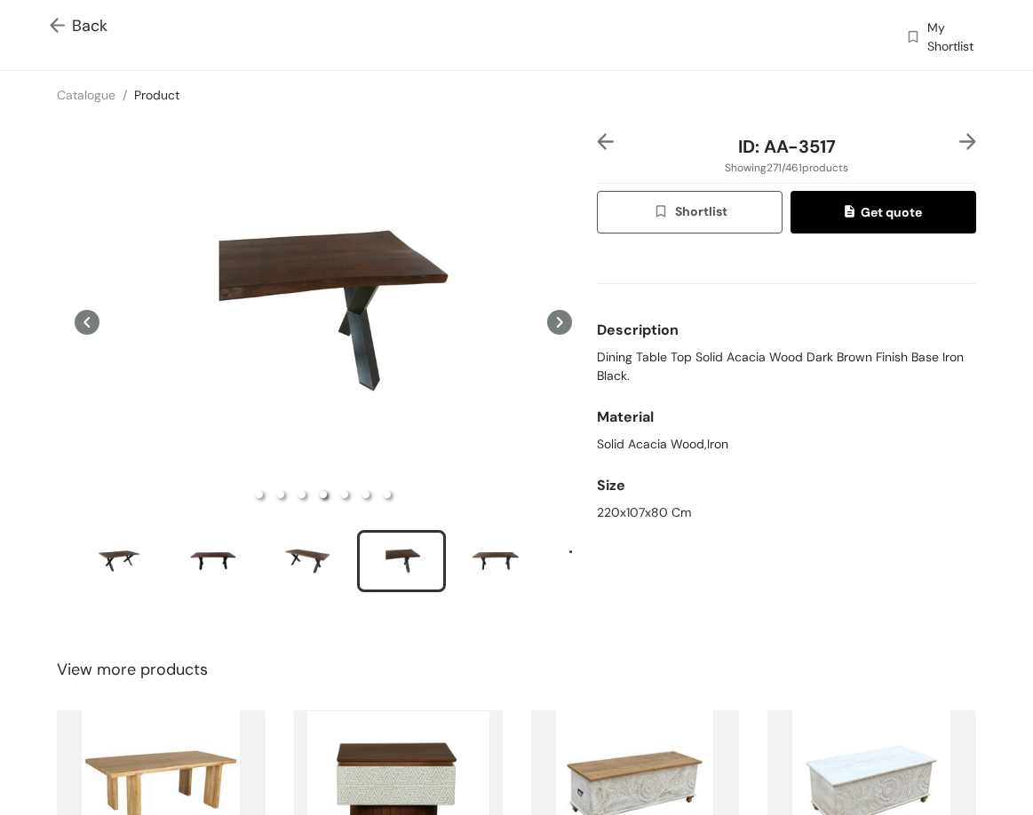
click at [959, 141] on img at bounding box center [967, 141] width 17 height 17
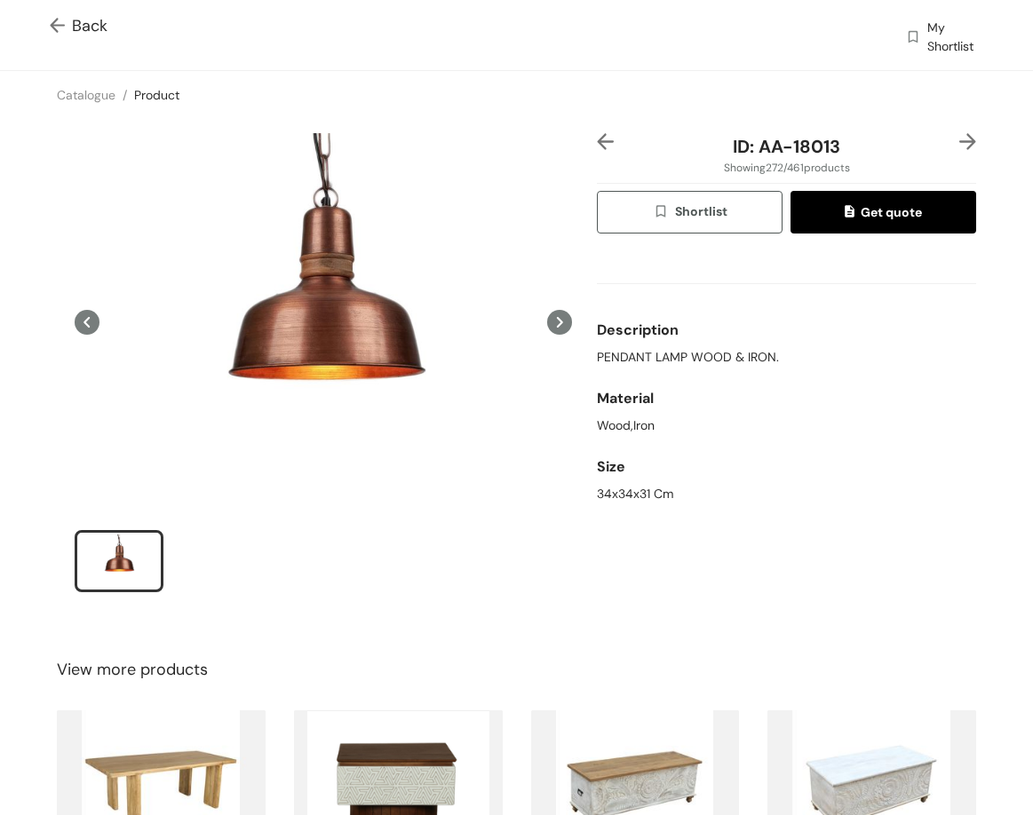
click at [598, 147] on img at bounding box center [605, 141] width 17 height 17
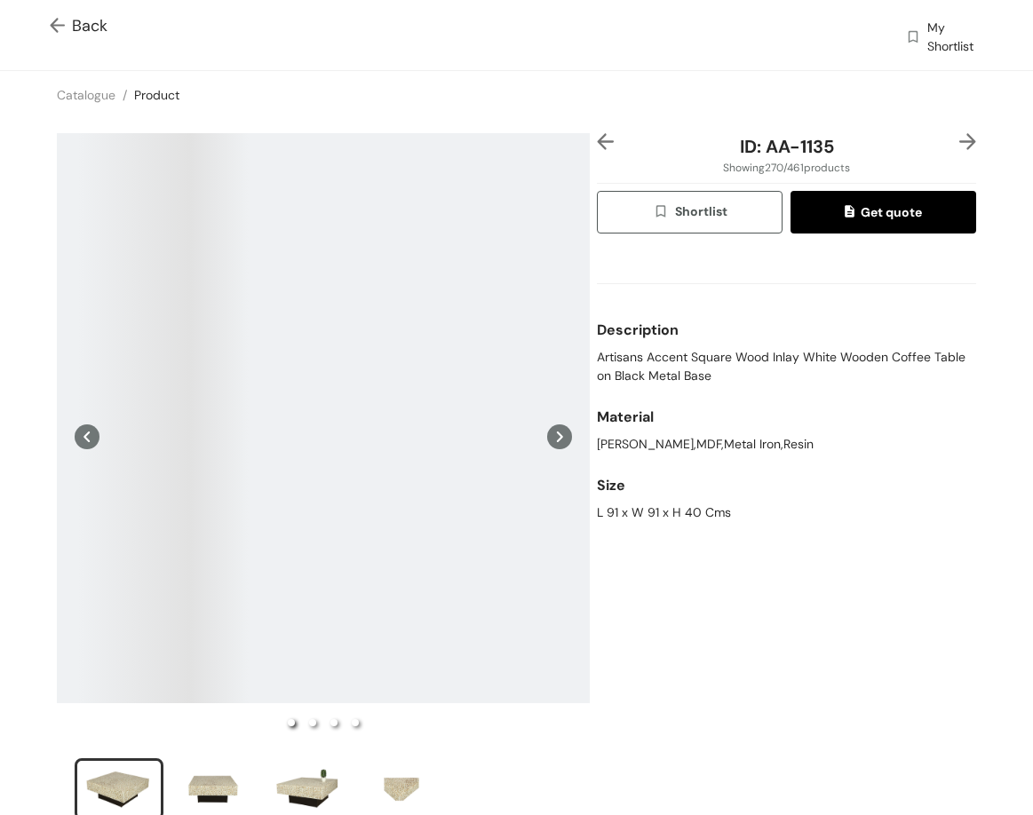
click at [598, 147] on img at bounding box center [605, 141] width 17 height 17
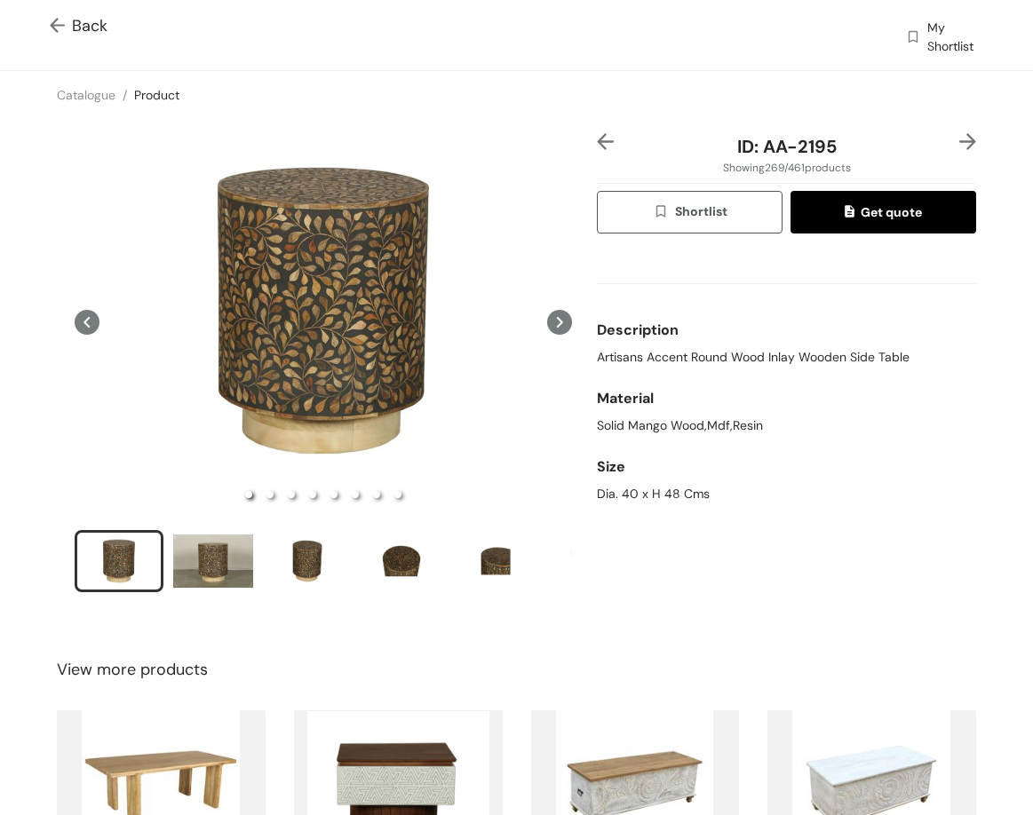
click at [598, 147] on img at bounding box center [605, 141] width 17 height 17
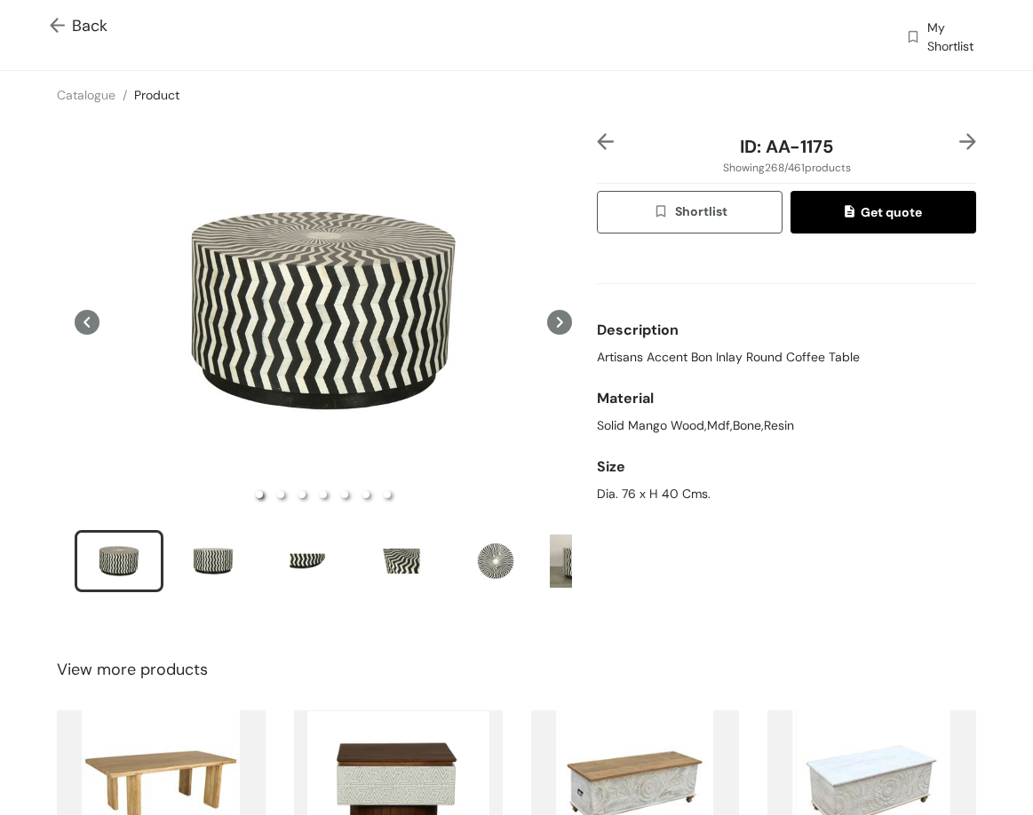
click at [598, 147] on img at bounding box center [605, 141] width 17 height 17
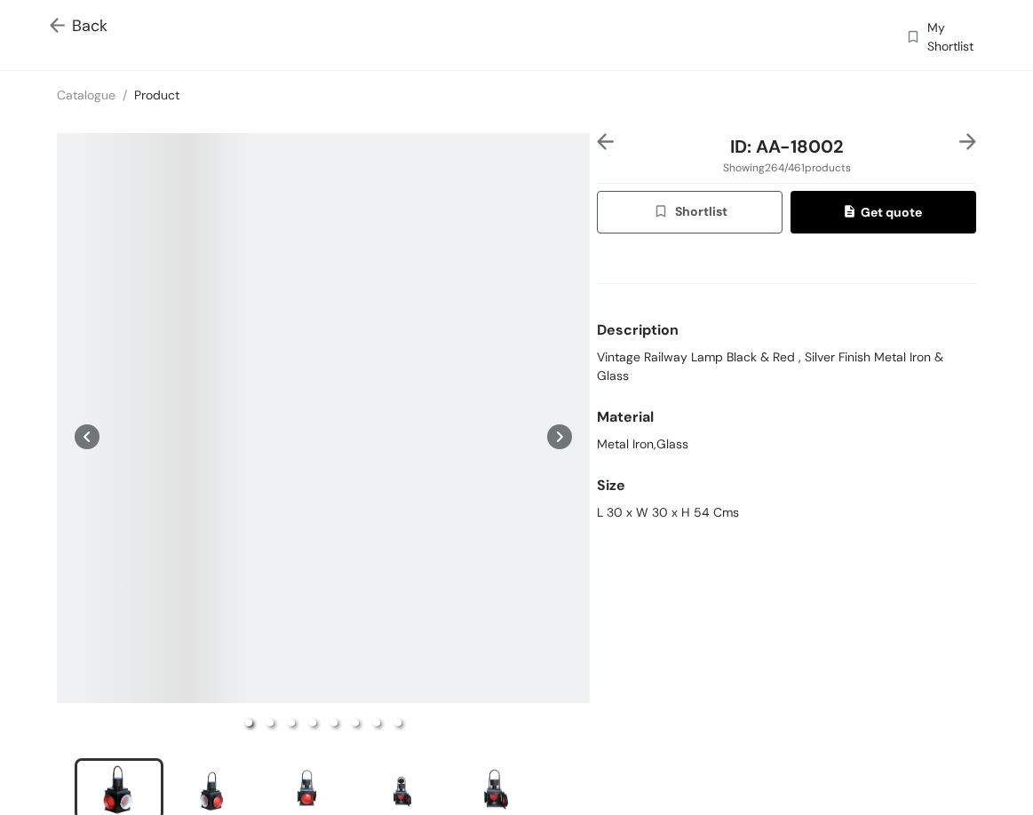
click at [598, 147] on img at bounding box center [605, 141] width 17 height 17
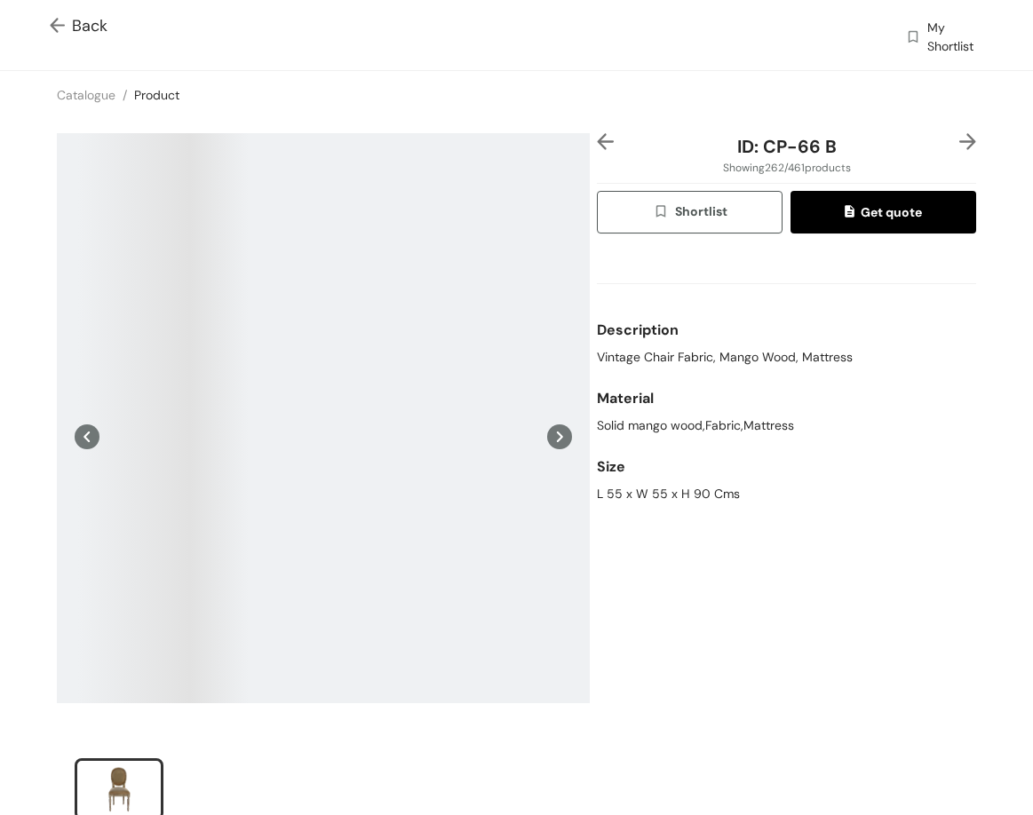
click at [598, 147] on img at bounding box center [605, 141] width 17 height 17
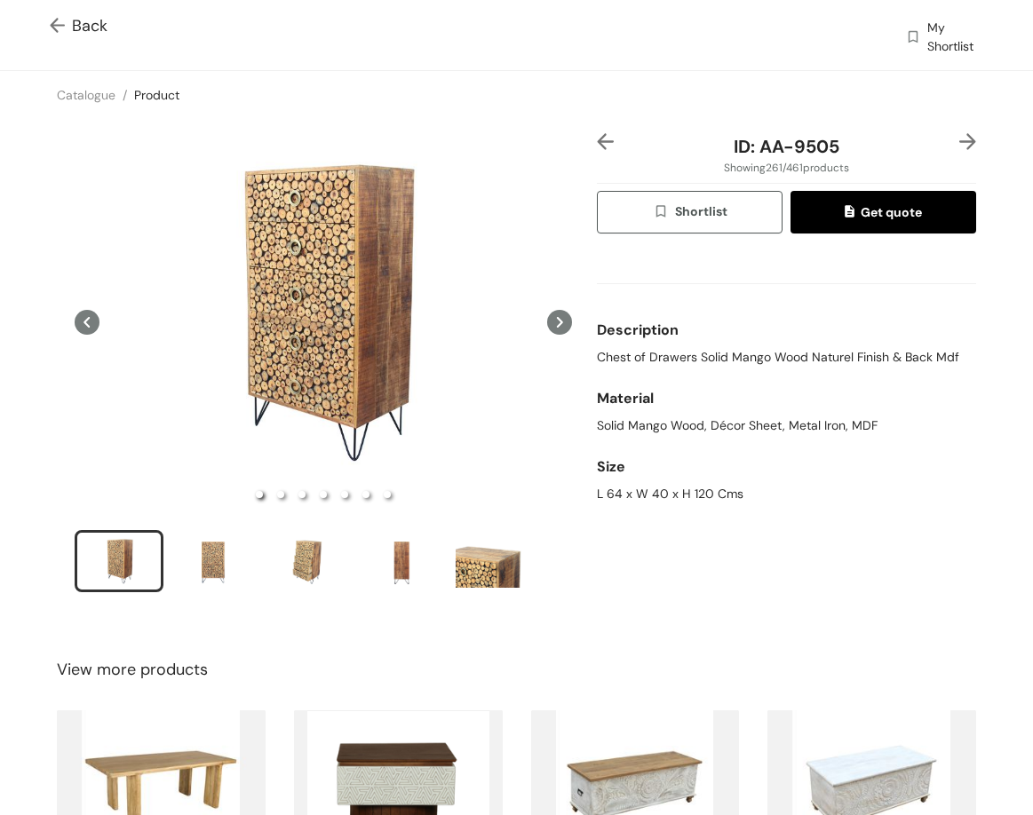
drag, startPoint x: 630, startPoint y: 335, endPoint x: 647, endPoint y: 359, distance: 29.3
click at [644, 353] on div "Description Chest of Drawers Solid Mango Wood Naturel Finish & Back Mdf" at bounding box center [786, 339] width 379 height 68
click at [652, 363] on span "Chest of Drawers Solid Mango Wood Naturel Finish & Back Mdf" at bounding box center [778, 357] width 362 height 19
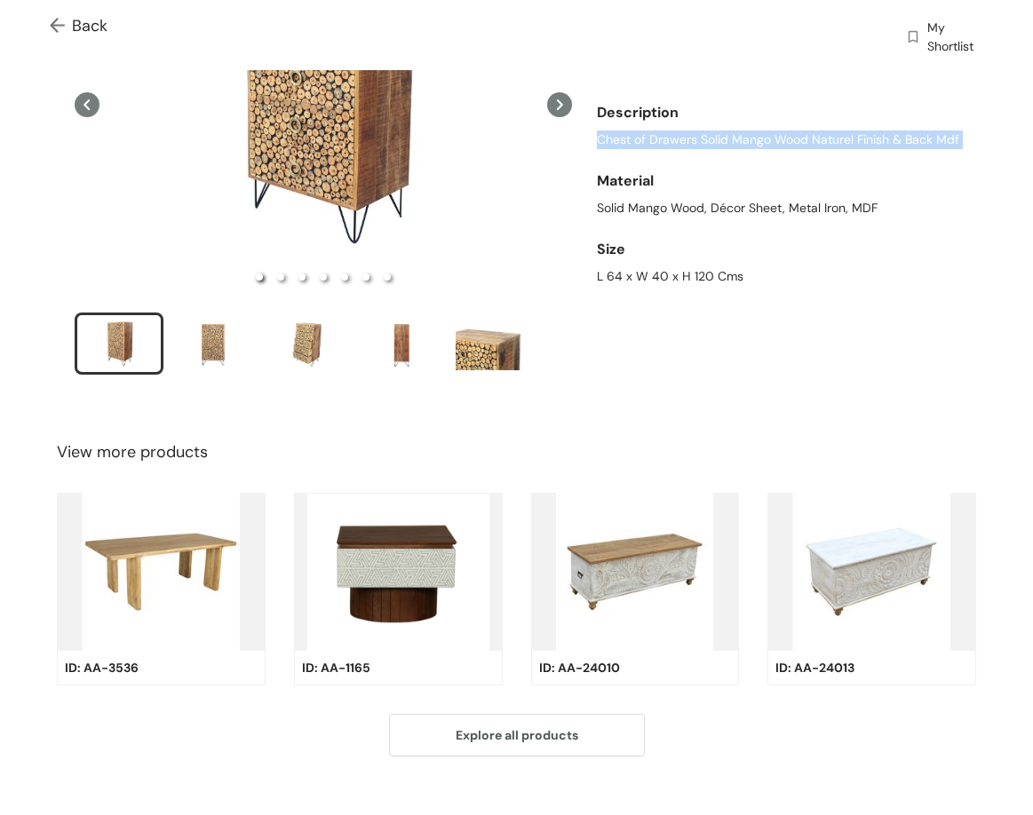
scroll to position [236, 0]
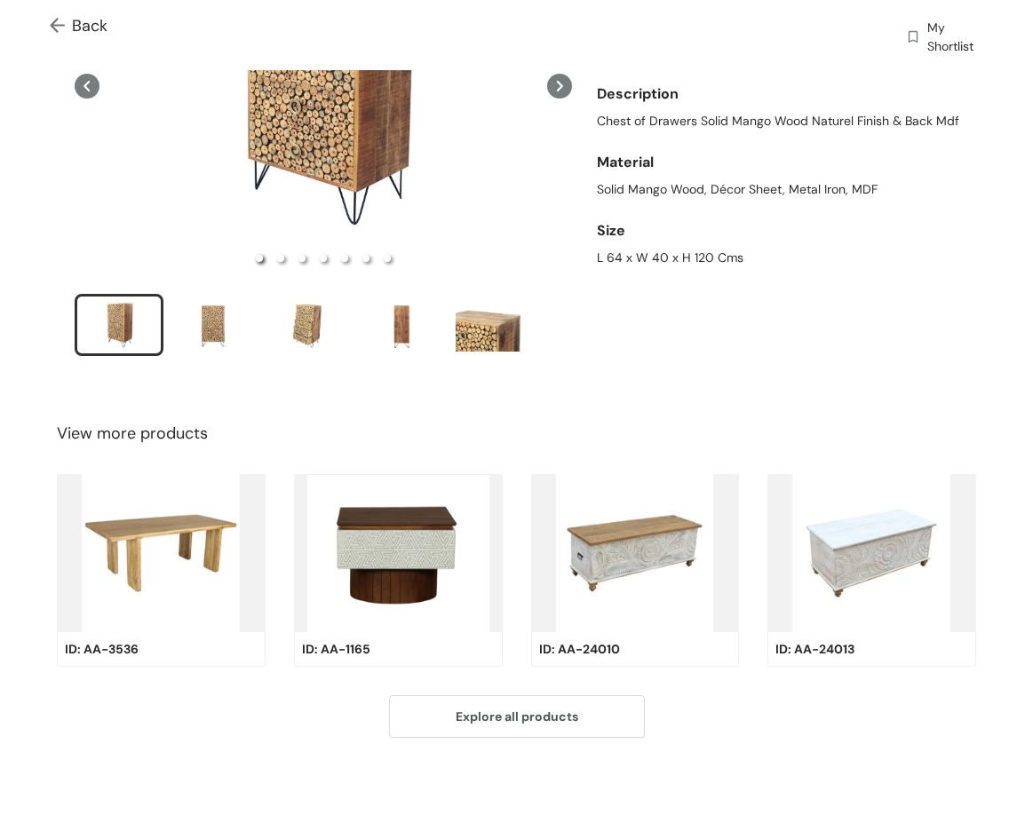
click at [601, 241] on div "Size" at bounding box center [786, 231] width 379 height 36
click at [601, 250] on div "L 64 x W 40 x H 120 Cms" at bounding box center [786, 258] width 379 height 19
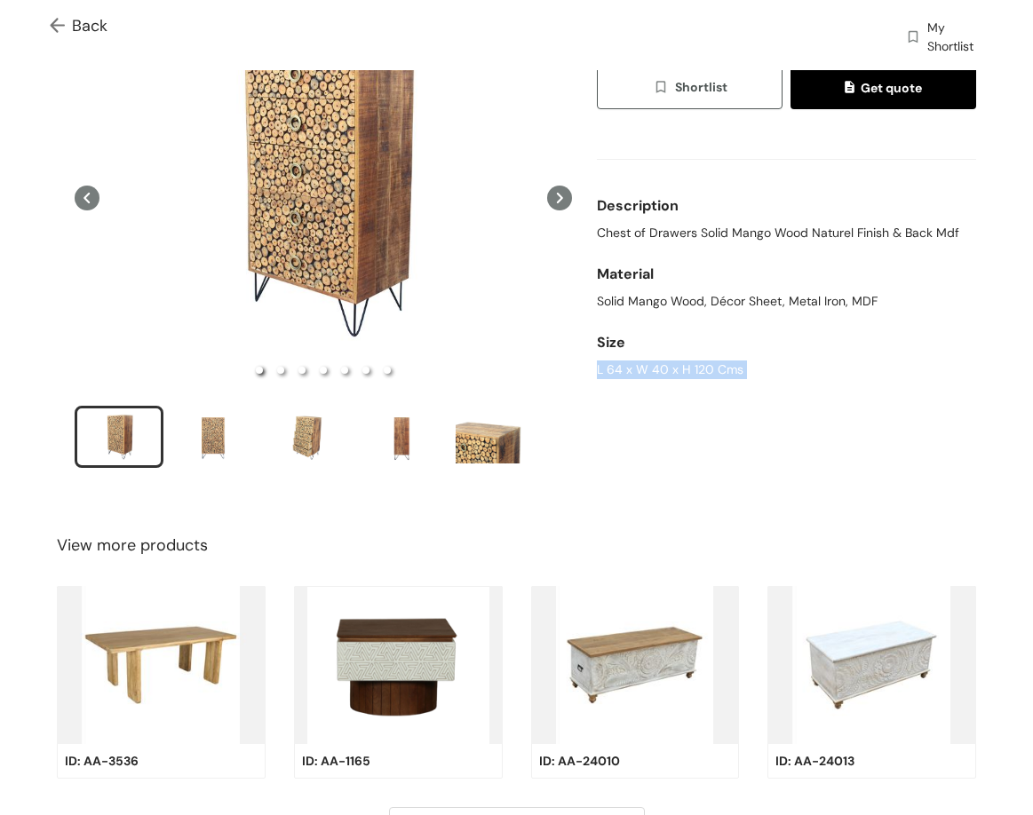
scroll to position [0, 0]
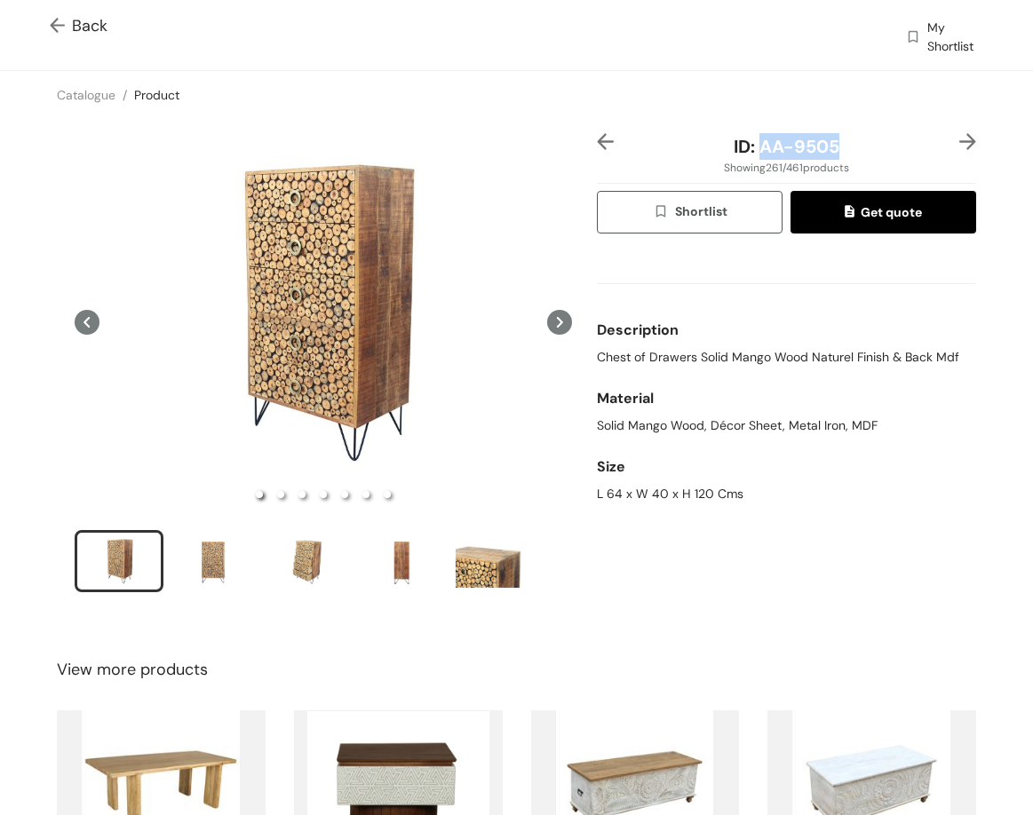
drag, startPoint x: 749, startPoint y: 145, endPoint x: 842, endPoint y: 155, distance: 93.8
click at [842, 155] on div "ID: AA-9505" at bounding box center [786, 146] width 315 height 27
click at [959, 137] on img at bounding box center [967, 141] width 17 height 17
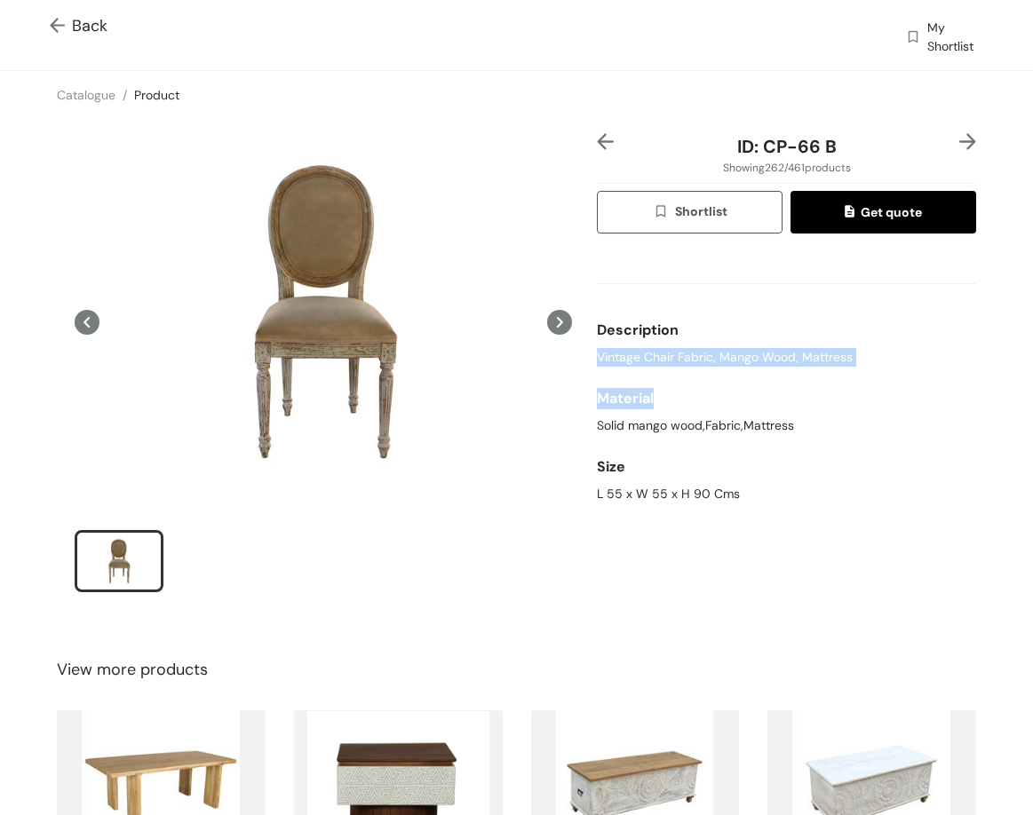
drag, startPoint x: 586, startPoint y: 358, endPoint x: 884, endPoint y: 362, distance: 298.4
click at [887, 372] on div "ID: CP-66 B Showing 262 / 461 products Shortlist Get quote Description Vintage …" at bounding box center [786, 374] width 386 height 482
click at [611, 492] on div "L 55 x W 55 x H 90 Cms" at bounding box center [786, 494] width 379 height 19
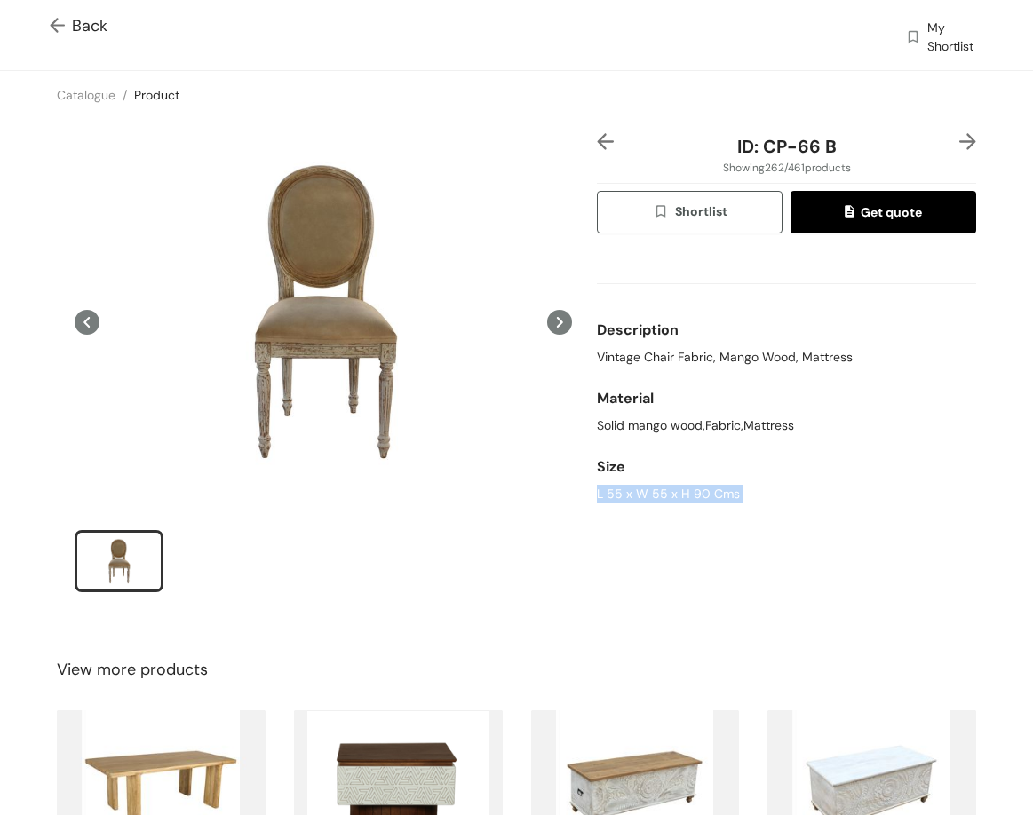
click at [611, 492] on div "L 55 x W 55 x H 90 Cms" at bounding box center [786, 494] width 379 height 19
drag, startPoint x: 757, startPoint y: 138, endPoint x: 835, endPoint y: 149, distance: 78.1
click at [835, 149] on div "ID: CP-66 B" at bounding box center [786, 146] width 315 height 27
drag, startPoint x: 948, startPoint y: 144, endPoint x: 964, endPoint y: 139, distance: 16.8
click at [959, 143] on img at bounding box center [967, 141] width 17 height 17
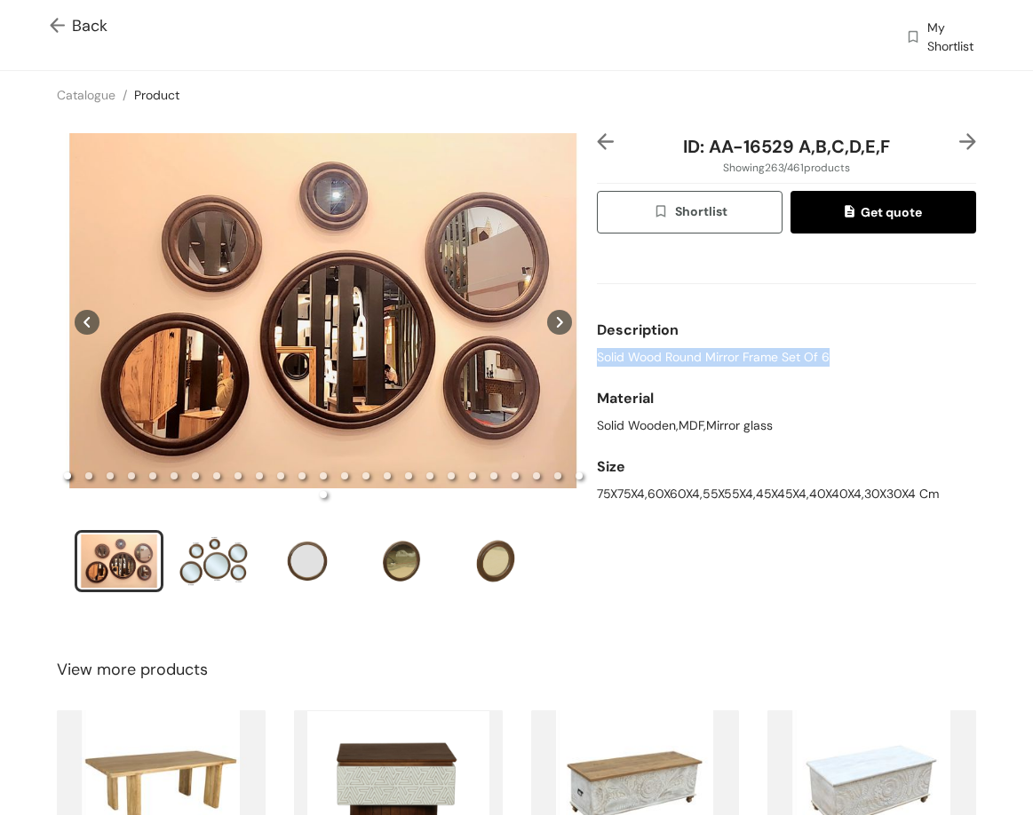
drag, startPoint x: 588, startPoint y: 352, endPoint x: 827, endPoint y: 365, distance: 239.2
click at [821, 366] on div "ID: AA-16529 A,B,C,D,E,F Showing 263 / 461 products Shortlist Get quote Descrip…" at bounding box center [786, 374] width 386 height 482
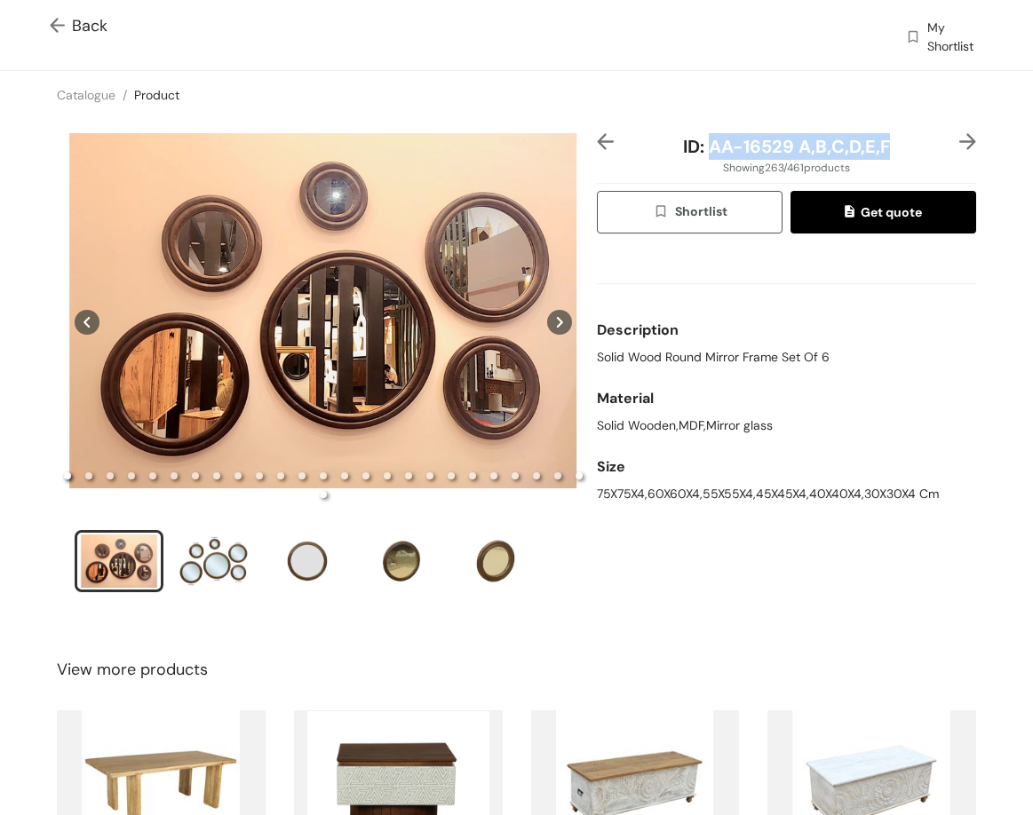
drag, startPoint x: 701, startPoint y: 145, endPoint x: 885, endPoint y: 135, distance: 184.1
click at [891, 148] on div "ID: AA-16529 A,B,C,D,E,F" at bounding box center [786, 146] width 315 height 27
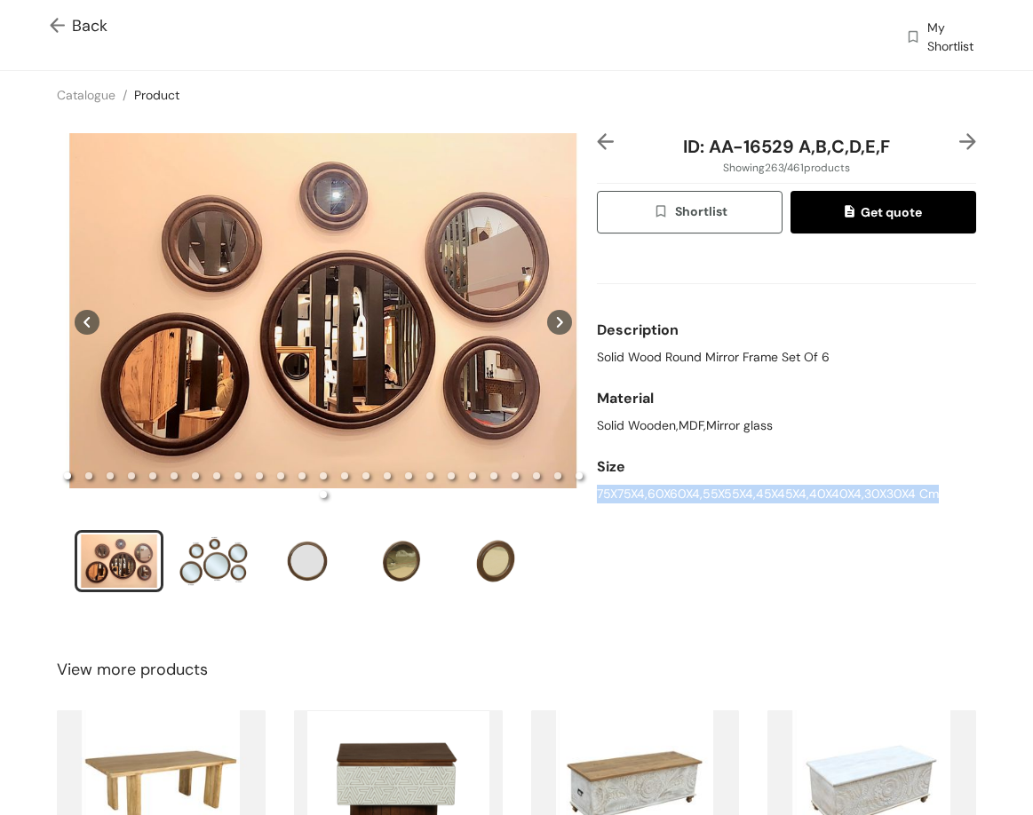
drag, startPoint x: 637, startPoint y: 496, endPoint x: 931, endPoint y: 513, distance: 295.3
click at [931, 513] on div "ID: AA-16529 A,B,C,D,E,F Showing 263 / 461 products Shortlist Get quote Descrip…" at bounding box center [786, 374] width 386 height 482
click at [959, 142] on img at bounding box center [967, 141] width 17 height 17
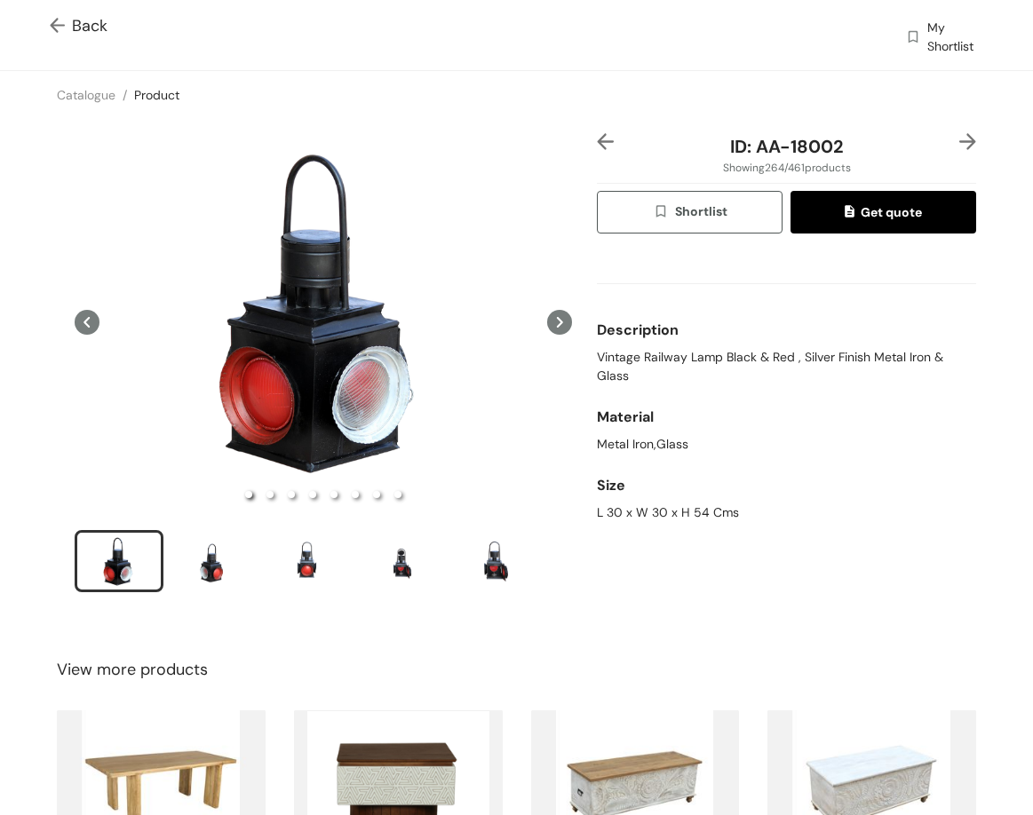
click at [959, 142] on img at bounding box center [967, 141] width 17 height 17
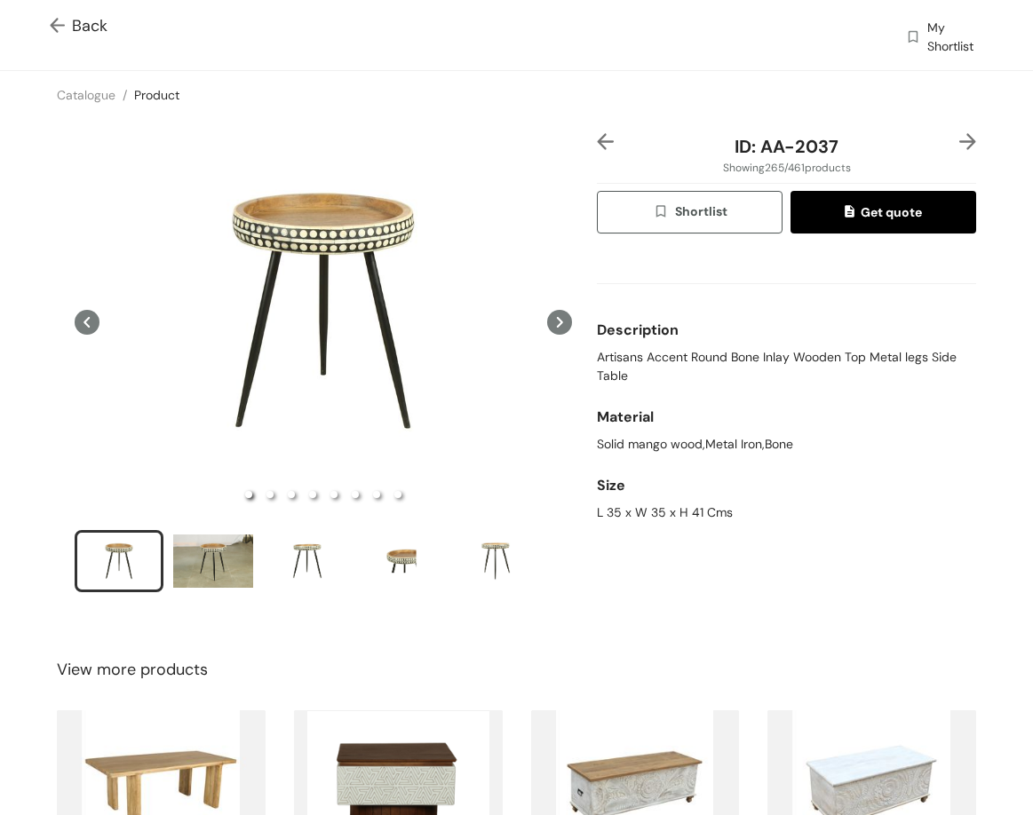
click at [645, 361] on span "Artisans Accent Round Bone Inlay Wooden Top Metal legs Side Table" at bounding box center [786, 366] width 379 height 37
click at [644, 361] on span "Artisans Accent Round Bone Inlay Wooden Top Metal legs Side Table" at bounding box center [786, 366] width 379 height 37
drag, startPoint x: 797, startPoint y: 152, endPoint x: 893, endPoint y: 156, distance: 96.0
click at [893, 156] on div "ID: AA-2037" at bounding box center [786, 146] width 315 height 27
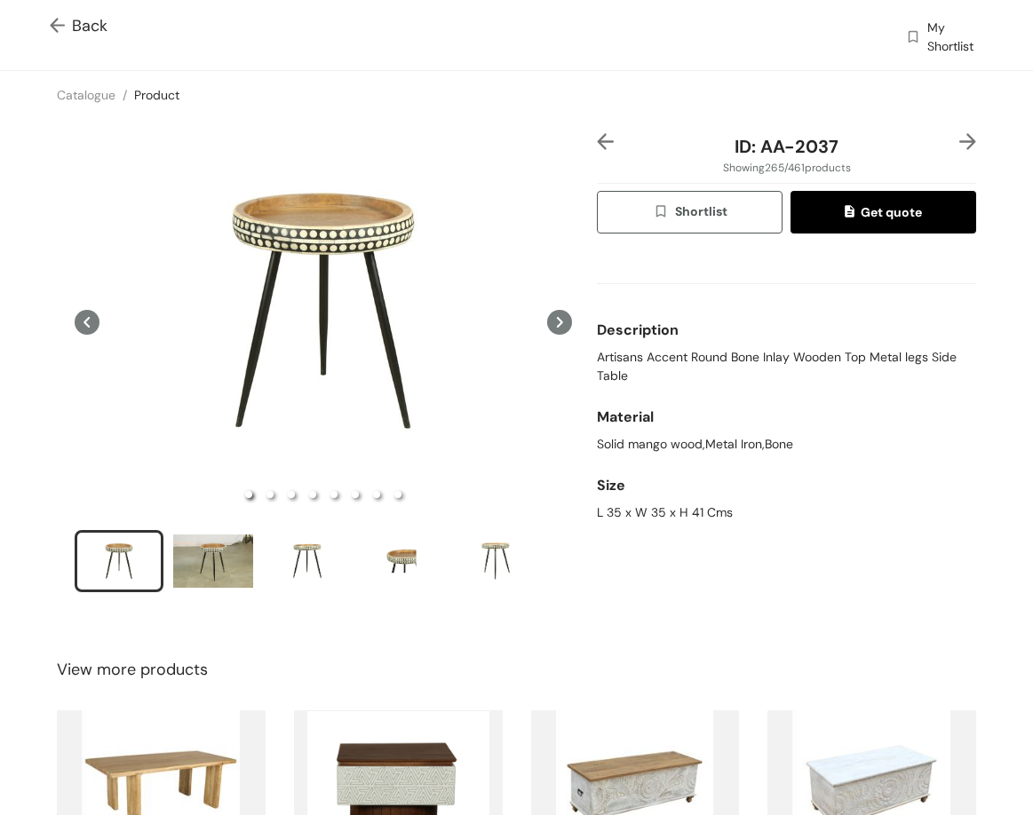
click at [662, 517] on div "L 35 x W 35 x H 41 Cms" at bounding box center [786, 512] width 379 height 19
click at [661, 515] on div "L 35 x W 35 x H 41 Cms" at bounding box center [786, 512] width 379 height 19
drag, startPoint x: 747, startPoint y: 152, endPoint x: 852, endPoint y: 162, distance: 106.1
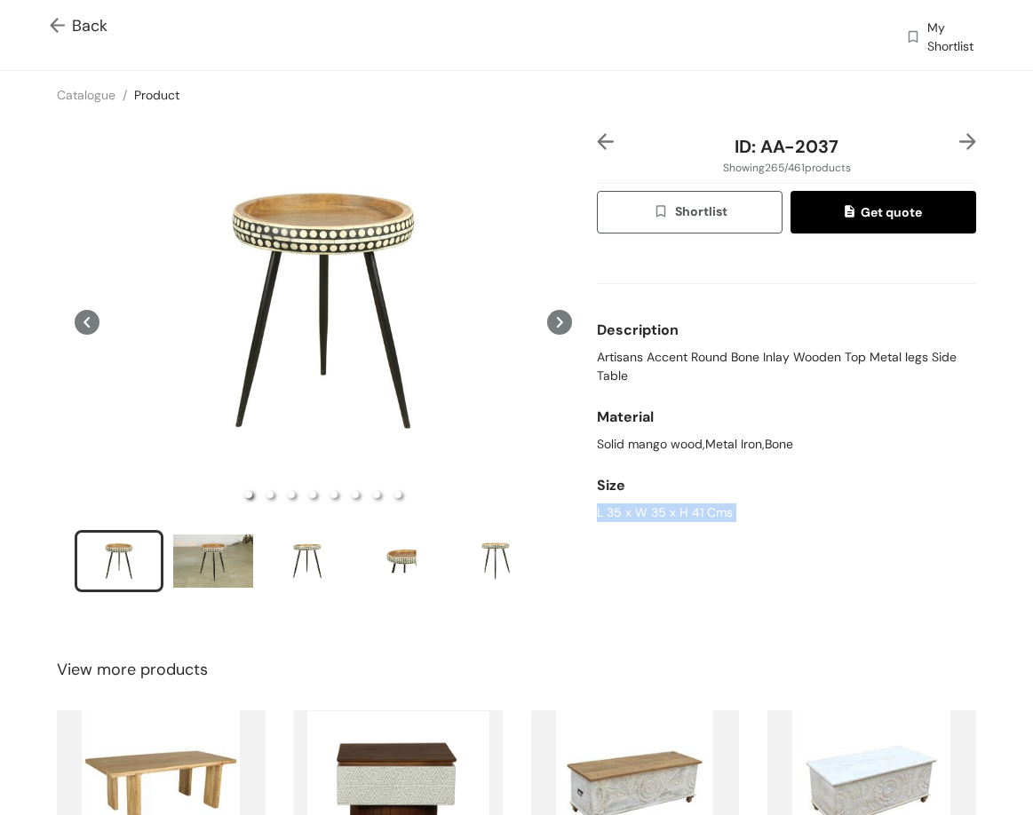
click at [852, 162] on div "ID: AA-2037 Showing 265 / 461 products Shortlist Get quote Description Artisans…" at bounding box center [786, 374] width 386 height 482
click at [833, 138] on div "ID: AA-2037" at bounding box center [786, 146] width 315 height 27
click at [796, 143] on span "ID: AA-2037" at bounding box center [786, 146] width 104 height 23
drag, startPoint x: 750, startPoint y: 143, endPoint x: 861, endPoint y: 146, distance: 111.0
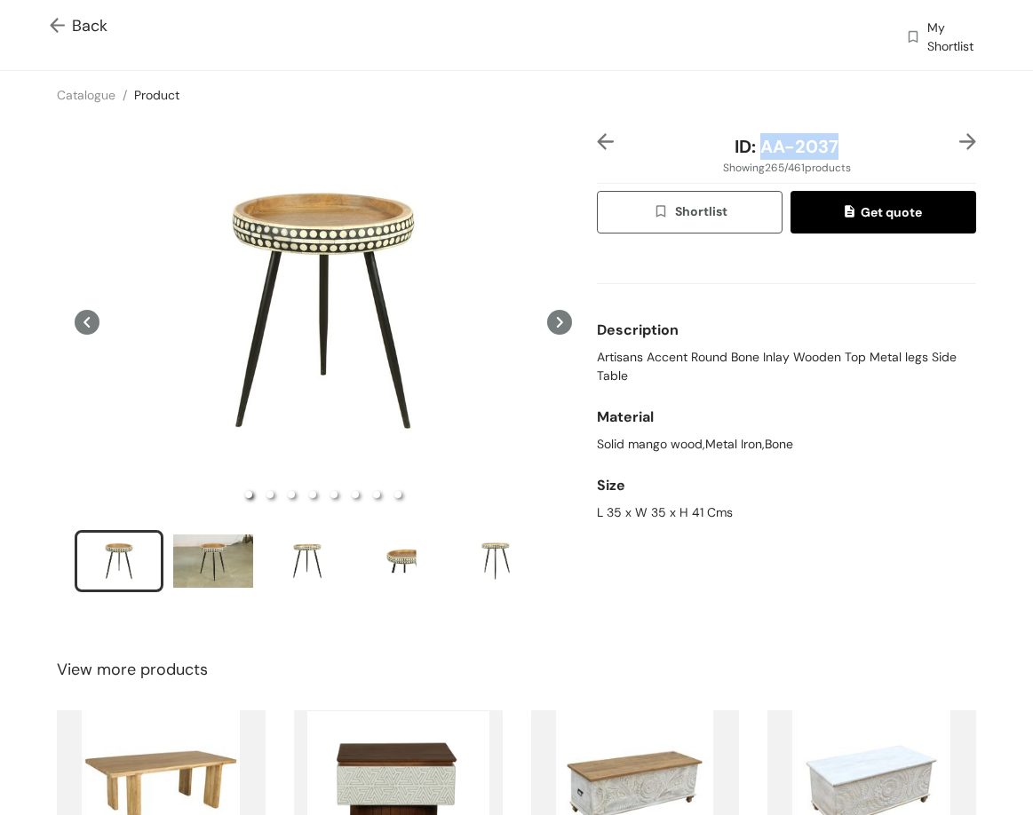
click at [861, 146] on div "ID: AA-2037" at bounding box center [786, 146] width 315 height 27
click at [961, 139] on img at bounding box center [967, 141] width 17 height 17
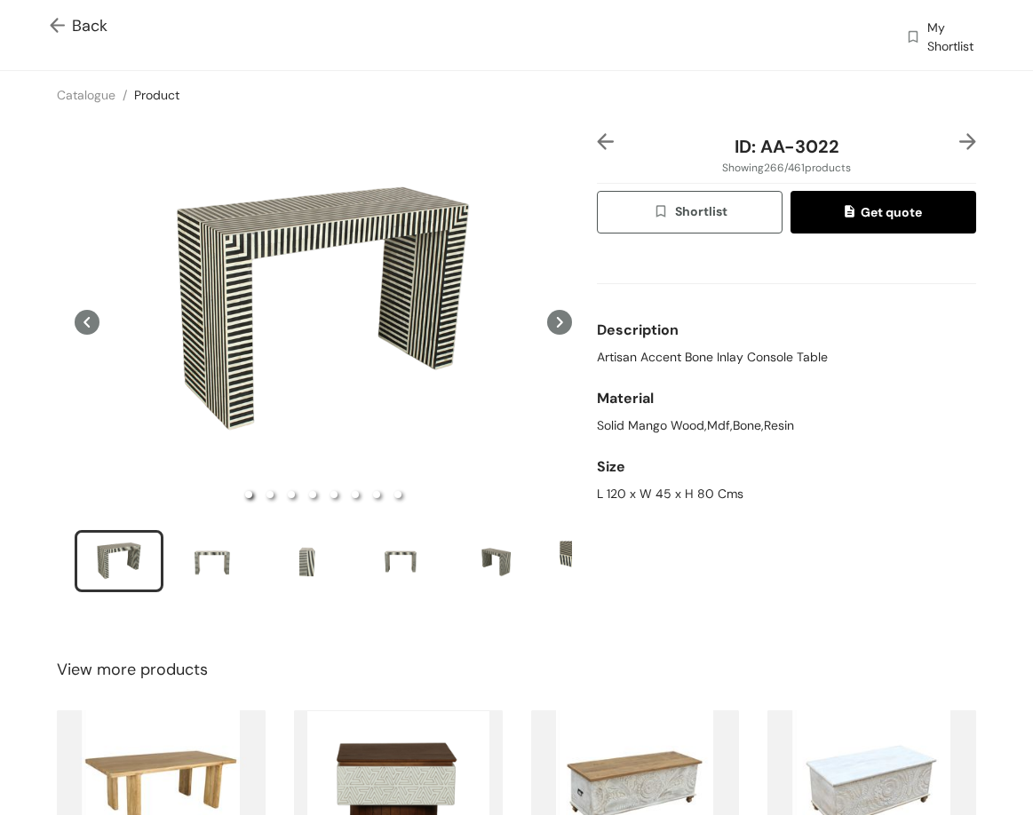
click at [719, 367] on div "Description Artisan Accent Bone Inlay Console Table" at bounding box center [786, 339] width 379 height 68
click at [718, 366] on span "Artisan Accent Bone Inlay Console Table" at bounding box center [712, 357] width 231 height 19
click at [640, 482] on div "Size" at bounding box center [786, 467] width 379 height 36
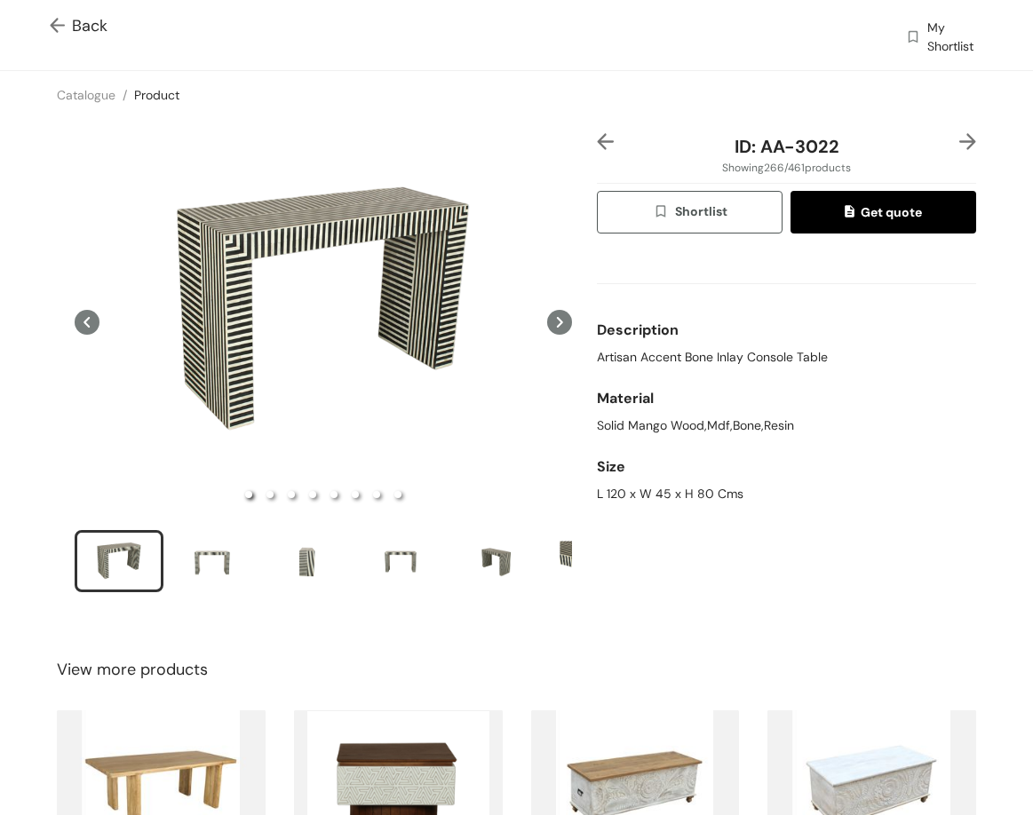
click at [640, 487] on div "L 120 x W 45 x H 80 Cms" at bounding box center [786, 494] width 379 height 19
drag, startPoint x: 759, startPoint y: 148, endPoint x: 863, endPoint y: 147, distance: 103.9
click at [862, 148] on div "ID: AA-3022" at bounding box center [786, 146] width 315 height 27
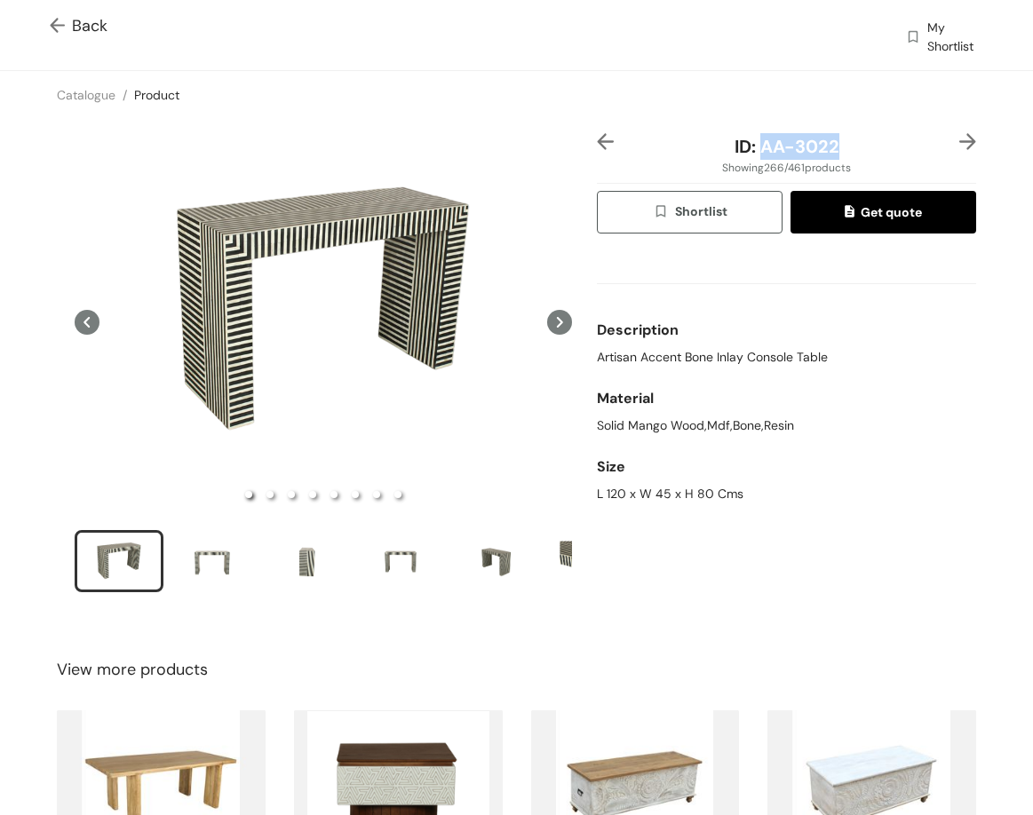
click at [959, 141] on img at bounding box center [967, 141] width 17 height 17
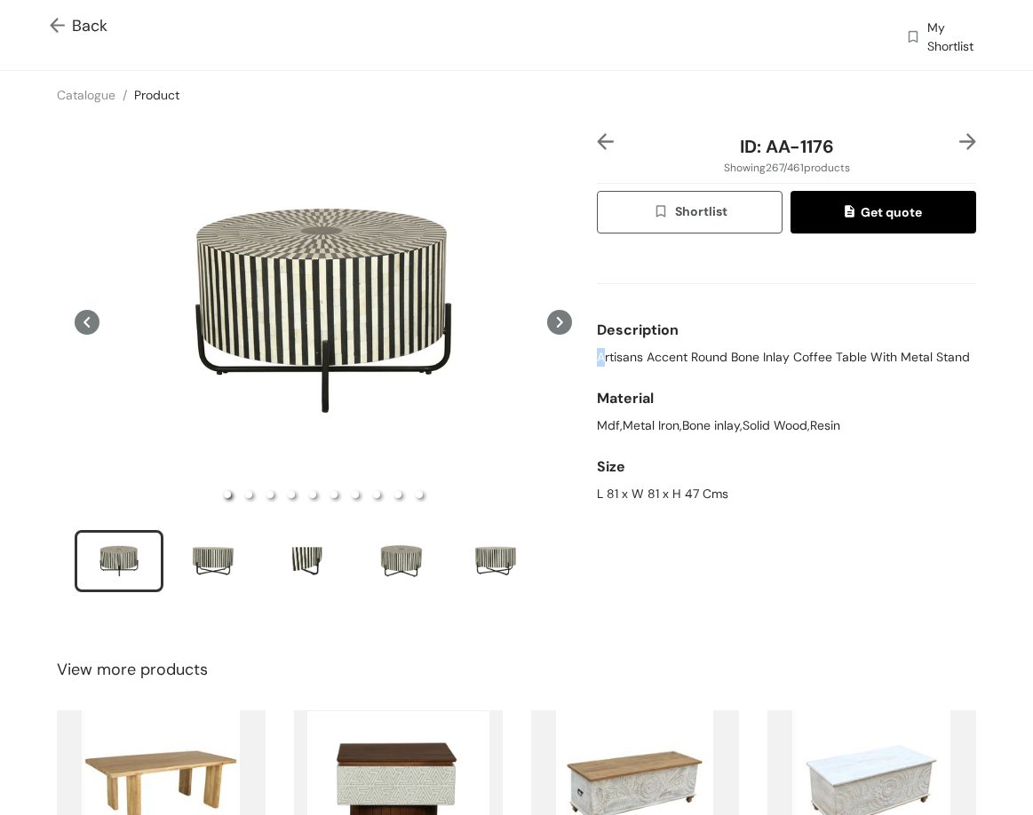
drag, startPoint x: 595, startPoint y: 355, endPoint x: 887, endPoint y: 329, distance: 293.3
click at [887, 329] on div "Description Artisans Accent Round Bone Inlay Coffee Table With Metal Stand" at bounding box center [786, 339] width 379 height 68
click at [887, 329] on div "Description" at bounding box center [786, 331] width 379 height 36
click at [890, 344] on div "Description" at bounding box center [786, 331] width 379 height 36
click at [886, 356] on span "Artisans Accent Round Bone Inlay Coffee Table With Metal Stand" at bounding box center [783, 357] width 373 height 19
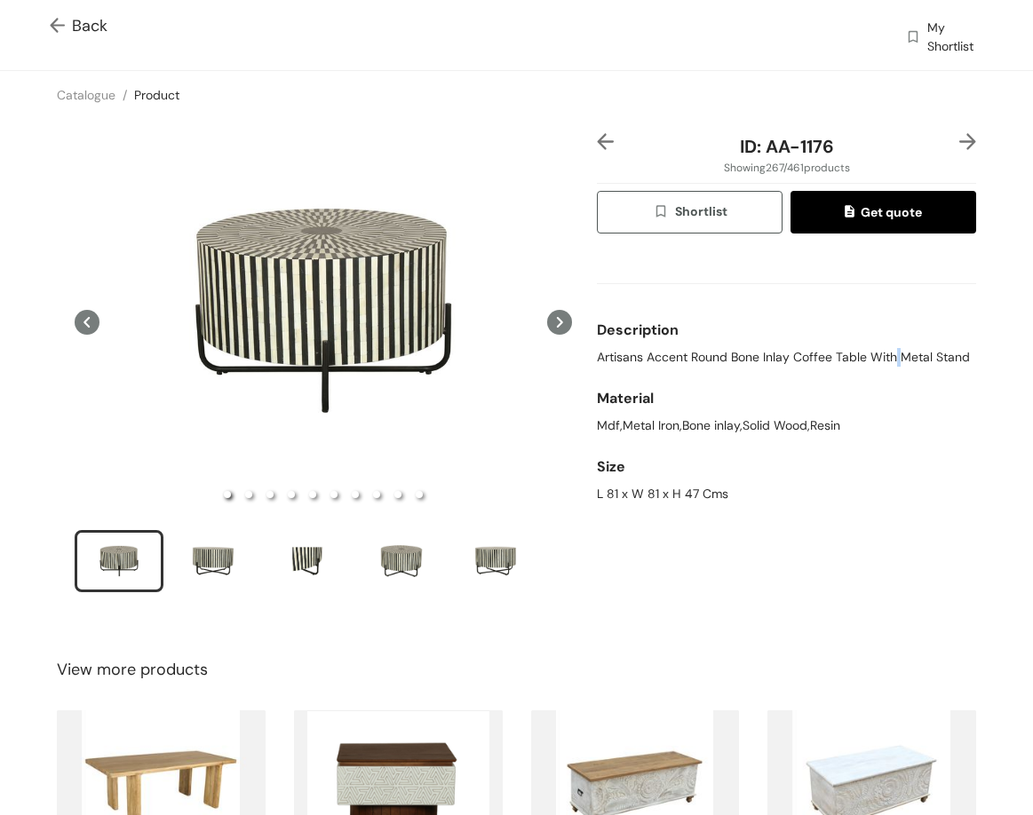
click at [886, 356] on span "Artisans Accent Round Bone Inlay Coffee Table With Metal Stand" at bounding box center [783, 357] width 373 height 19
click at [942, 109] on div "Catalogue / Product /" at bounding box center [516, 95] width 1033 height 48
click at [871, 350] on span "Artisans Accent Round Bone Inlay Coffee Table With Metal Stand" at bounding box center [783, 357] width 373 height 19
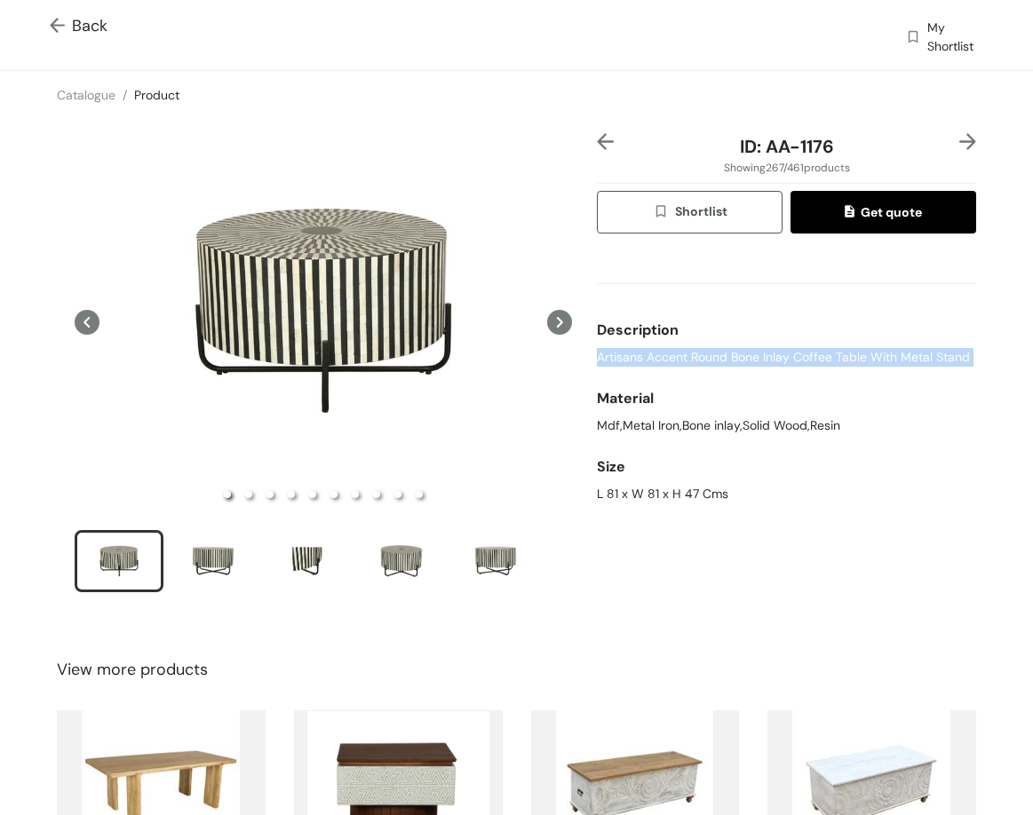
click at [872, 350] on span "Artisans Accent Round Bone Inlay Coffee Table With Metal Stand" at bounding box center [783, 357] width 373 height 19
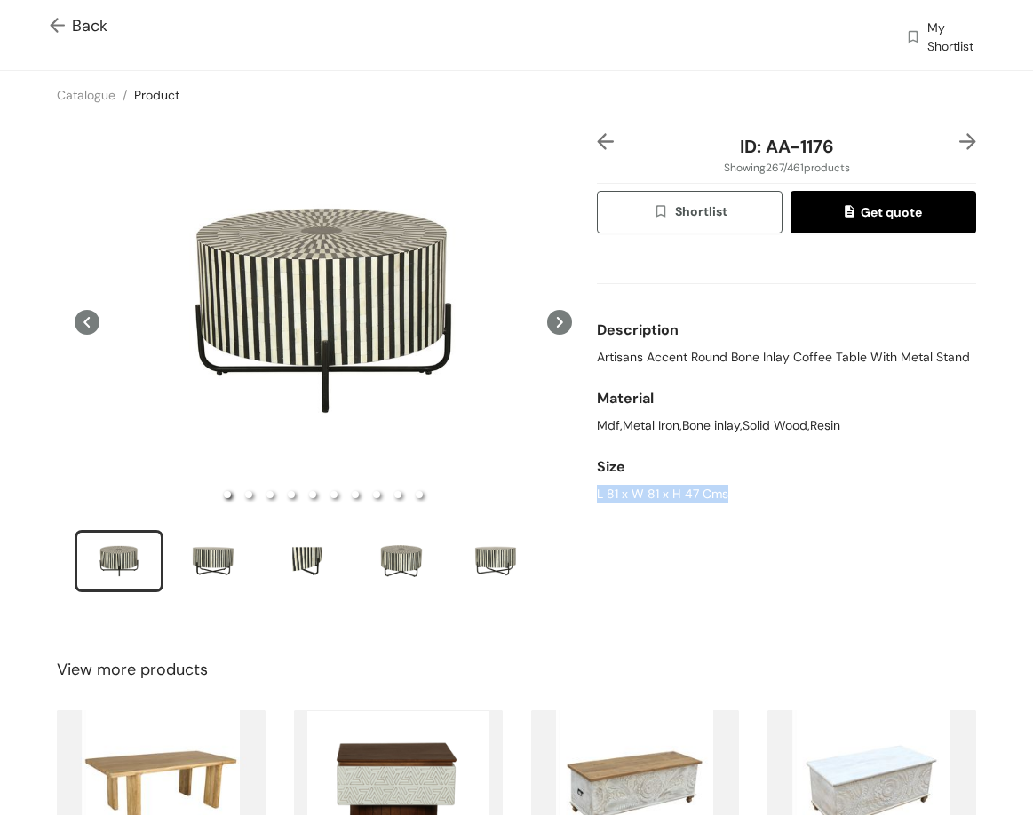
drag, startPoint x: 590, startPoint y: 497, endPoint x: 773, endPoint y: 477, distance: 184.1
click at [767, 492] on div "L 81 x W 81 x H 47 Cms" at bounding box center [786, 494] width 379 height 19
drag, startPoint x: 771, startPoint y: 164, endPoint x: 830, endPoint y: 145, distance: 62.6
click at [828, 154] on div "ID: AA-1176" at bounding box center [786, 146] width 315 height 27
click at [959, 140] on img at bounding box center [967, 141] width 17 height 17
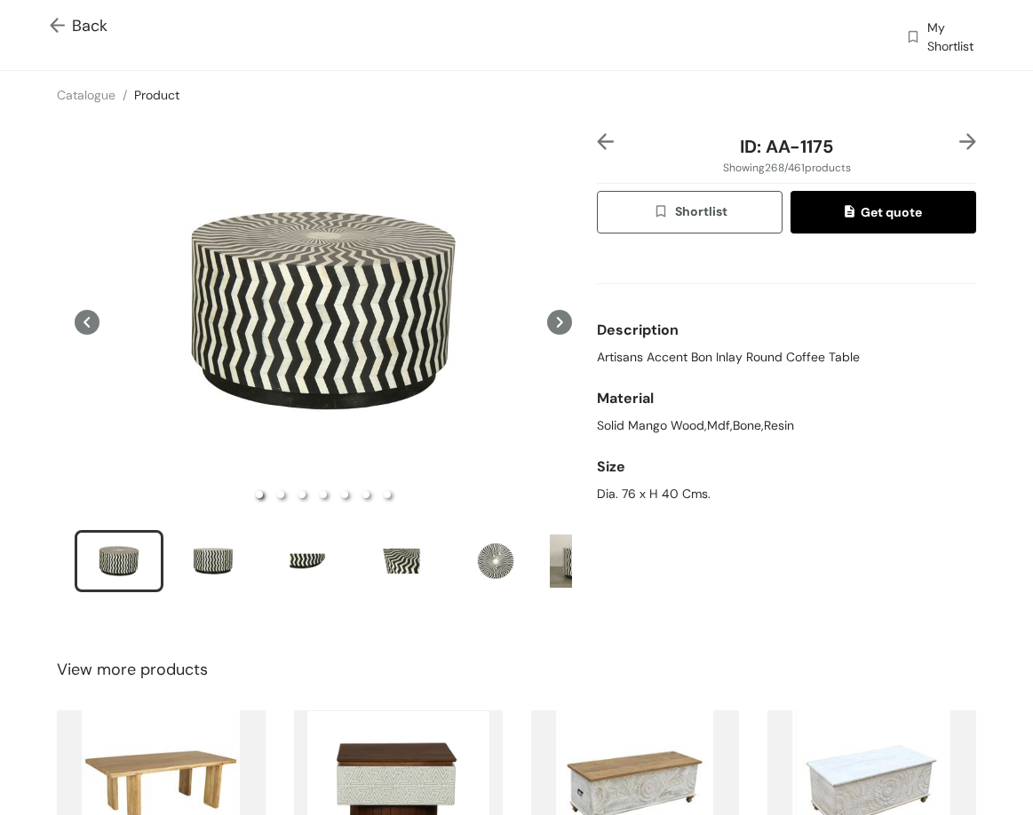
click at [597, 147] on img at bounding box center [605, 141] width 17 height 17
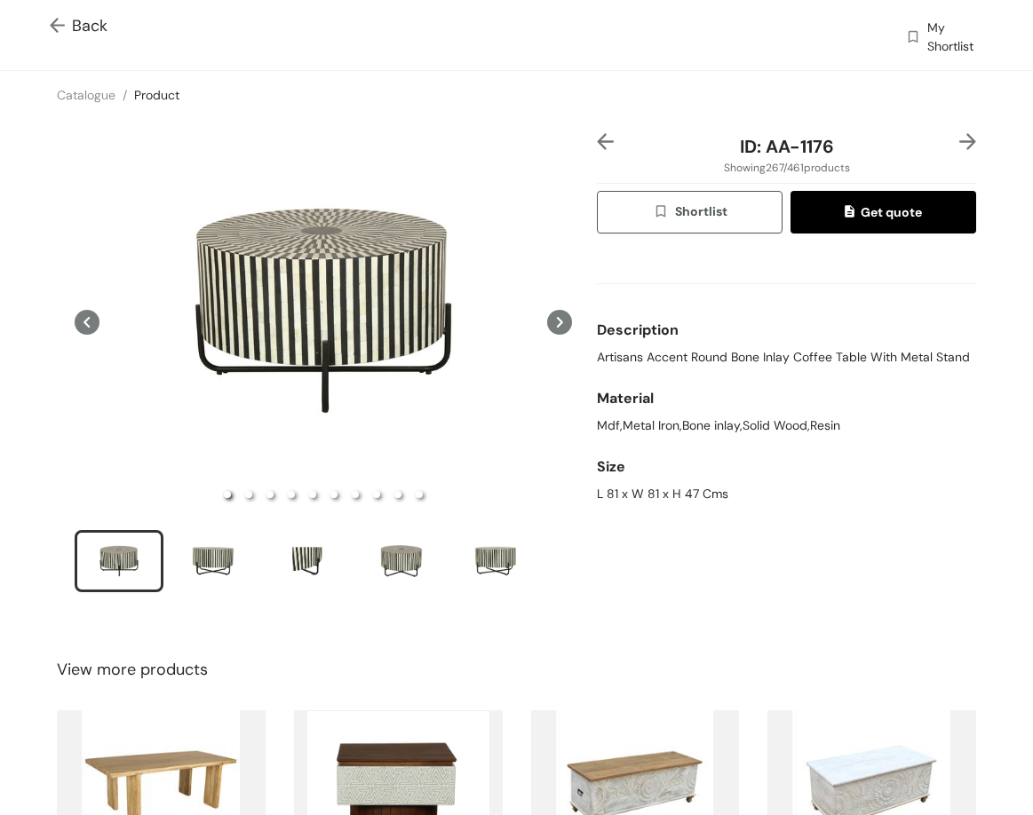
click at [959, 139] on img at bounding box center [967, 141] width 17 height 17
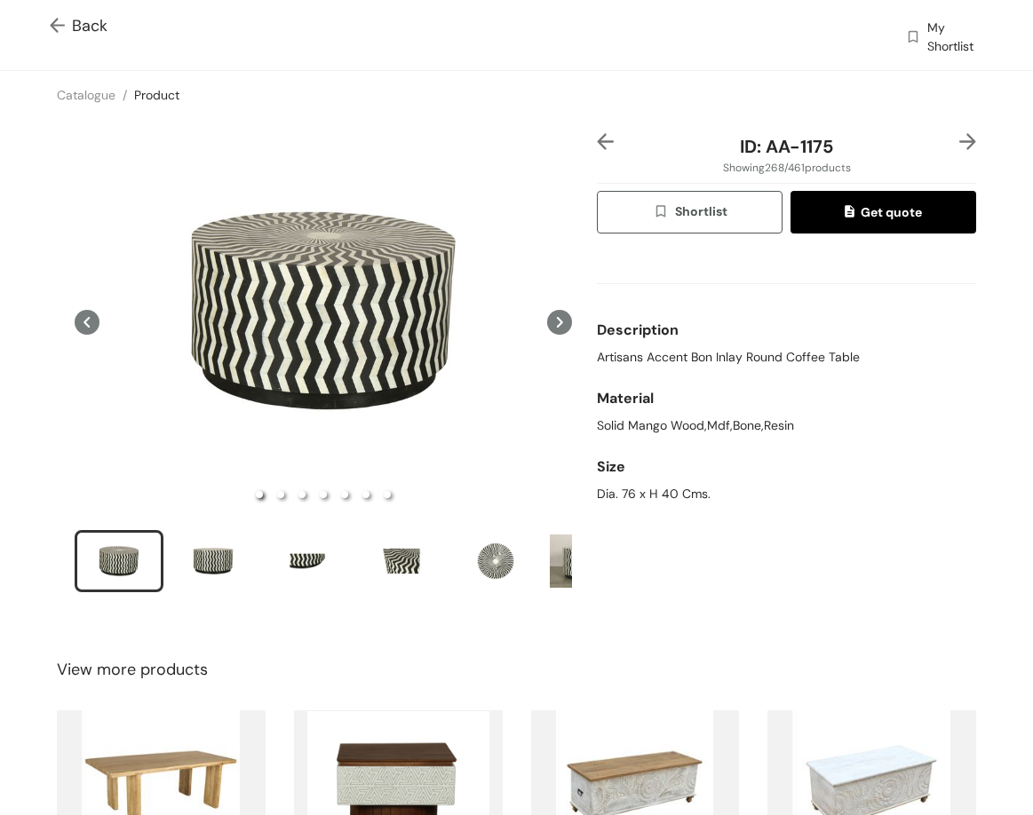
drag, startPoint x: 788, startPoint y: 368, endPoint x: 780, endPoint y: 360, distance: 11.3
click at [783, 364] on div "Description Artisans Accent Bon Inlay Round Coffee Table" at bounding box center [786, 339] width 379 height 68
click at [780, 360] on span "Artisans Accent Bon Inlay Round Coffee Table" at bounding box center [728, 357] width 263 height 19
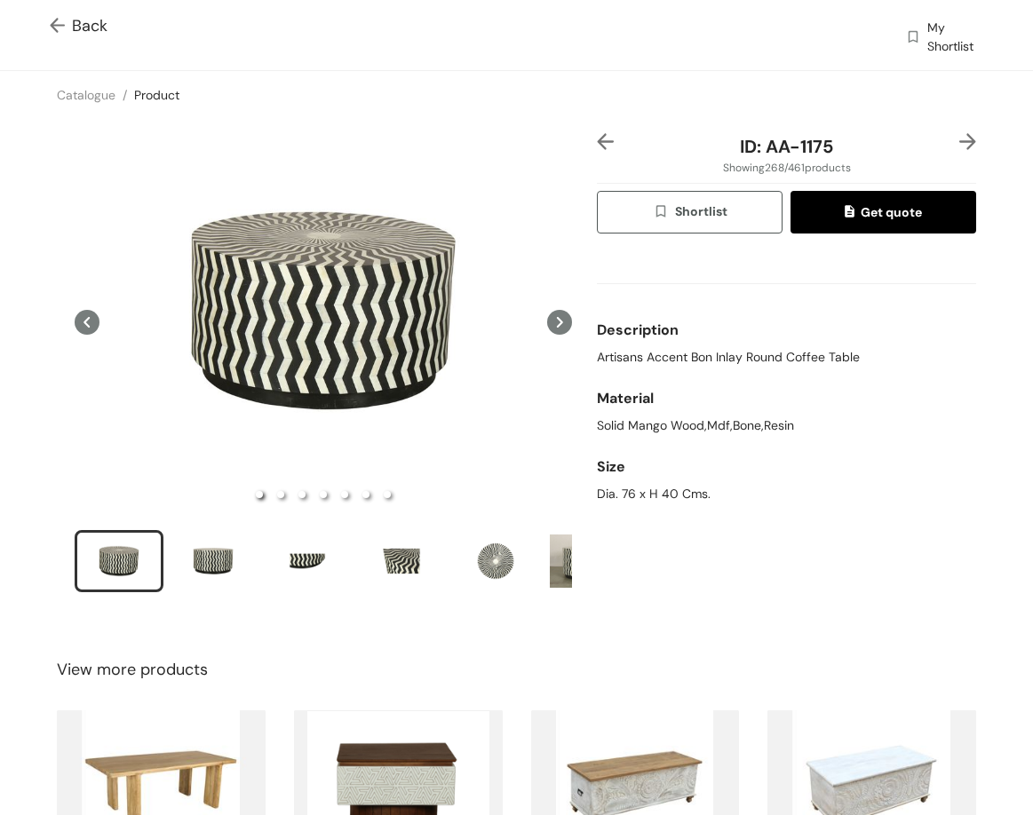
click at [627, 488] on div "Dia. 76 x H 40 Cms." at bounding box center [786, 494] width 379 height 19
drag, startPoint x: 627, startPoint y: 488, endPoint x: 656, endPoint y: 462, distance: 39.6
click at [629, 488] on div "Dia. 76 x H 40 Cms." at bounding box center [786, 494] width 379 height 19
drag, startPoint x: 760, startPoint y: 152, endPoint x: 864, endPoint y: 147, distance: 104.0
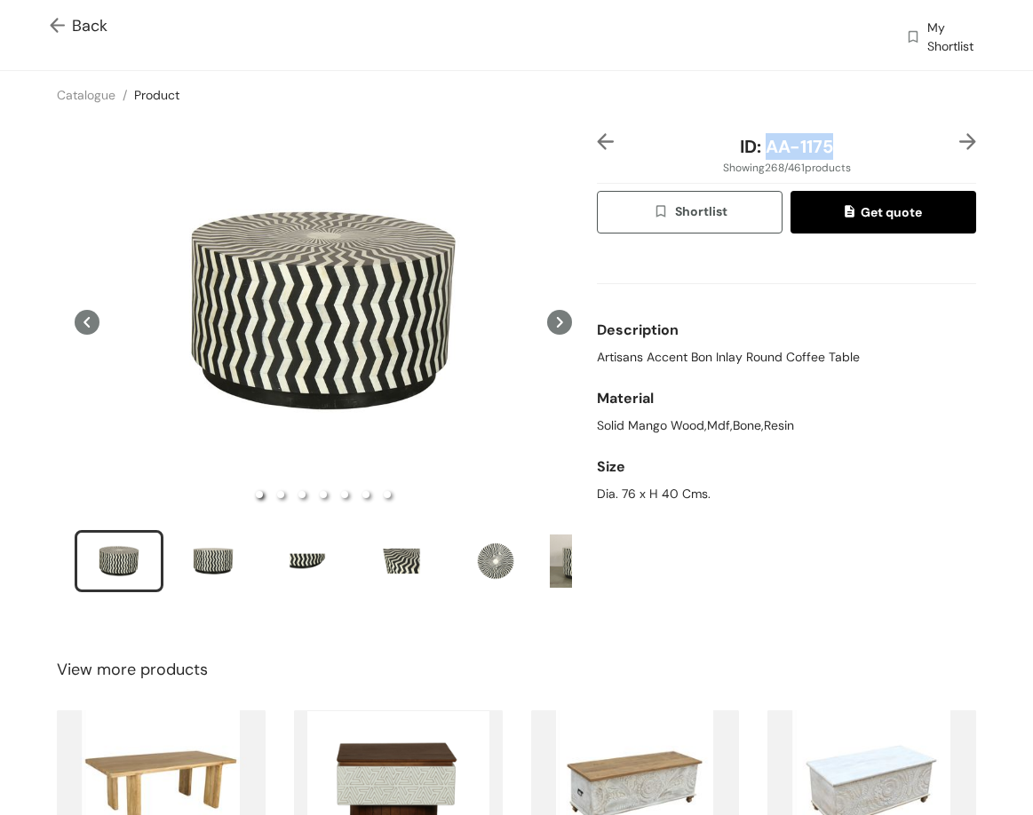
click at [852, 147] on div "ID: AA-1175" at bounding box center [786, 146] width 315 height 27
click at [959, 140] on img at bounding box center [967, 141] width 17 height 17
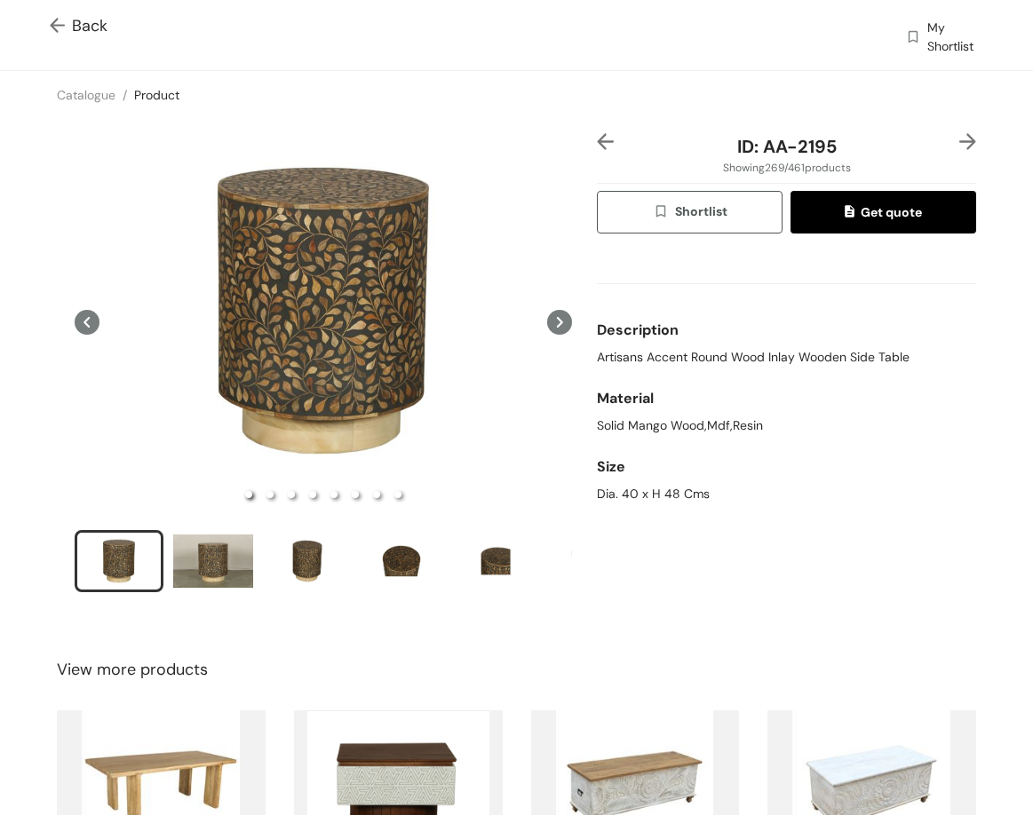
click at [959, 142] on img at bounding box center [967, 141] width 17 height 17
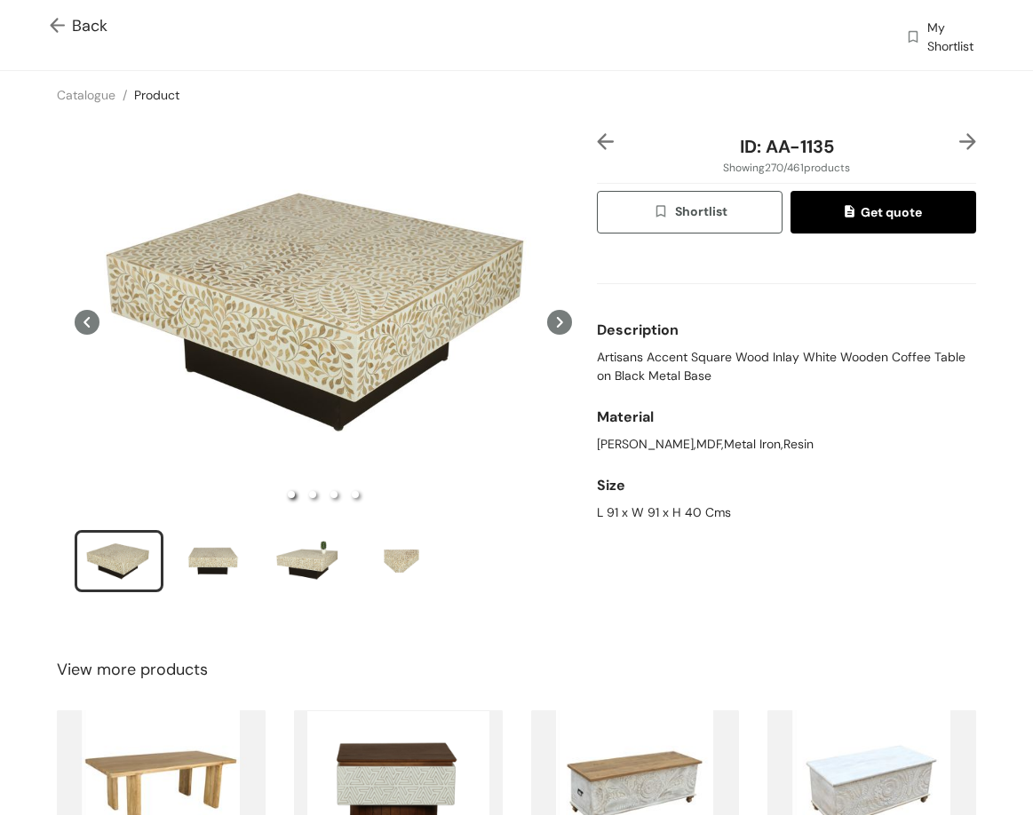
click at [637, 364] on span "Artisans Accent Square Wood Inlay White Wooden Coffee Table on Black Metal Base" at bounding box center [786, 366] width 379 height 37
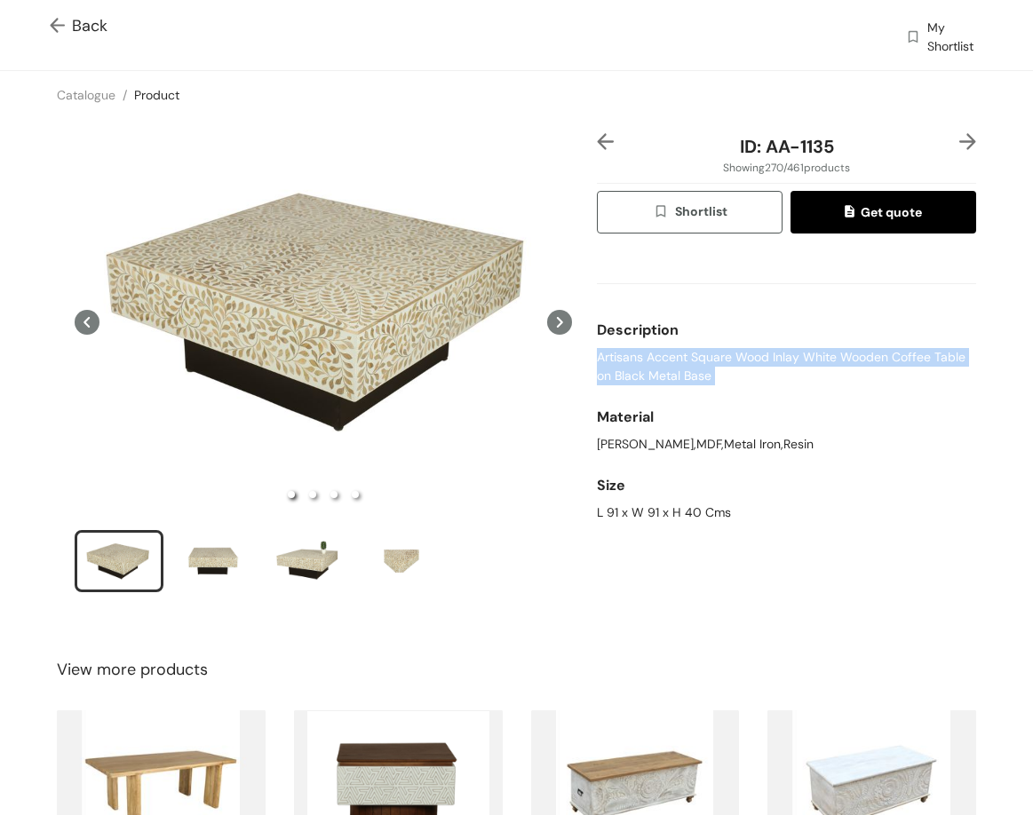
click at [637, 364] on span "Artisans Accent Square Wood Inlay White Wooden Coffee Table on Black Metal Base" at bounding box center [786, 366] width 379 height 37
click at [650, 366] on span "Artisans Accent Square Wood Inlay White Wooden Coffee Table on Black Metal Base" at bounding box center [786, 366] width 379 height 37
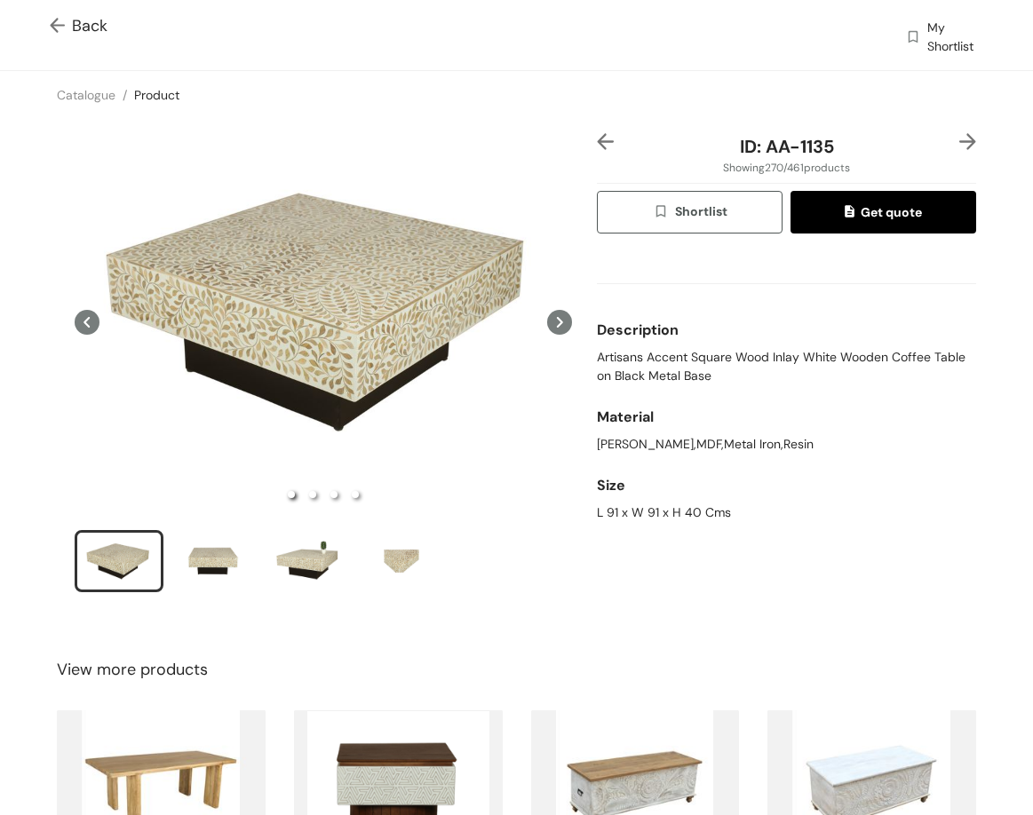
click at [652, 379] on span "Artisans Accent Square Wood Inlay White Wooden Coffee Table on Black Metal Base" at bounding box center [786, 366] width 379 height 37
click at [653, 379] on span "Artisans Accent Square Wood Inlay White Wooden Coffee Table on Black Metal Base" at bounding box center [786, 366] width 379 height 37
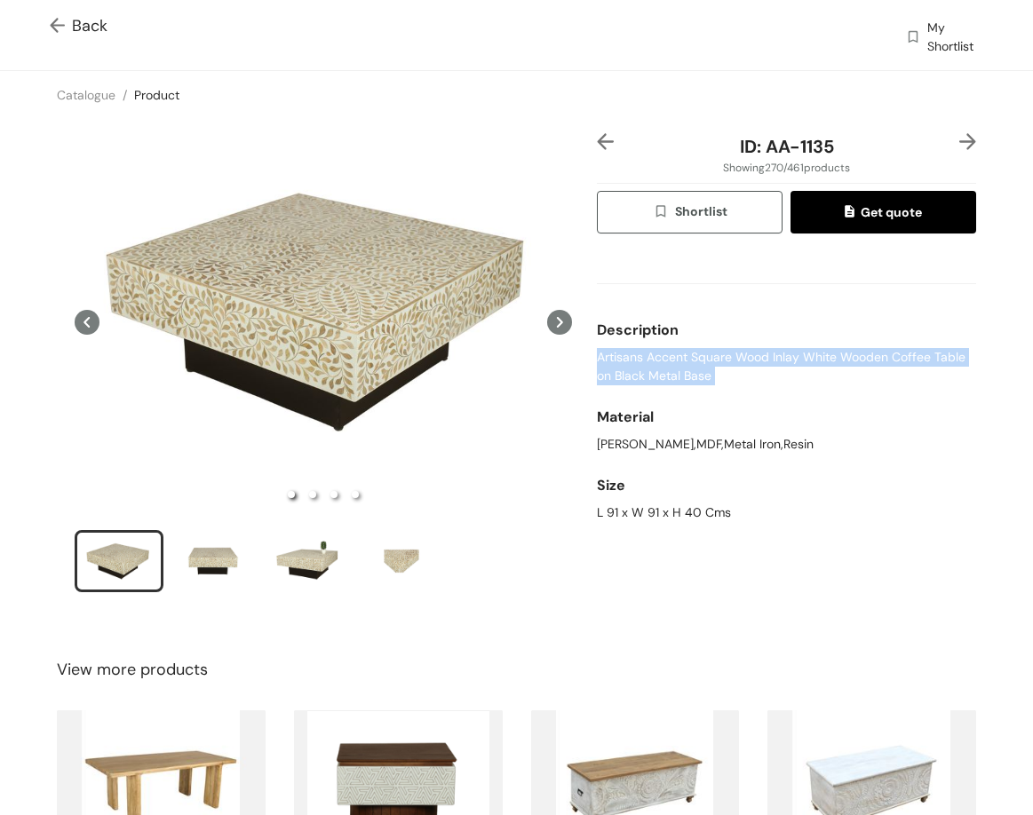
click at [653, 379] on span "Artisans Accent Square Wood Inlay White Wooden Coffee Table on Black Metal Base" at bounding box center [786, 366] width 379 height 37
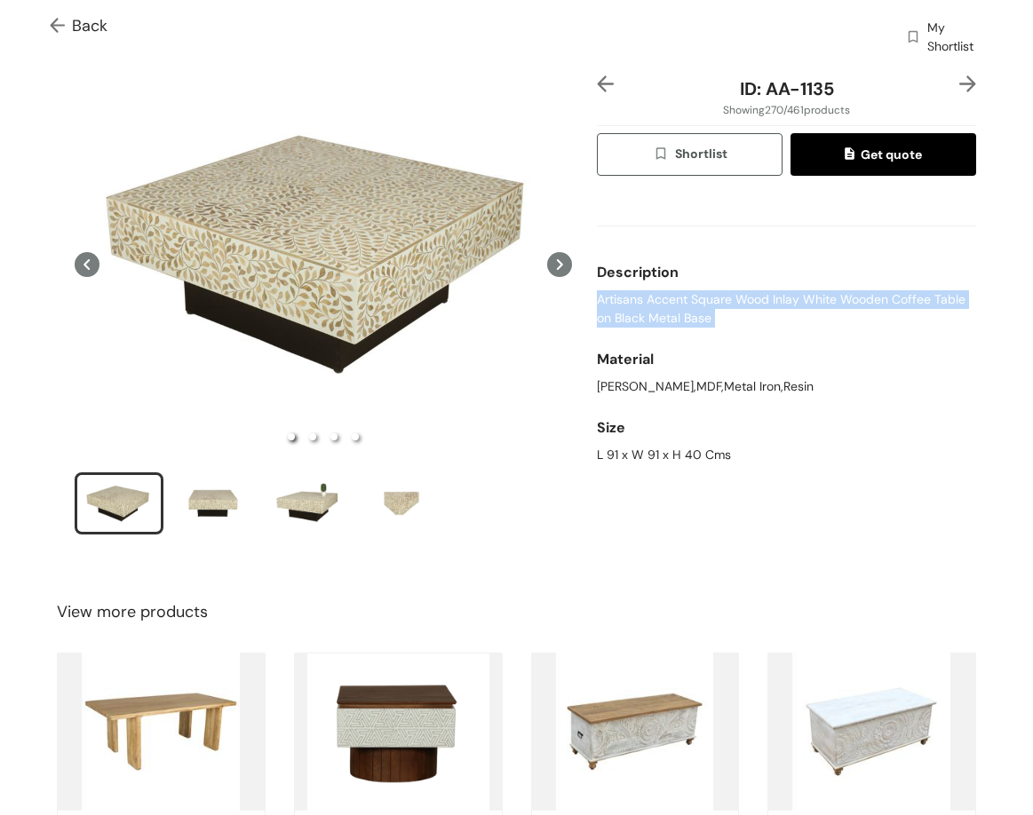
scroll to position [89, 0]
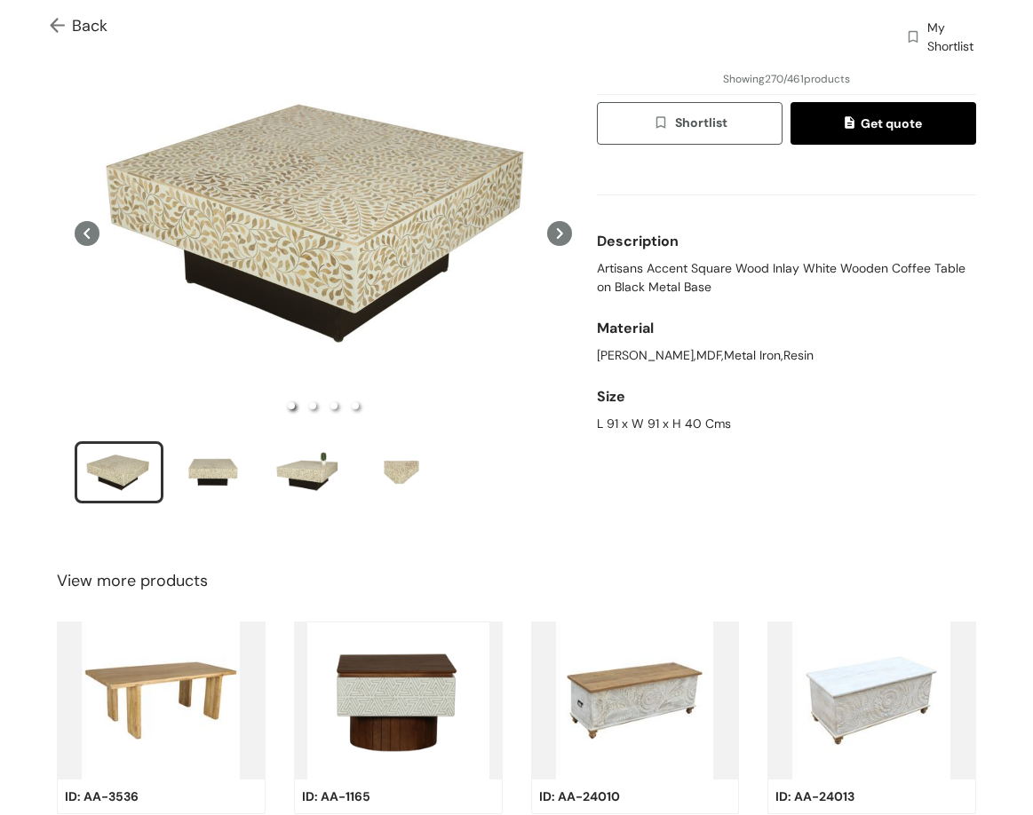
click at [633, 424] on div "L 91 x W 91 x H 40 Cms" at bounding box center [786, 424] width 379 height 19
click at [633, 423] on div "L 91 x W 91 x H 40 Cms" at bounding box center [786, 424] width 379 height 19
click at [633, 422] on div "L 91 x W 91 x H 40 Cms" at bounding box center [786, 424] width 379 height 19
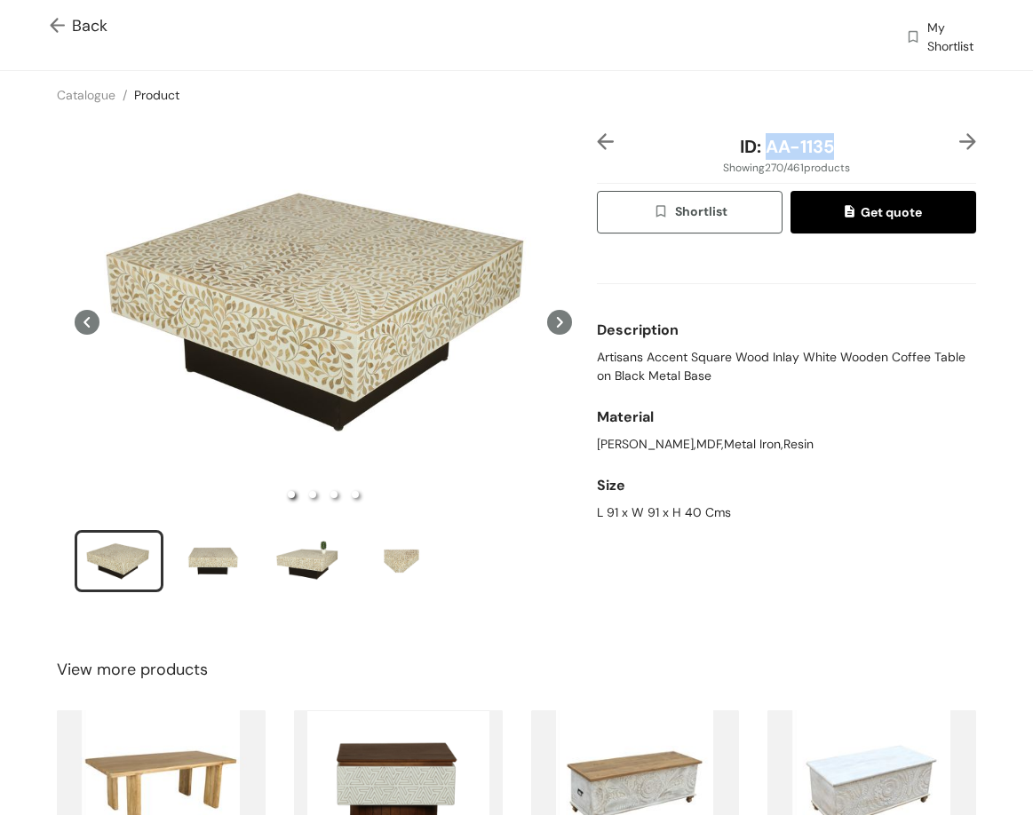
drag, startPoint x: 758, startPoint y: 147, endPoint x: 856, endPoint y: 145, distance: 97.7
click at [856, 146] on div "ID: AA-1135" at bounding box center [786, 146] width 315 height 27
click at [959, 143] on img at bounding box center [967, 141] width 17 height 17
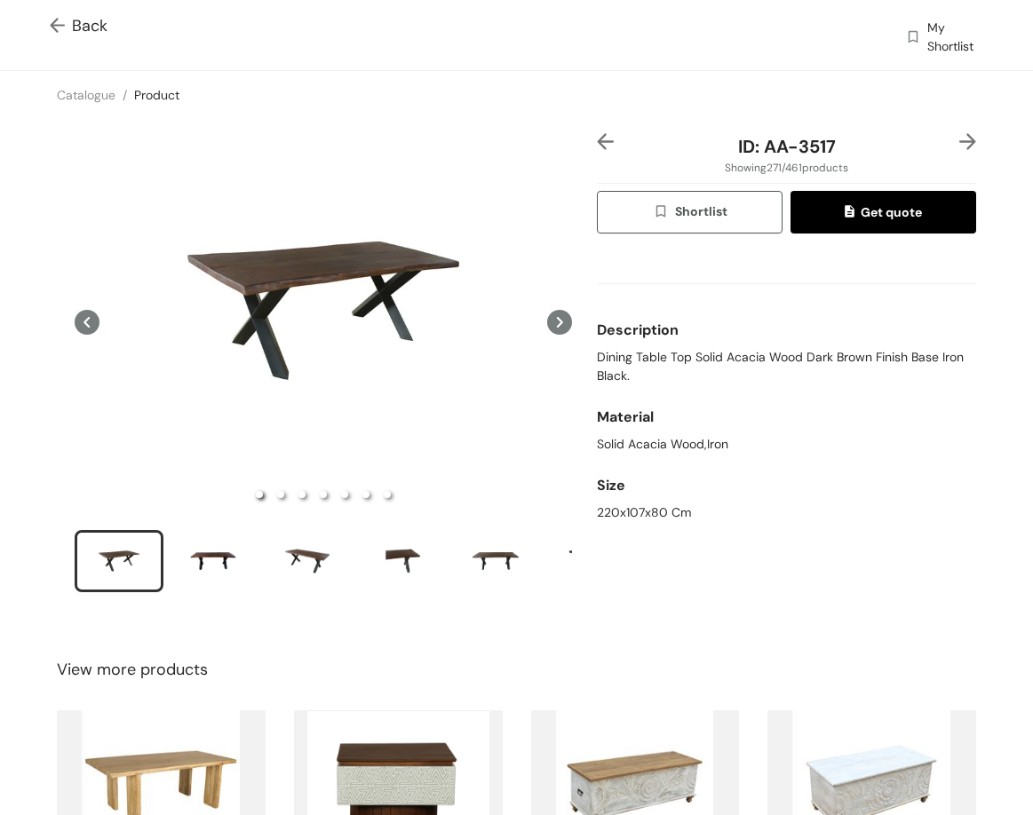
click at [602, 147] on img at bounding box center [605, 141] width 17 height 17
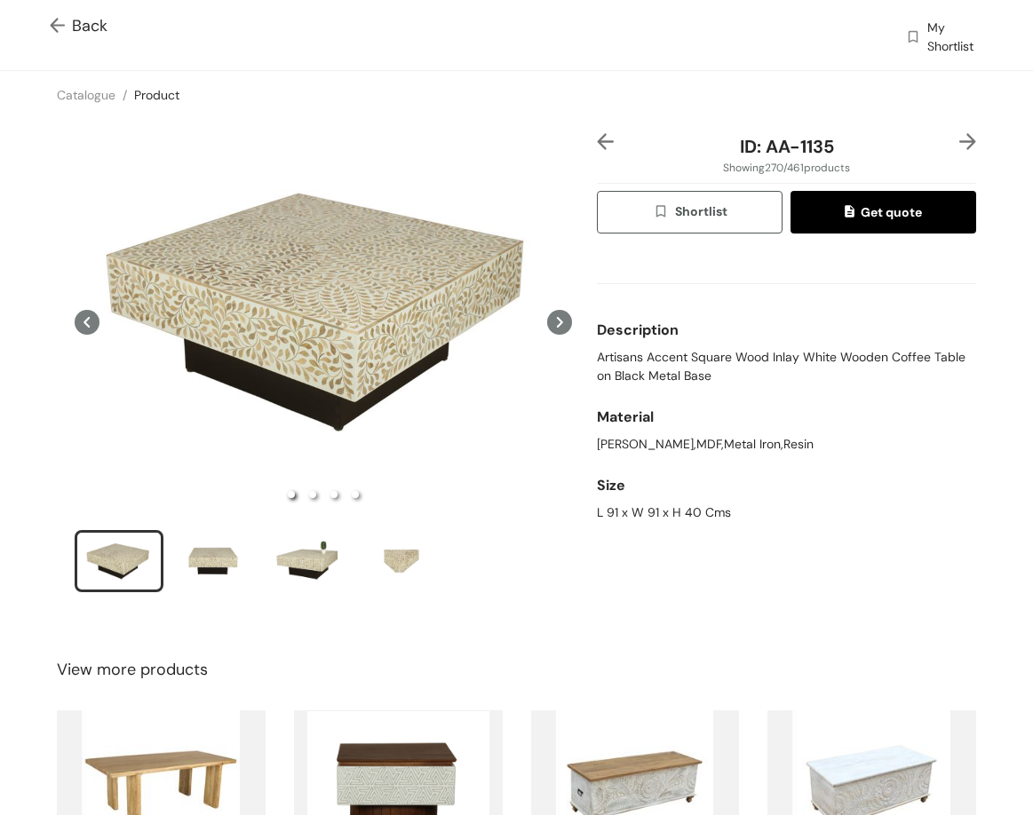
click at [602, 147] on img at bounding box center [605, 141] width 17 height 17
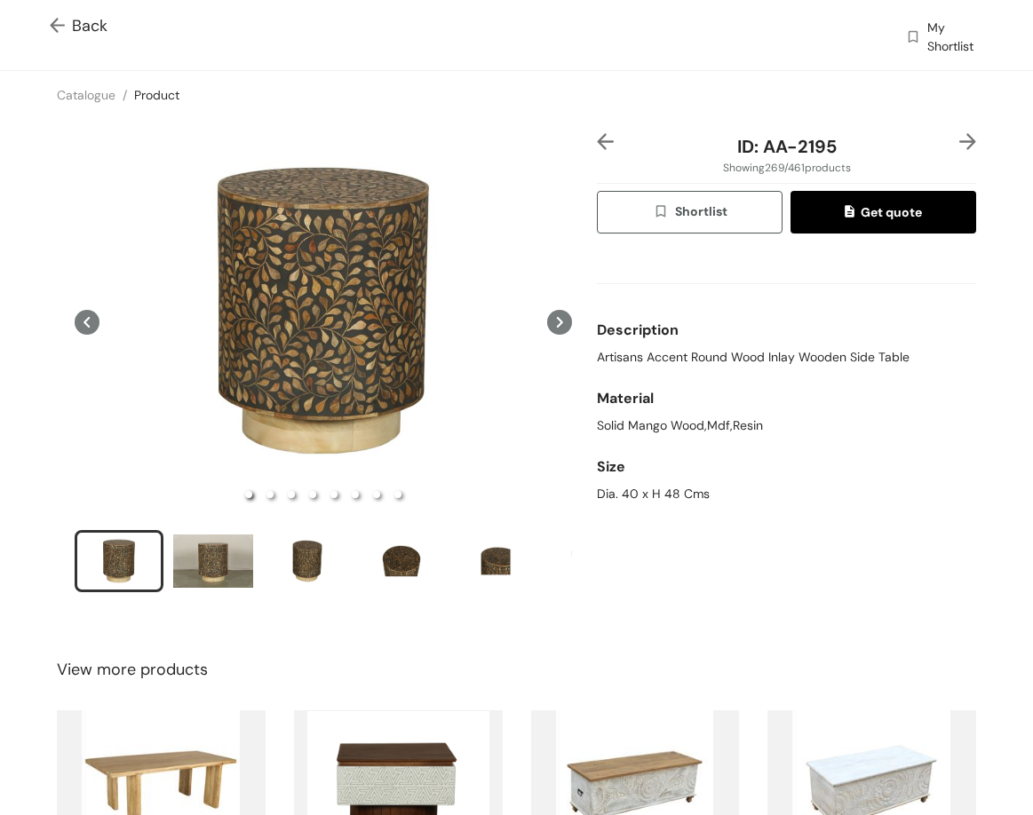
click at [707, 353] on span "Artisans Accent Round Wood Inlay Wooden Side Table" at bounding box center [753, 357] width 313 height 19
click at [614, 498] on div "Dia. 40 x H 48 Cms" at bounding box center [786, 494] width 379 height 19
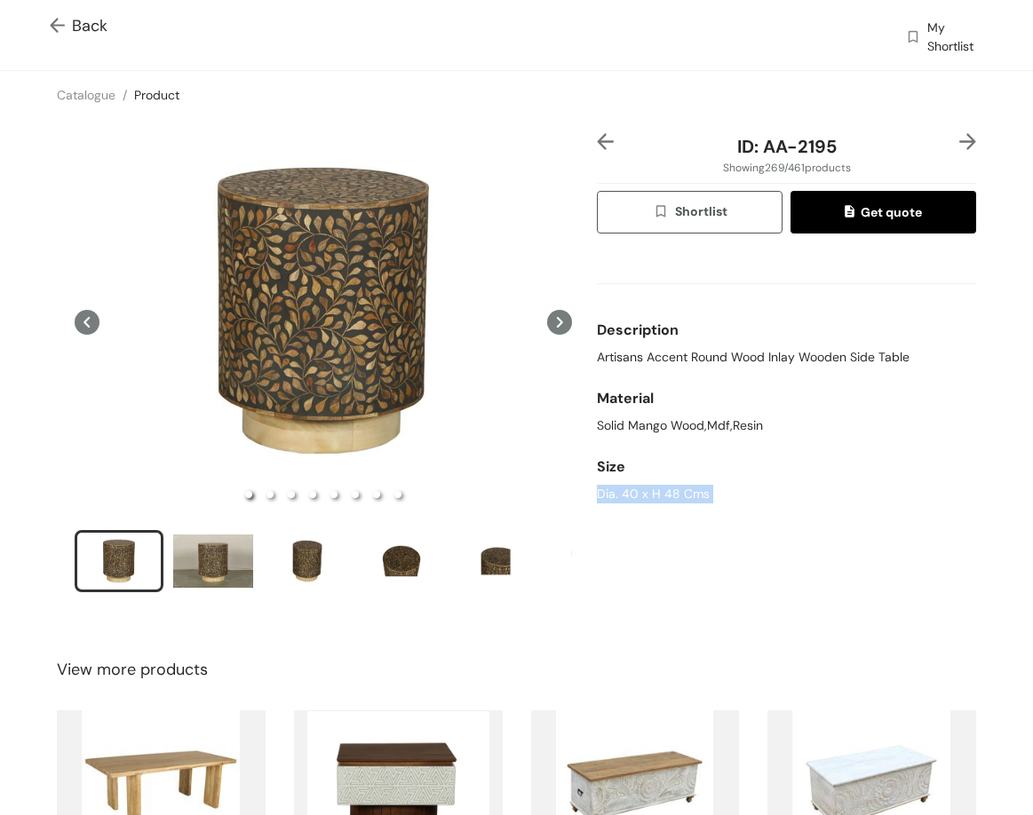
click at [614, 498] on div "Dia. 40 x H 48 Cms" at bounding box center [786, 494] width 379 height 19
drag, startPoint x: 798, startPoint y: 155, endPoint x: 806, endPoint y: 147, distance: 11.3
click at [817, 153] on span "ID: AA-2195" at bounding box center [786, 146] width 99 height 23
drag, startPoint x: 753, startPoint y: 145, endPoint x: 831, endPoint y: 51, distance: 122.3
click at [868, 151] on div "ID: AA-2195" at bounding box center [786, 146] width 315 height 27
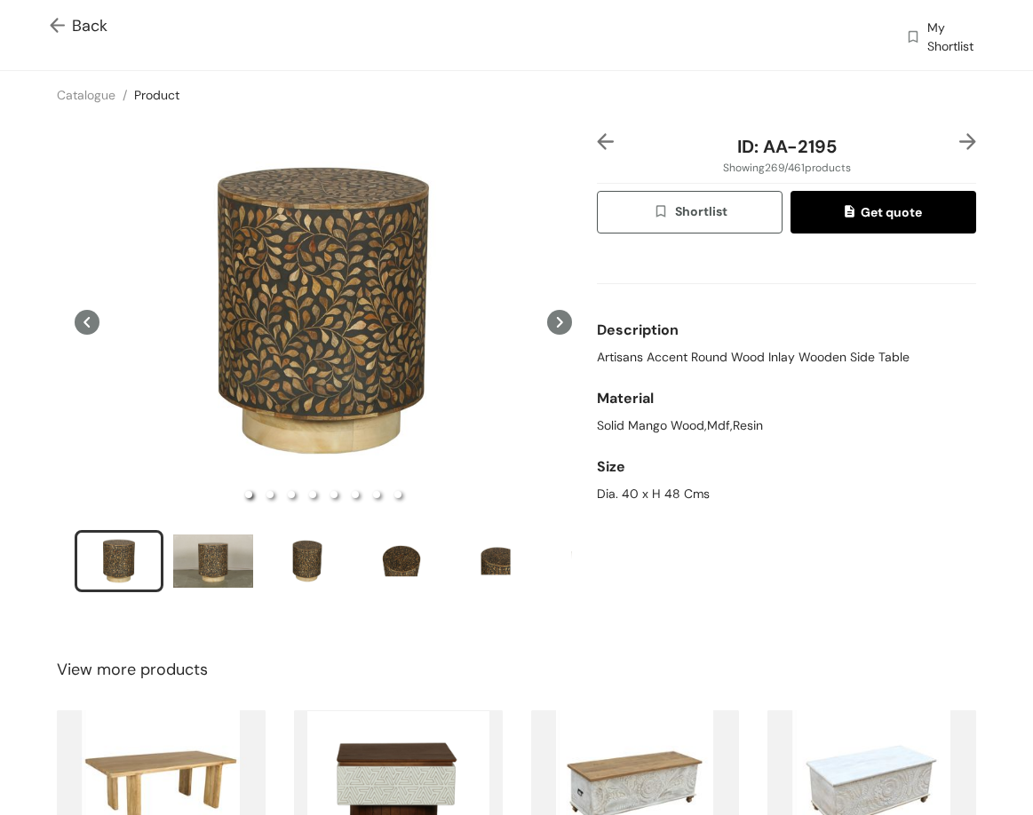
click at [636, 485] on div "Dia. 40 x H 48 Cms" at bounding box center [786, 494] width 379 height 19
click at [636, 483] on div "Size" at bounding box center [786, 467] width 379 height 36
drag, startPoint x: 770, startPoint y: 137, endPoint x: 816, endPoint y: 123, distance: 48.3
click at [845, 135] on div "ID: AA-2195" at bounding box center [786, 146] width 315 height 27
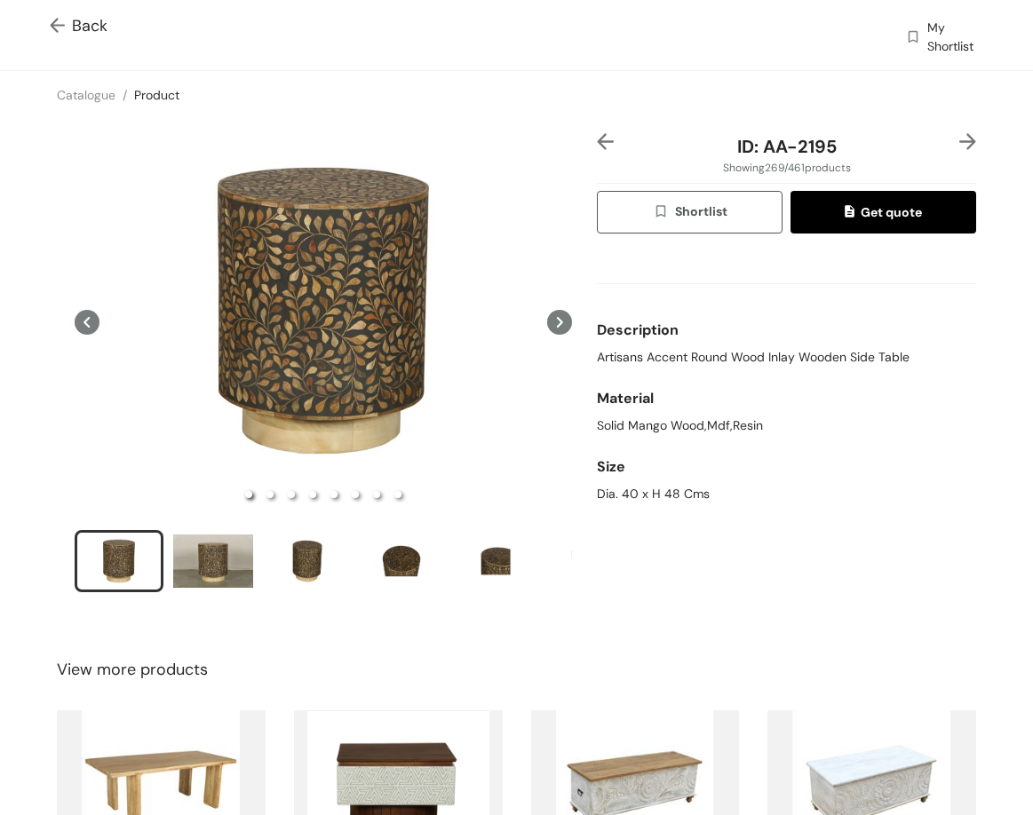
click at [966, 136] on div "ID: AA-2195 Showing 269 / 461 products Shortlist Get quote Description Artisans…" at bounding box center [516, 374] width 1040 height 511
click at [959, 139] on img at bounding box center [967, 141] width 17 height 17
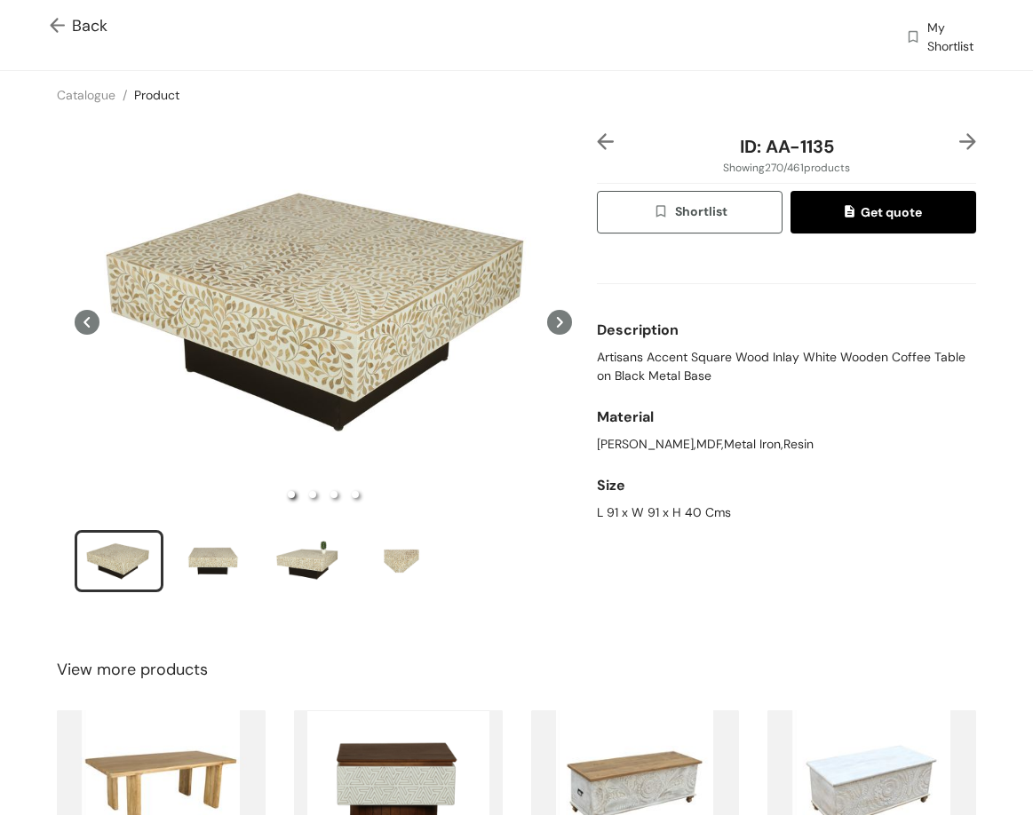
click at [959, 139] on img at bounding box center [967, 141] width 17 height 17
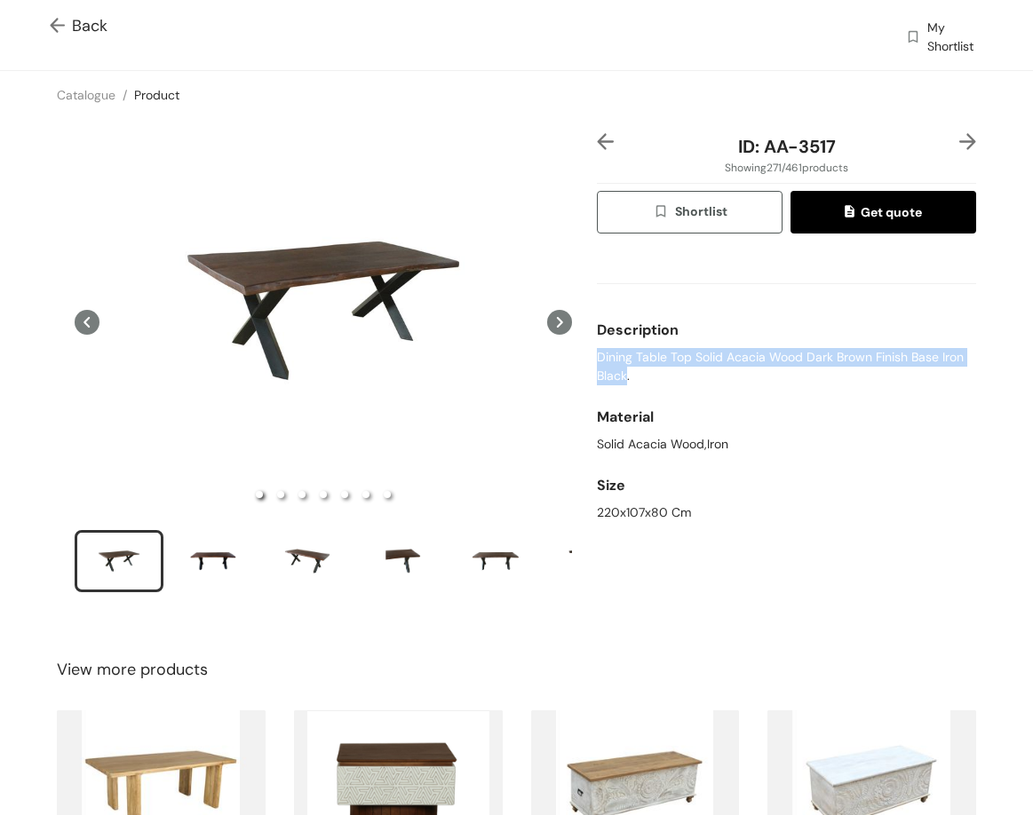
drag, startPoint x: 607, startPoint y: 369, endPoint x: 619, endPoint y: 384, distance: 18.3
click at [619, 384] on span "Dining Table Top Solid Acacia Wood Dark Brown Finish Base Iron Black." at bounding box center [786, 366] width 379 height 37
click at [650, 385] on div "Description Dining Table Top Solid Acacia Wood Dark Brown Finish Base Iron Blac…" at bounding box center [786, 348] width 379 height 87
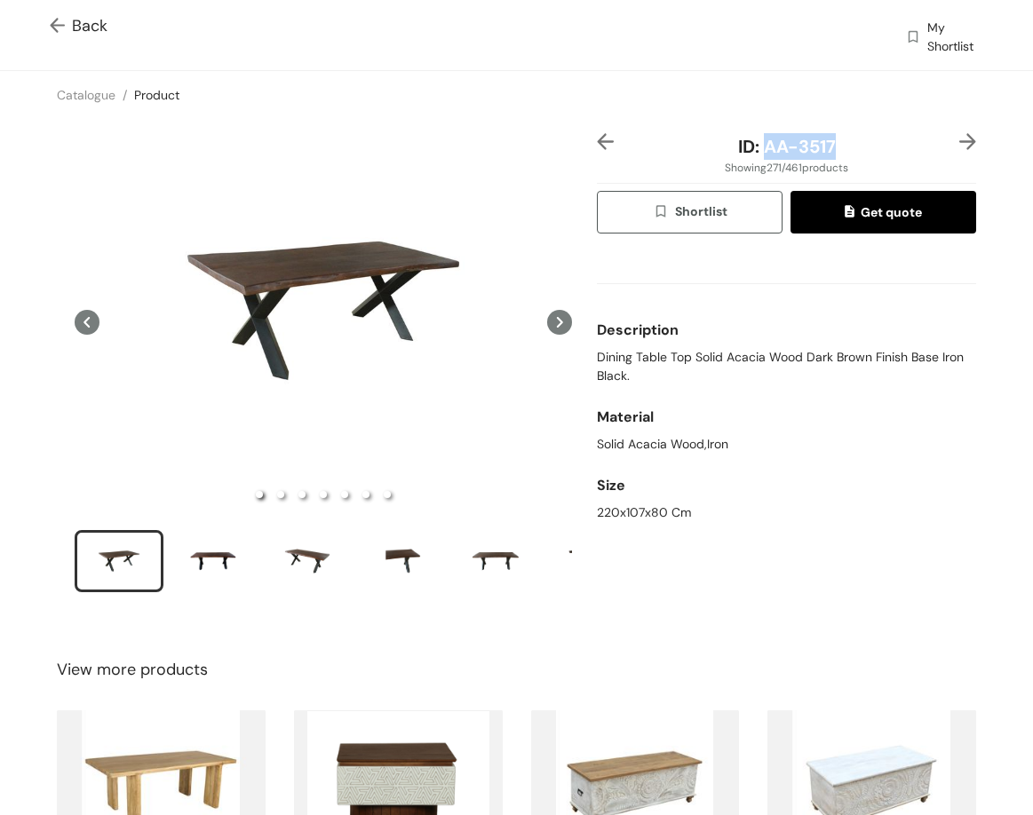
drag, startPoint x: 757, startPoint y: 152, endPoint x: 843, endPoint y: 147, distance: 86.3
click at [840, 145] on div "ID: AA-3517" at bounding box center [786, 146] width 315 height 27
click at [607, 512] on div "220x107x80 Cm" at bounding box center [786, 512] width 379 height 19
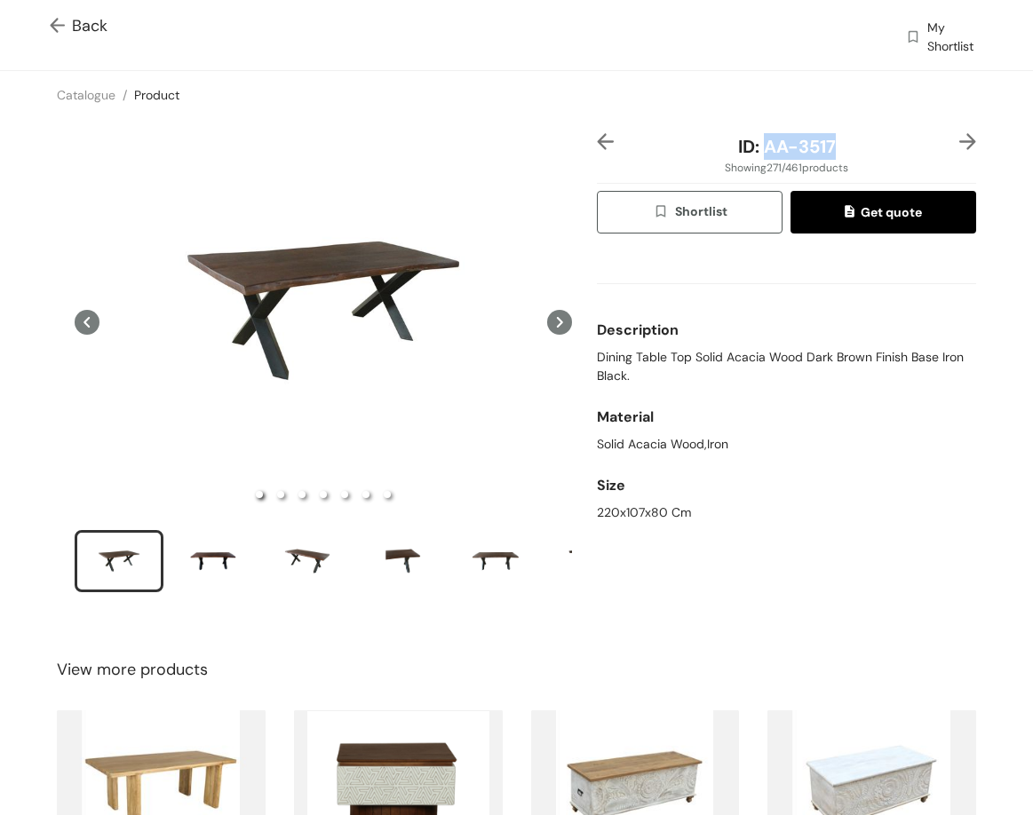
drag, startPoint x: 765, startPoint y: 149, endPoint x: 851, endPoint y: 154, distance: 86.2
click at [851, 154] on div "ID: AA-3517" at bounding box center [786, 146] width 315 height 27
